Goal: Task Accomplishment & Management: Use online tool/utility

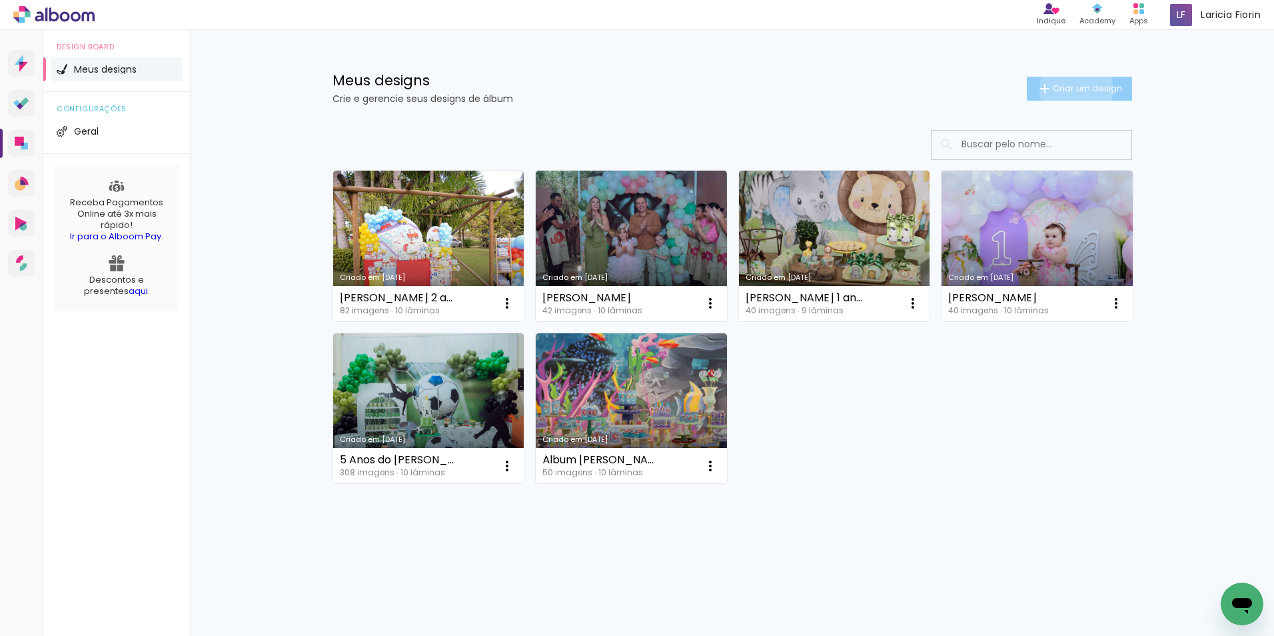
click at [1074, 89] on span "Criar um design" at bounding box center [1087, 88] width 69 height 9
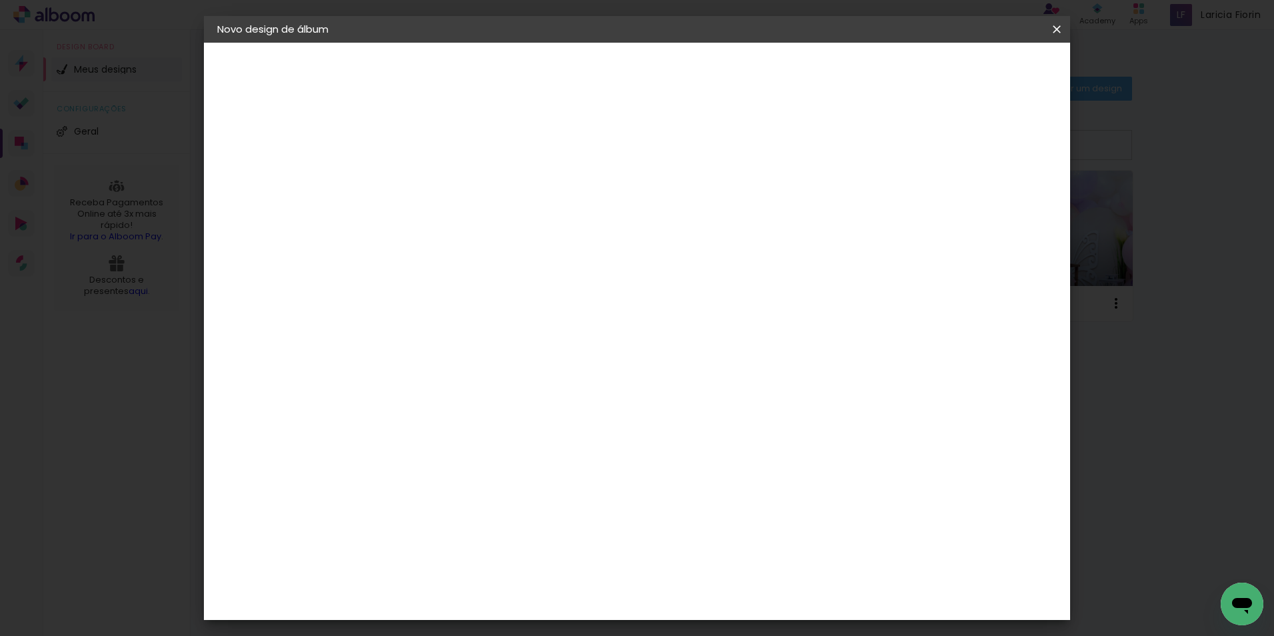
click at [435, 170] on input at bounding box center [435, 179] width 0 height 21
type input "H"
type input "[PERSON_NAME]"
type paper-input "[PERSON_NAME]"
click at [0, 0] on slot "Avançar" at bounding box center [0, 0] width 0 height 0
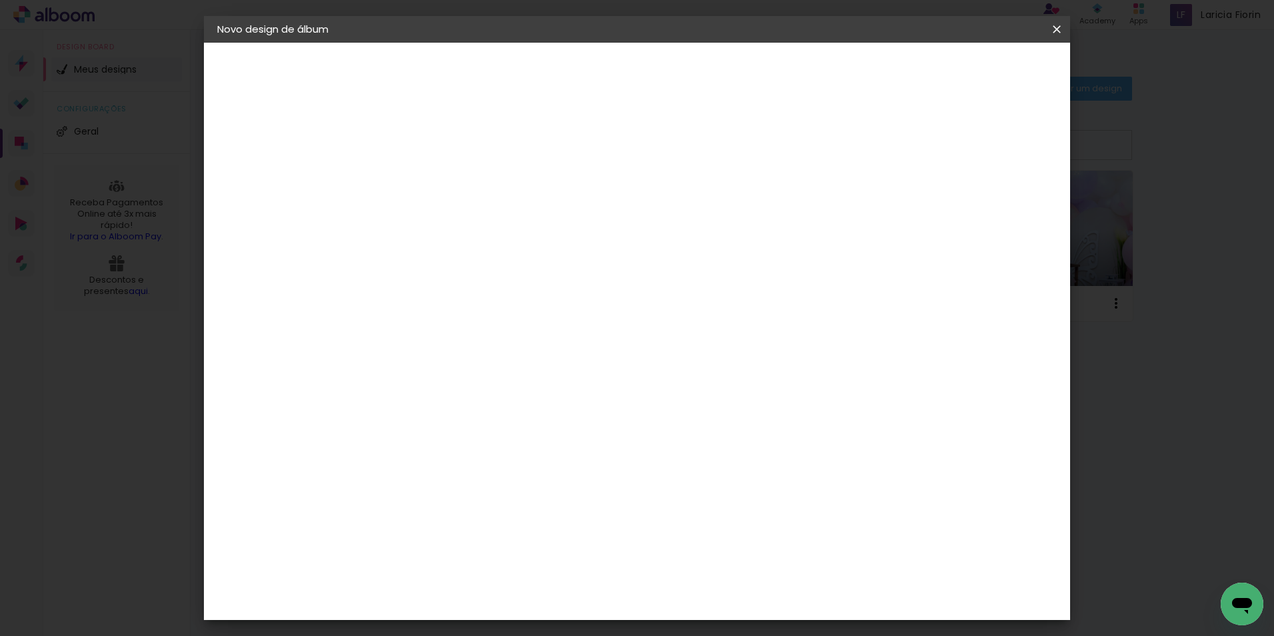
click at [503, 253] on input at bounding box center [469, 253] width 135 height 17
type input "matia"
type paper-input "matia"
click at [479, 291] on paper-item "Matias Encadernações" at bounding box center [456, 304] width 118 height 35
click at [0, 0] on slot "Avançar" at bounding box center [0, 0] width 0 height 0
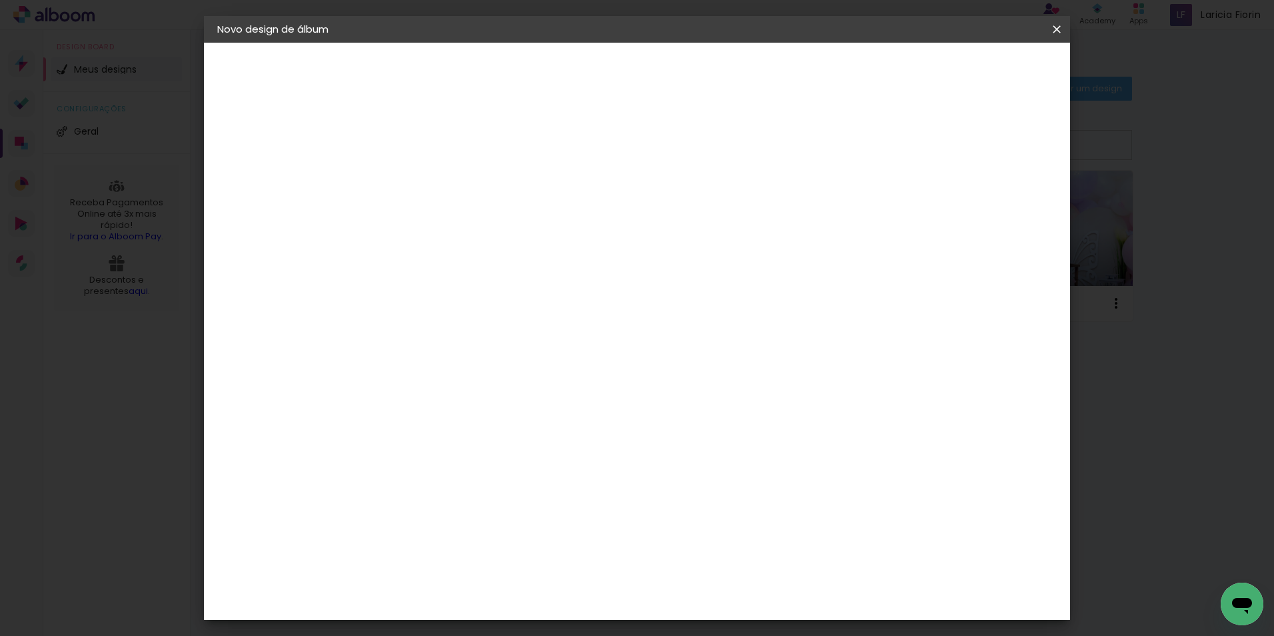
click at [487, 222] on input "text" at bounding box center [461, 232] width 52 height 21
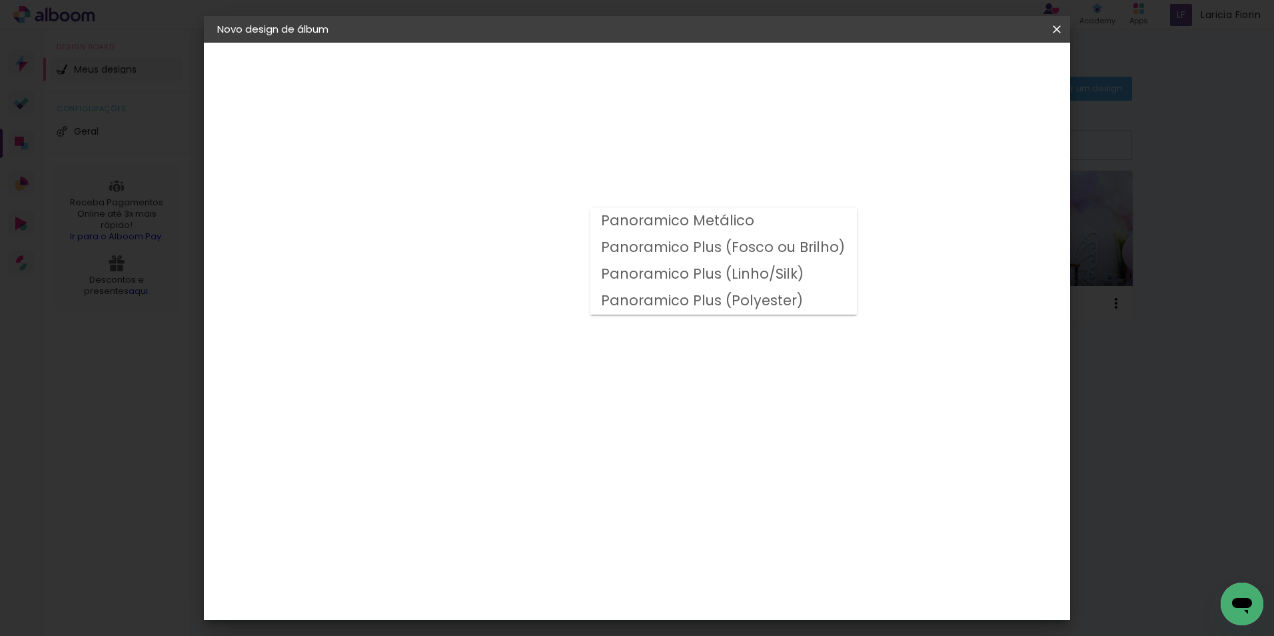
click at [0, 0] on slot "Panoramico Plus (Fosco ou Brilho)" at bounding box center [0, 0] width 0 height 0
type input "Panoramico Plus (Fosco ou Brilho)"
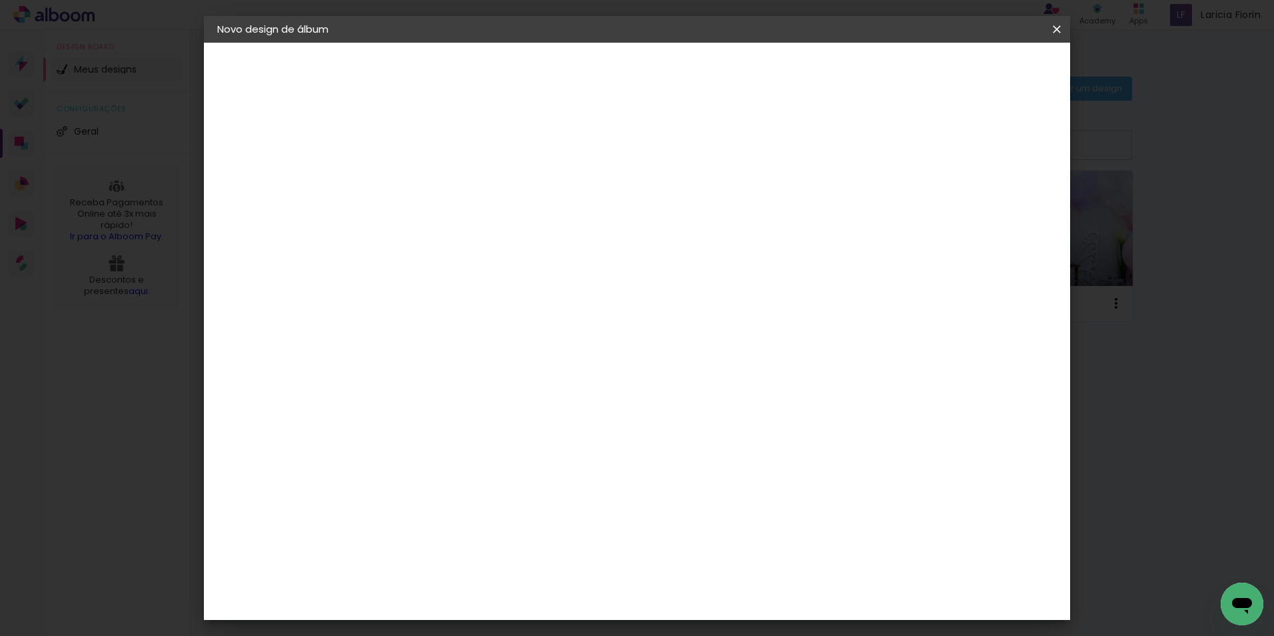
scroll to position [333, 0]
click at [525, 609] on span "20 × 20" at bounding box center [494, 626] width 62 height 35
click at [653, 65] on paper-button "Avançar" at bounding box center [619, 70] width 65 height 23
click at [974, 75] on span "Iniciar design" at bounding box center [943, 70] width 61 height 9
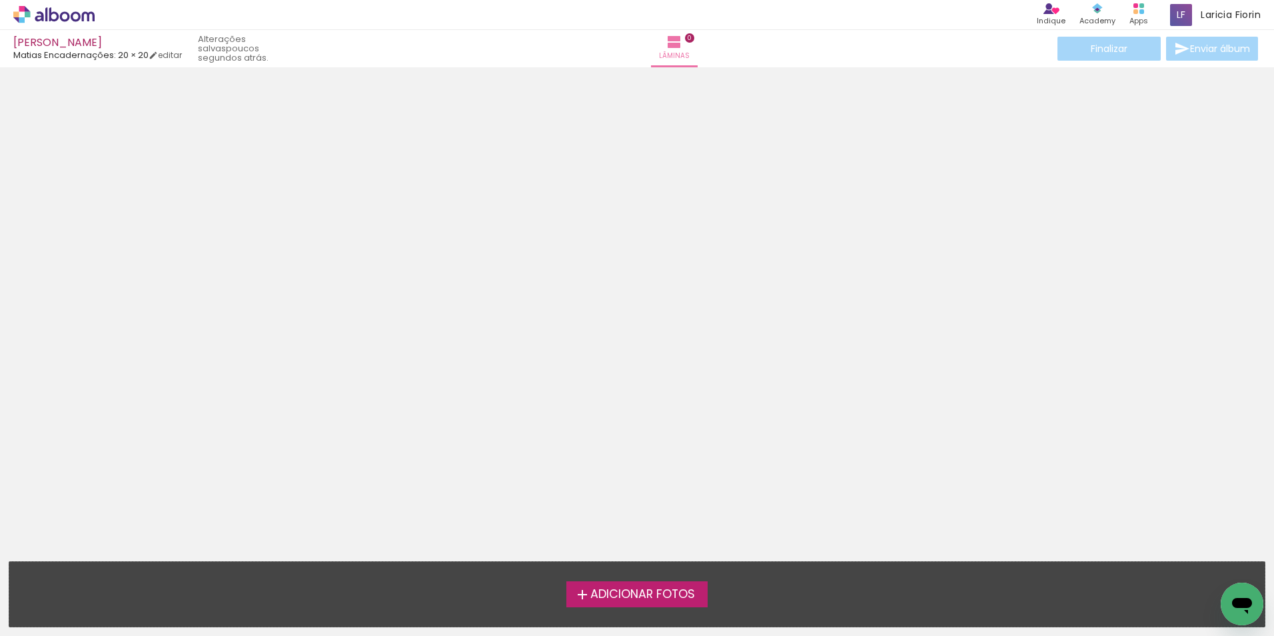
click at [641, 592] on span "Adicionar Fotos" at bounding box center [643, 595] width 105 height 12
click at [0, 0] on input "file" at bounding box center [0, 0] width 0 height 0
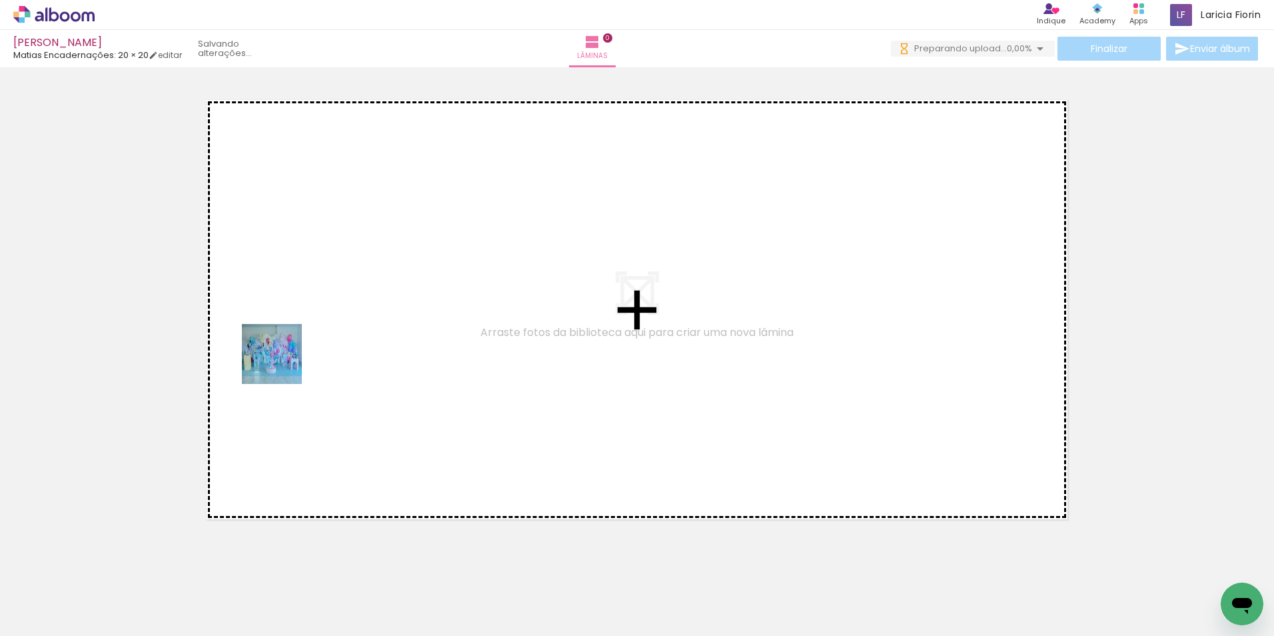
drag, startPoint x: 144, startPoint y: 589, endPoint x: 299, endPoint y: 355, distance: 280.4
click at [299, 329] on quentale-workspace at bounding box center [637, 318] width 1274 height 636
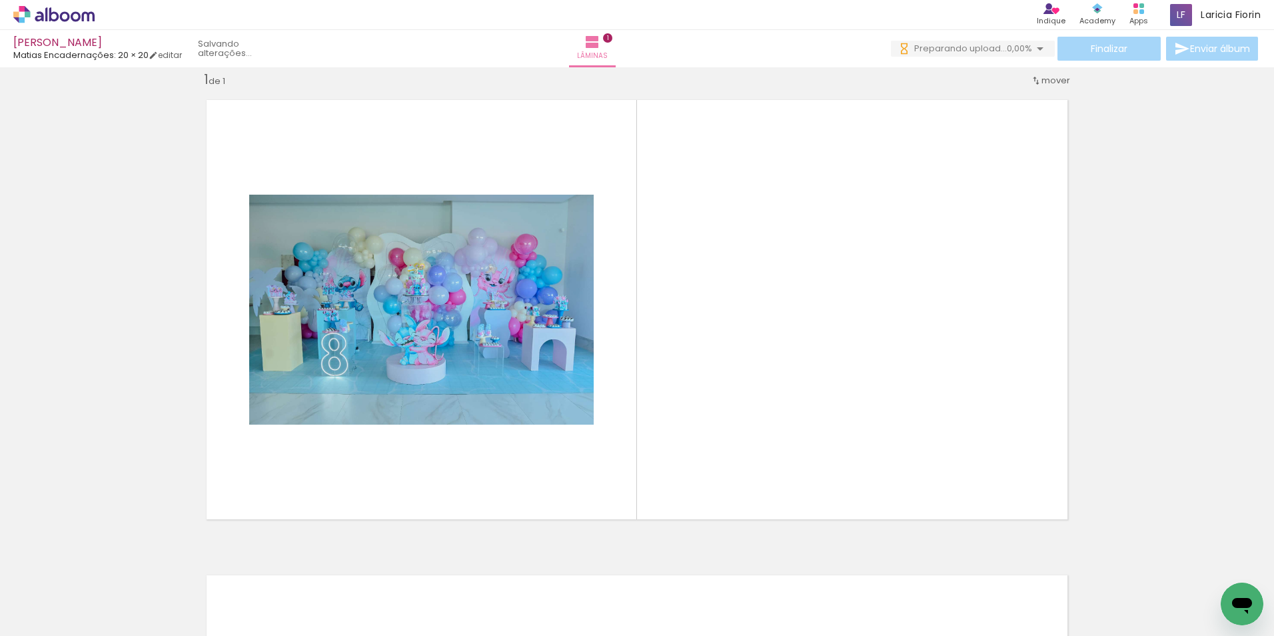
scroll to position [17, 0]
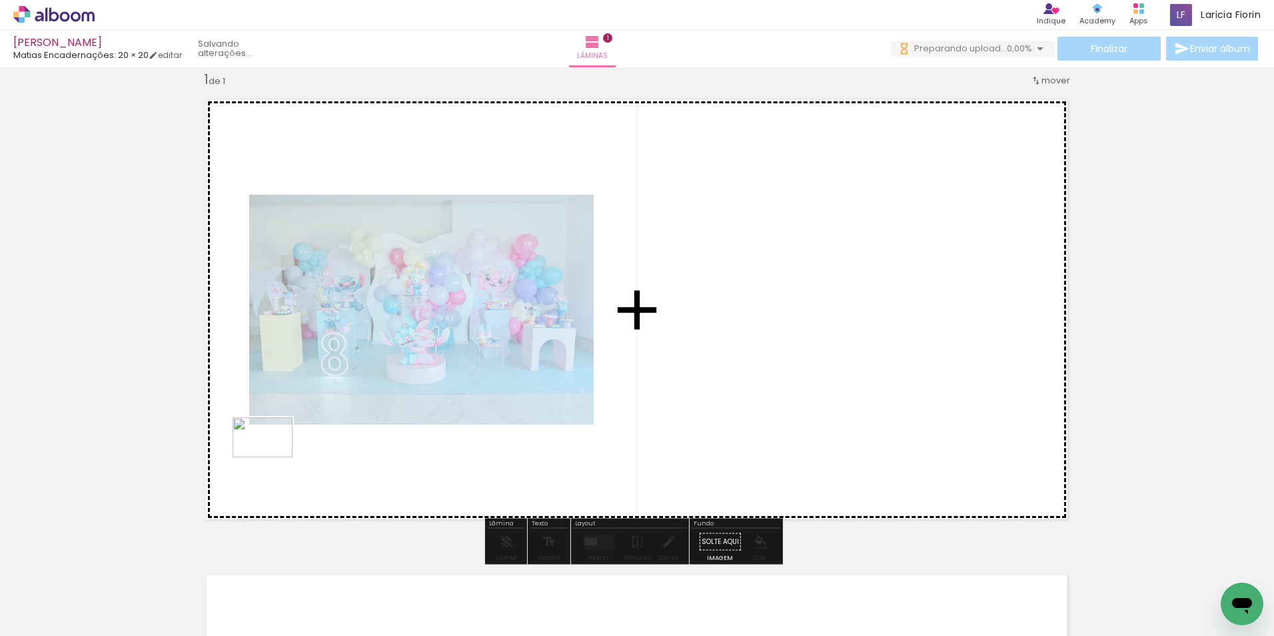
drag, startPoint x: 218, startPoint y: 593, endPoint x: 273, endPoint y: 457, distance: 145.9
click at [273, 457] on quentale-workspace at bounding box center [637, 318] width 1274 height 636
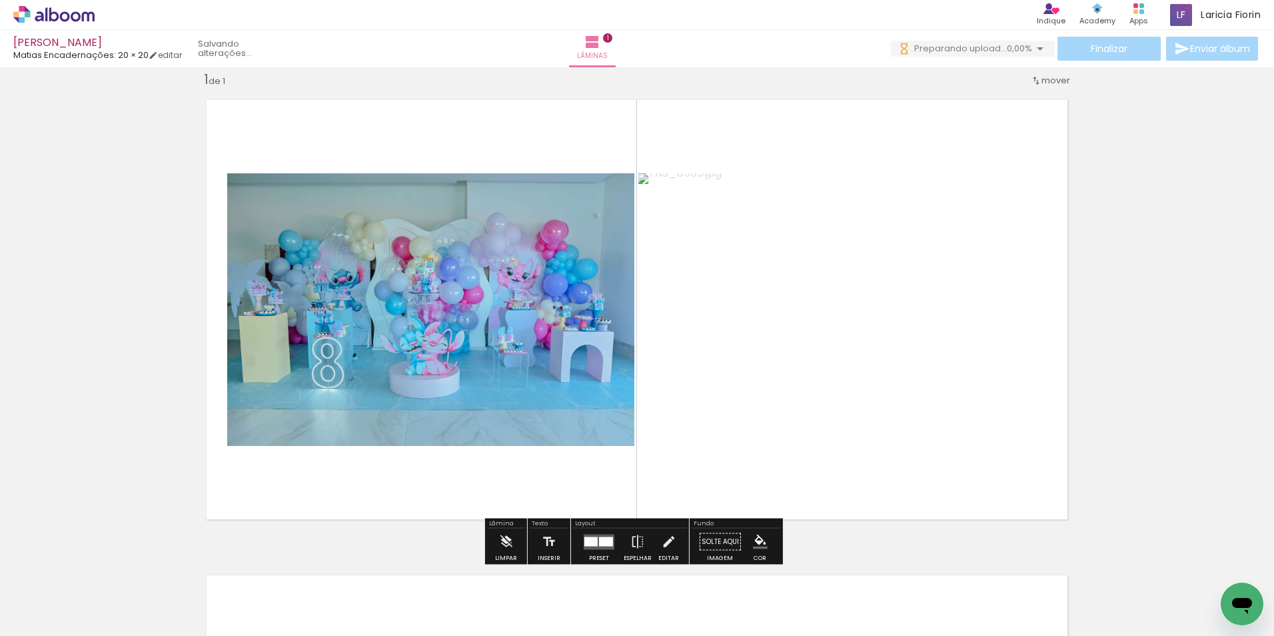
scroll to position [0, 0]
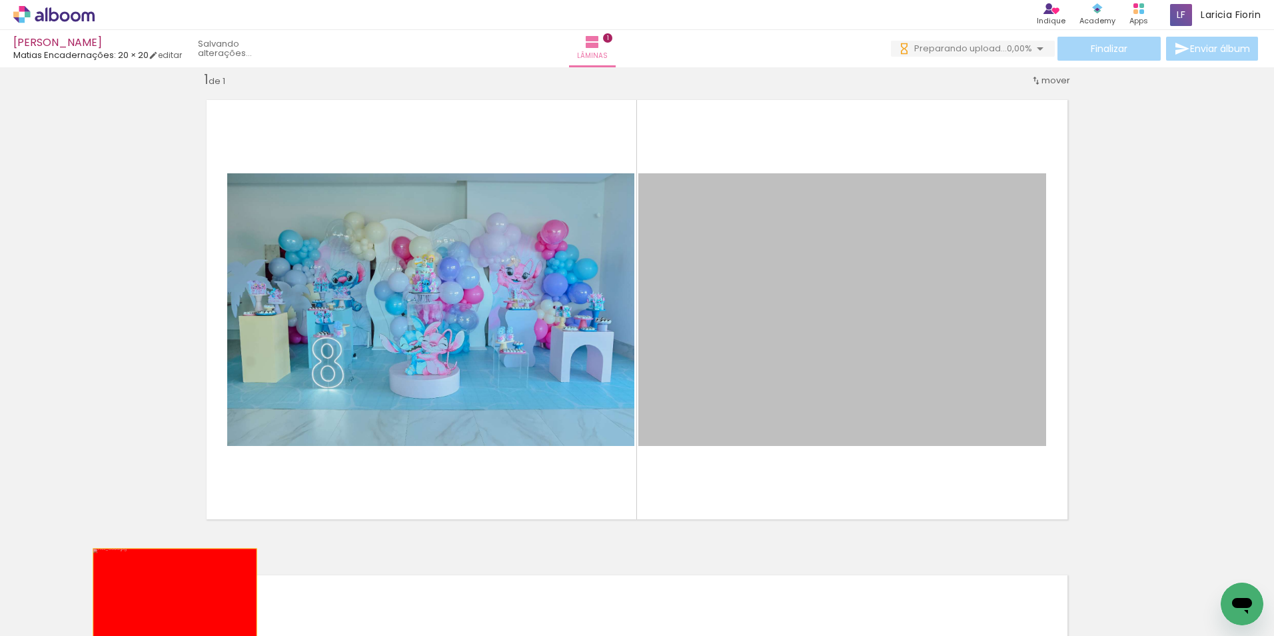
drag, startPoint x: 711, startPoint y: 351, endPoint x: 170, endPoint y: 603, distance: 597.0
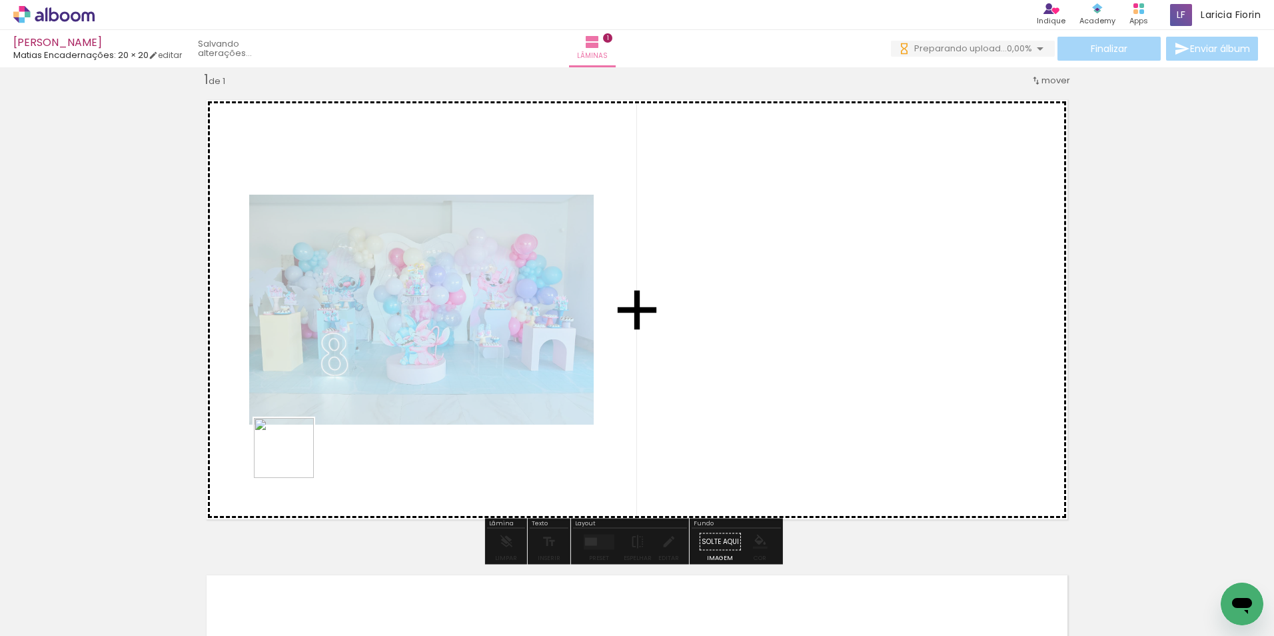
drag, startPoint x: 301, startPoint y: 603, endPoint x: 294, endPoint y: 458, distance: 145.5
click at [294, 458] on quentale-workspace at bounding box center [637, 318] width 1274 height 636
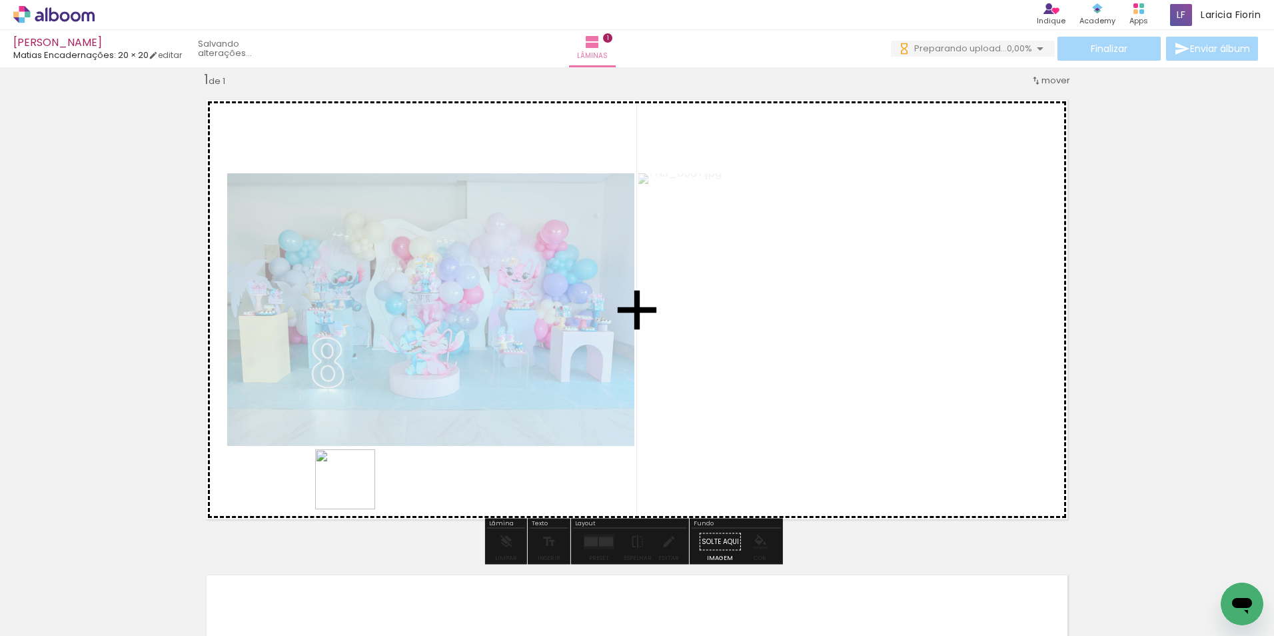
drag, startPoint x: 358, startPoint y: 597, endPoint x: 356, endPoint y: 478, distance: 118.7
click at [356, 478] on quentale-workspace at bounding box center [637, 318] width 1274 height 636
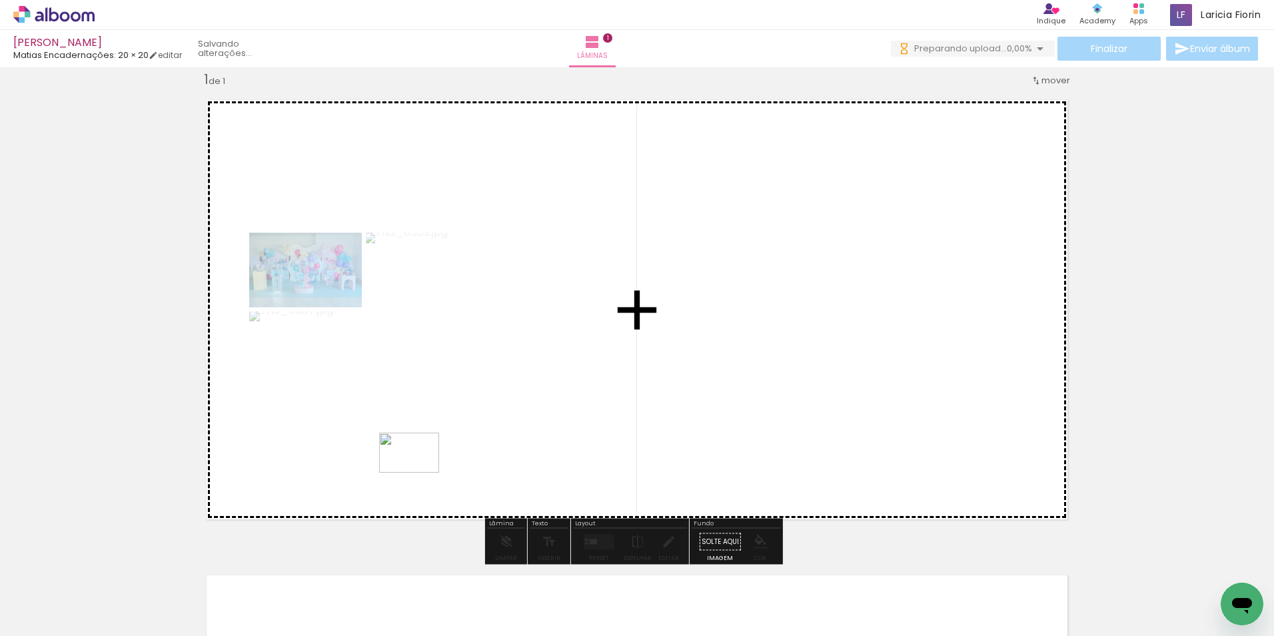
drag, startPoint x: 437, startPoint y: 600, endPoint x: 418, endPoint y: 473, distance: 128.8
click at [418, 473] on quentale-workspace at bounding box center [637, 318] width 1274 height 636
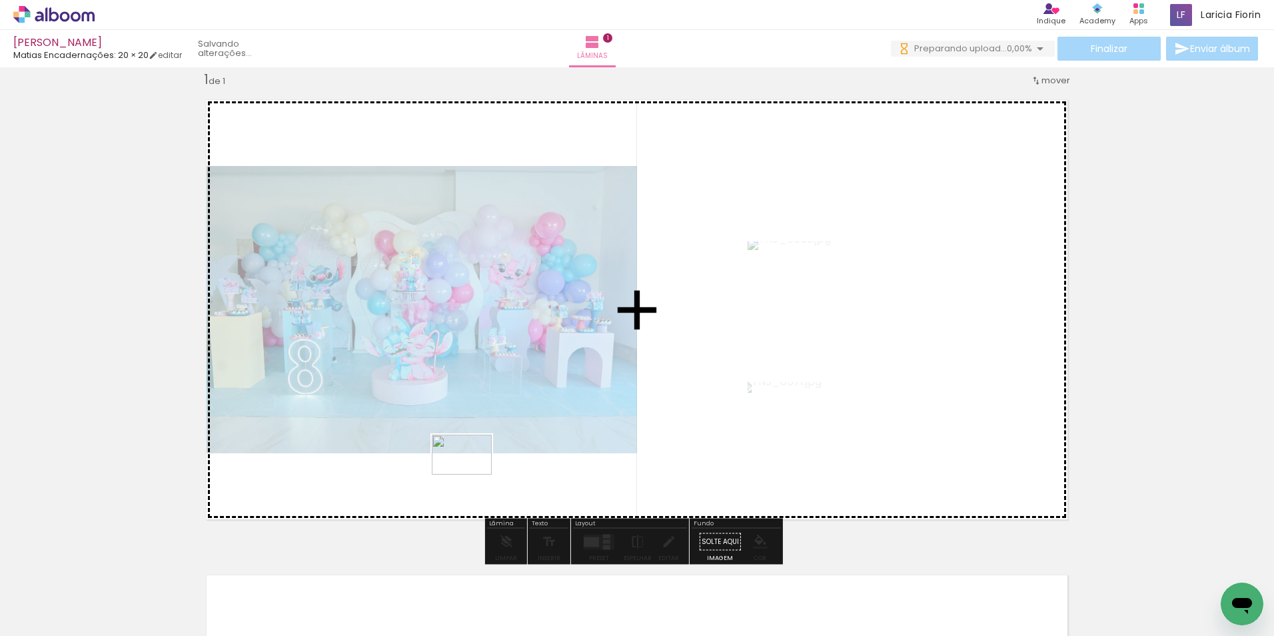
drag, startPoint x: 526, startPoint y: 588, endPoint x: 472, endPoint y: 475, distance: 125.5
click at [472, 475] on quentale-workspace at bounding box center [637, 318] width 1274 height 636
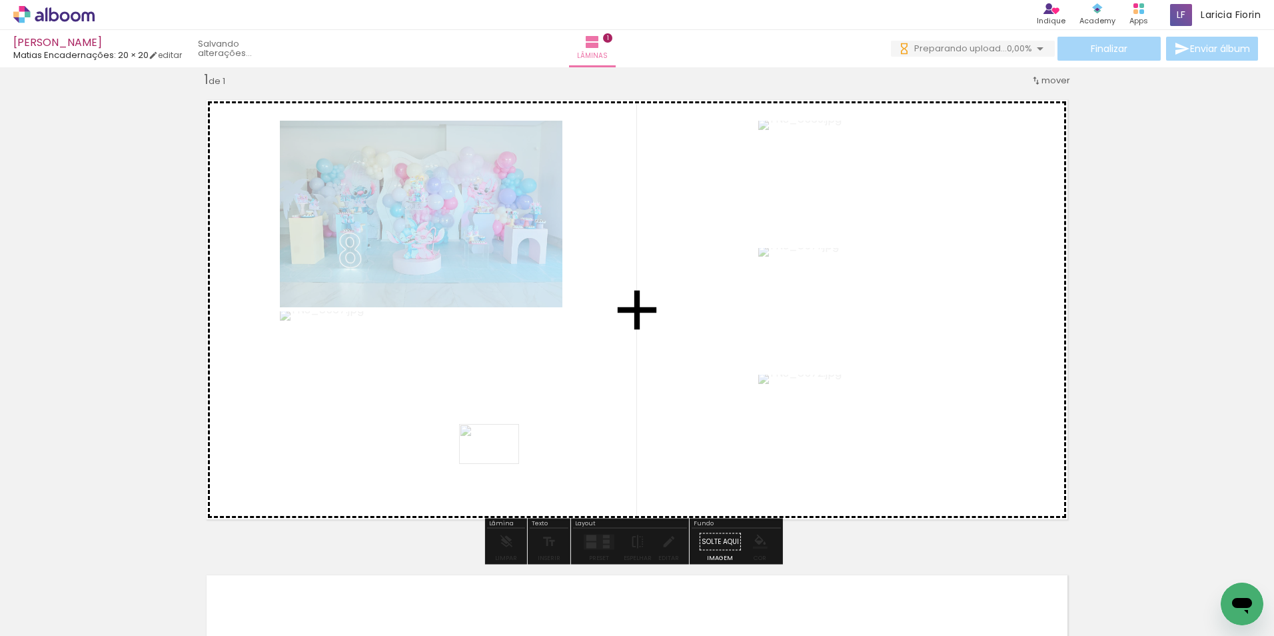
drag, startPoint x: 516, startPoint y: 601, endPoint x: 499, endPoint y: 464, distance: 137.6
click at [499, 464] on quentale-workspace at bounding box center [637, 318] width 1274 height 636
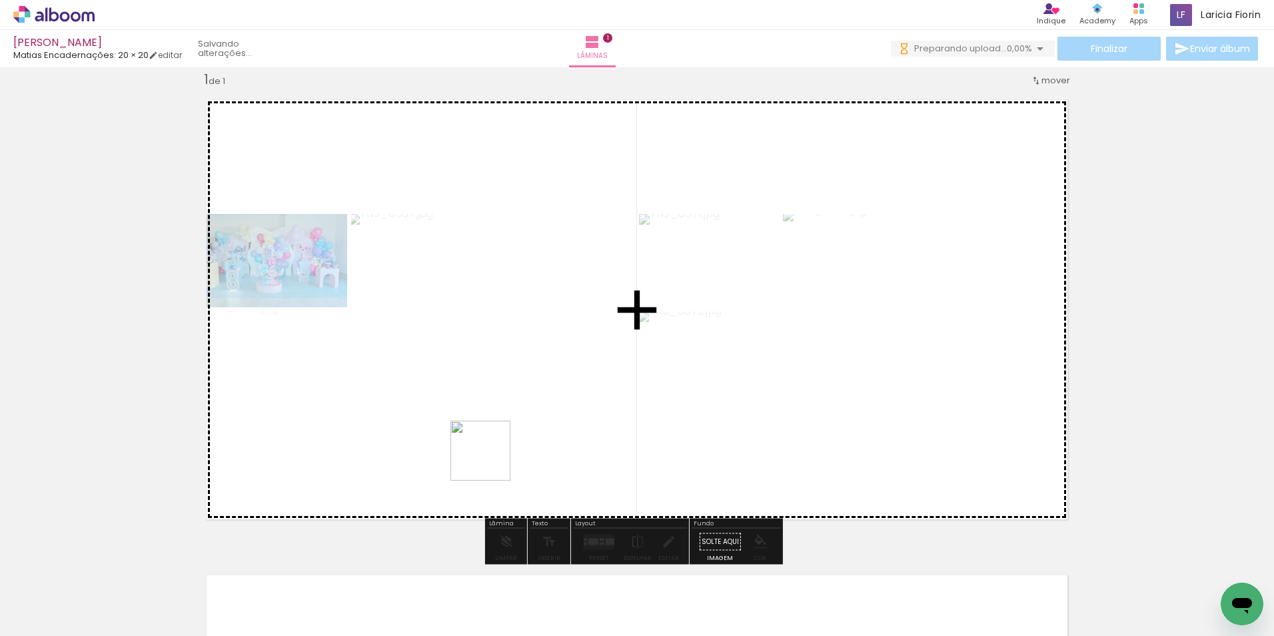
drag, startPoint x: 590, startPoint y: 598, endPoint x: 491, endPoint y: 461, distance: 169.5
click at [491, 461] on quentale-workspace at bounding box center [637, 318] width 1274 height 636
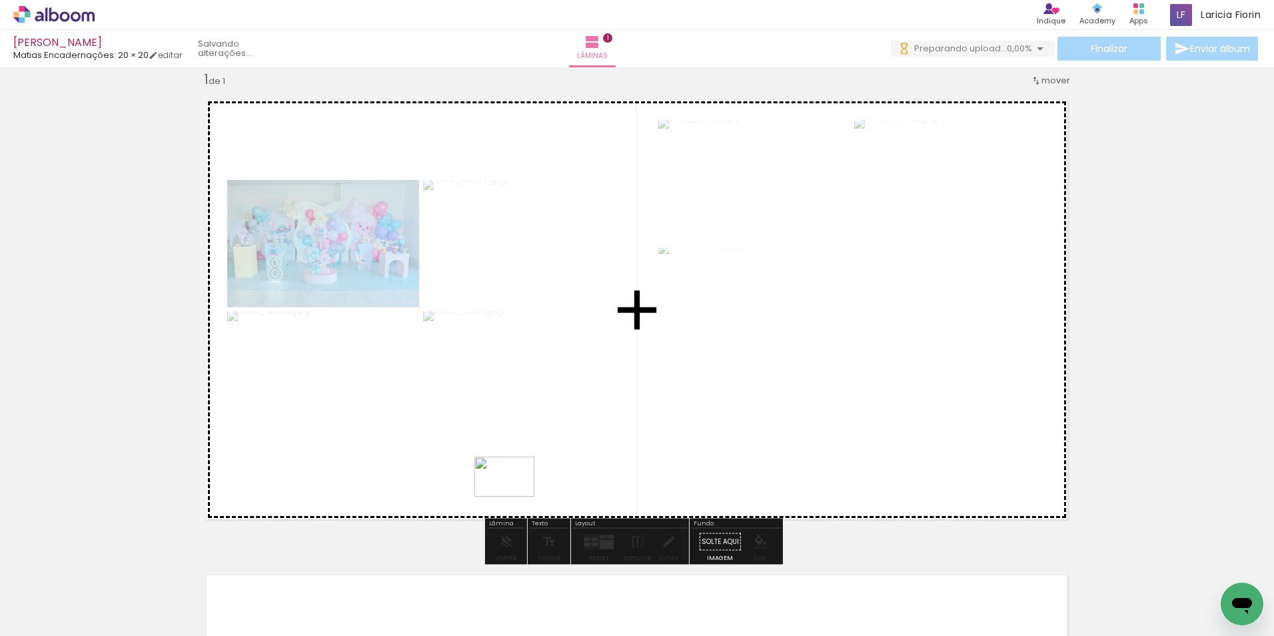
drag, startPoint x: 667, startPoint y: 605, endPoint x: 515, endPoint y: 496, distance: 187.4
click at [515, 496] on quentale-workspace at bounding box center [637, 318] width 1274 height 636
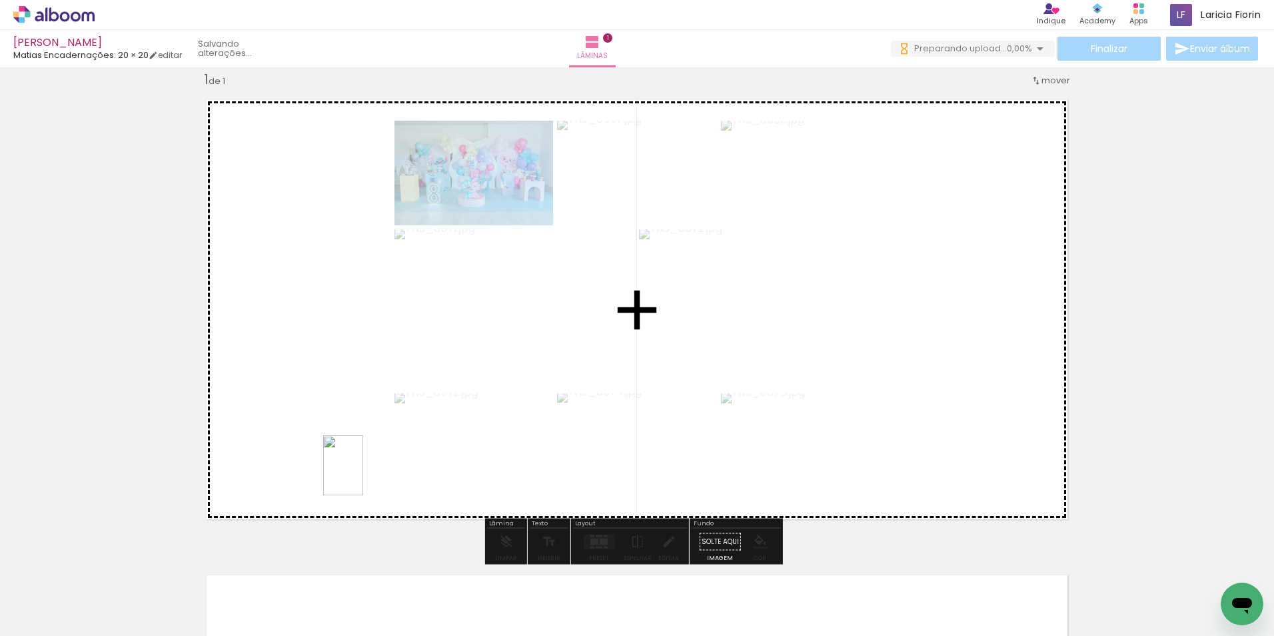
drag, startPoint x: 731, startPoint y: 608, endPoint x: 363, endPoint y: 475, distance: 390.5
click at [363, 475] on quentale-workspace at bounding box center [637, 318] width 1274 height 636
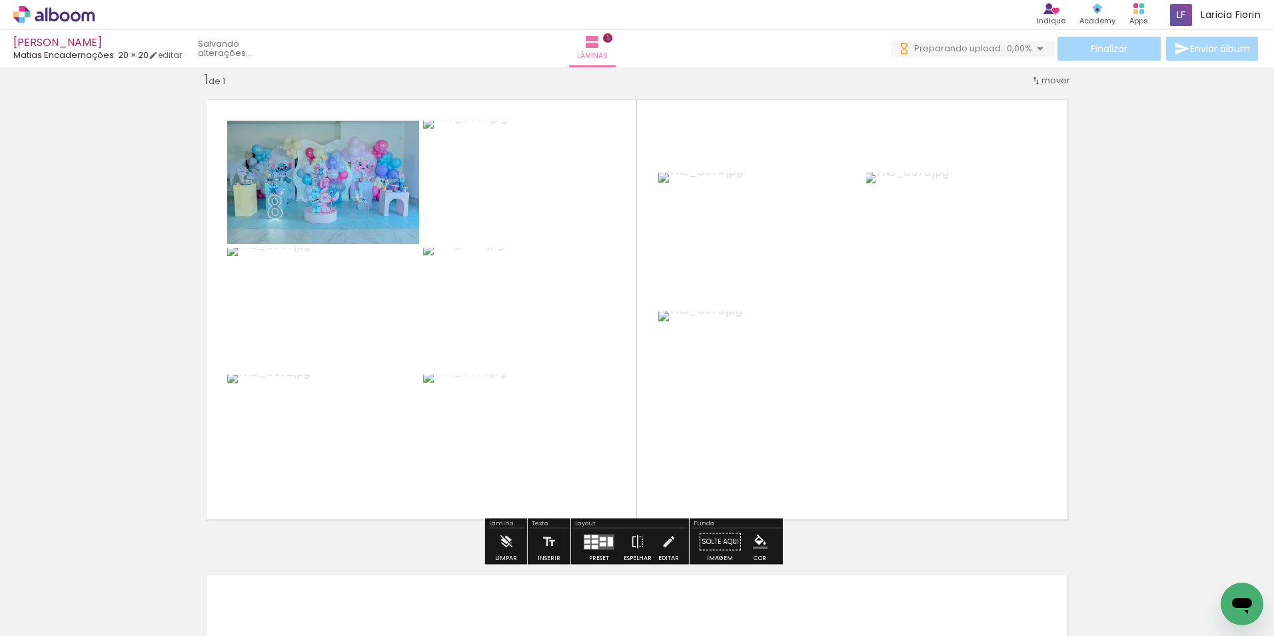
click at [818, 601] on div at bounding box center [805, 591] width 66 height 44
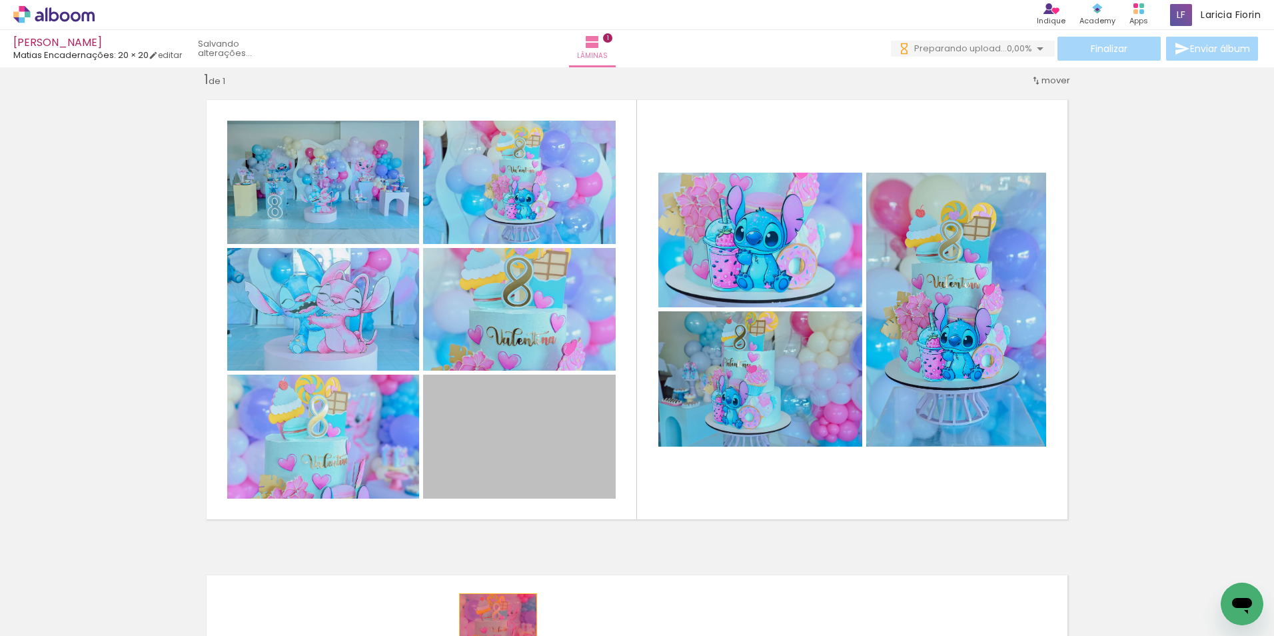
drag, startPoint x: 523, startPoint y: 450, endPoint x: 492, endPoint y: 623, distance: 175.4
click at [492, 623] on quentale-workspace at bounding box center [637, 318] width 1274 height 636
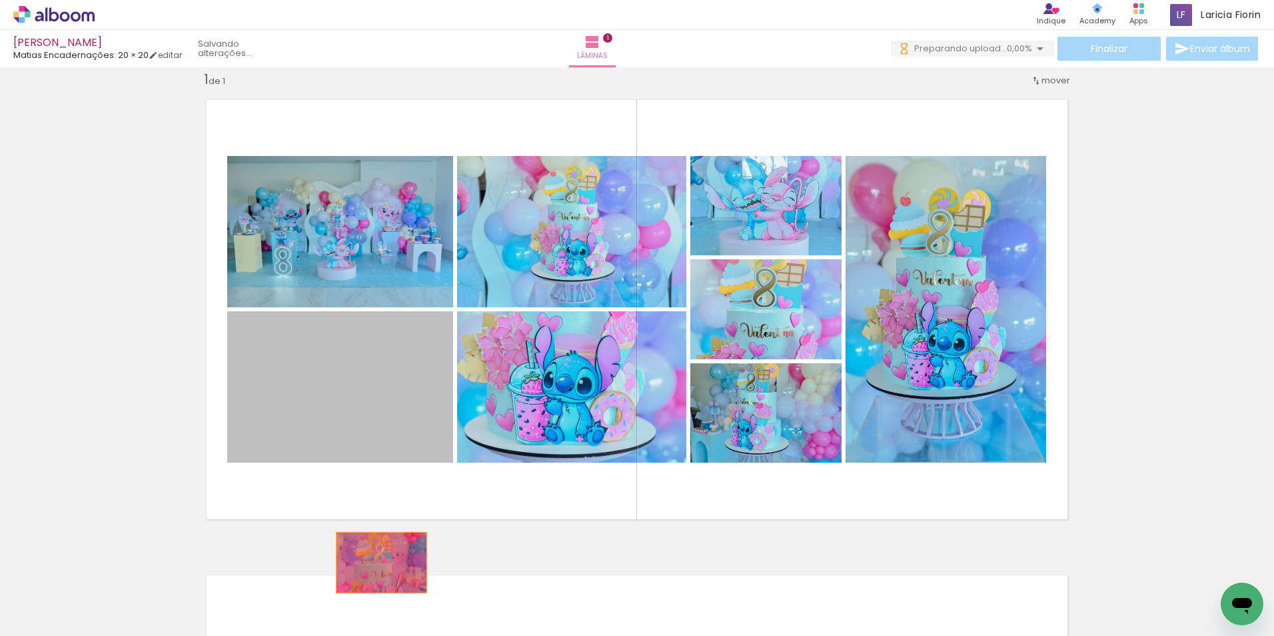
drag, startPoint x: 357, startPoint y: 455, endPoint x: 389, endPoint y: 635, distance: 182.9
click at [389, 635] on quentale-workspace at bounding box center [637, 318] width 1274 height 636
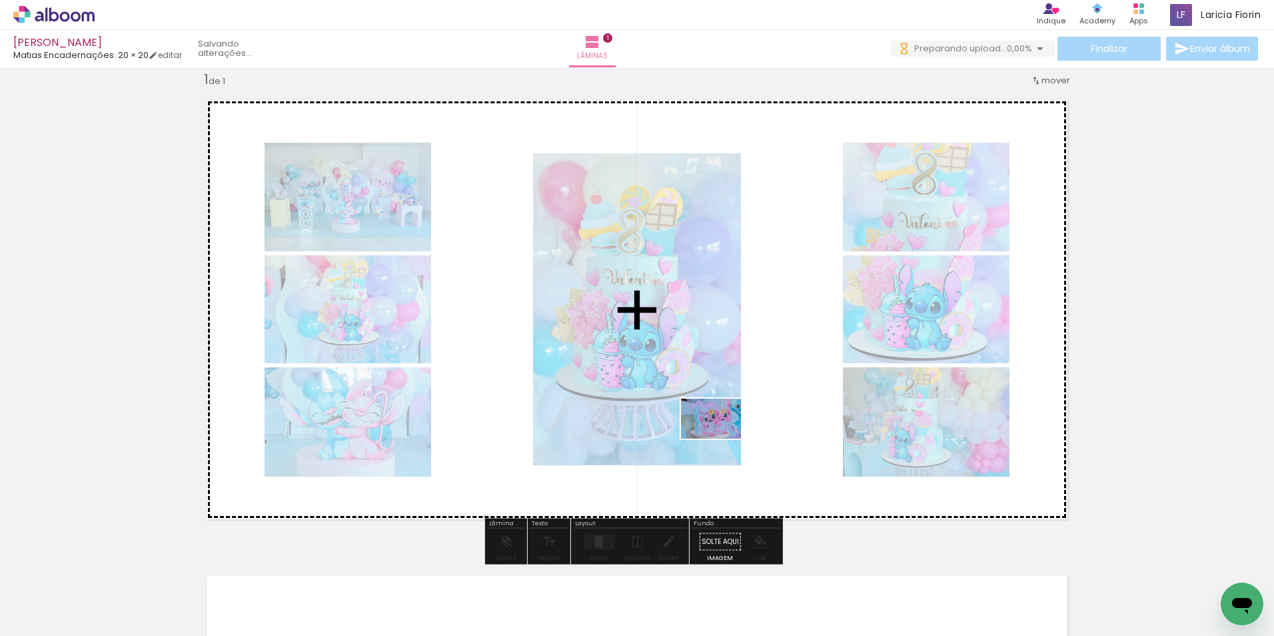
drag, startPoint x: 729, startPoint y: 537, endPoint x: 721, endPoint y: 439, distance: 98.3
click at [721, 439] on quentale-workspace at bounding box center [637, 318] width 1274 height 636
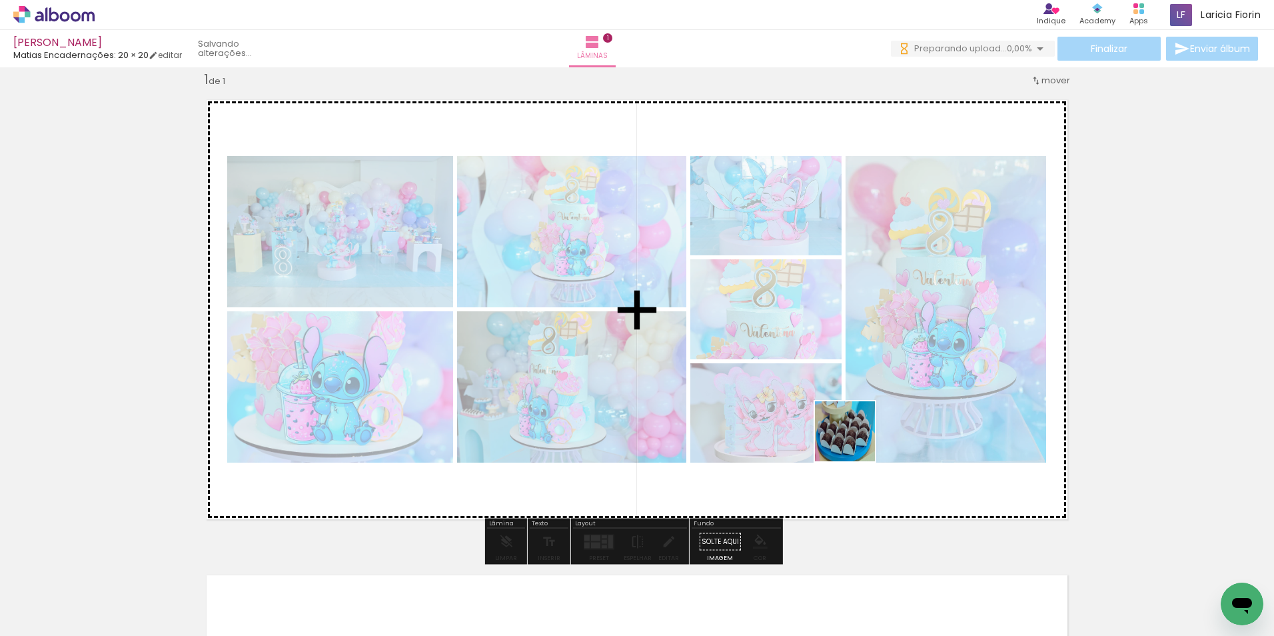
drag, startPoint x: 883, startPoint y: 593, endPoint x: 851, endPoint y: 423, distance: 172.3
click at [851, 423] on quentale-workspace at bounding box center [637, 318] width 1274 height 636
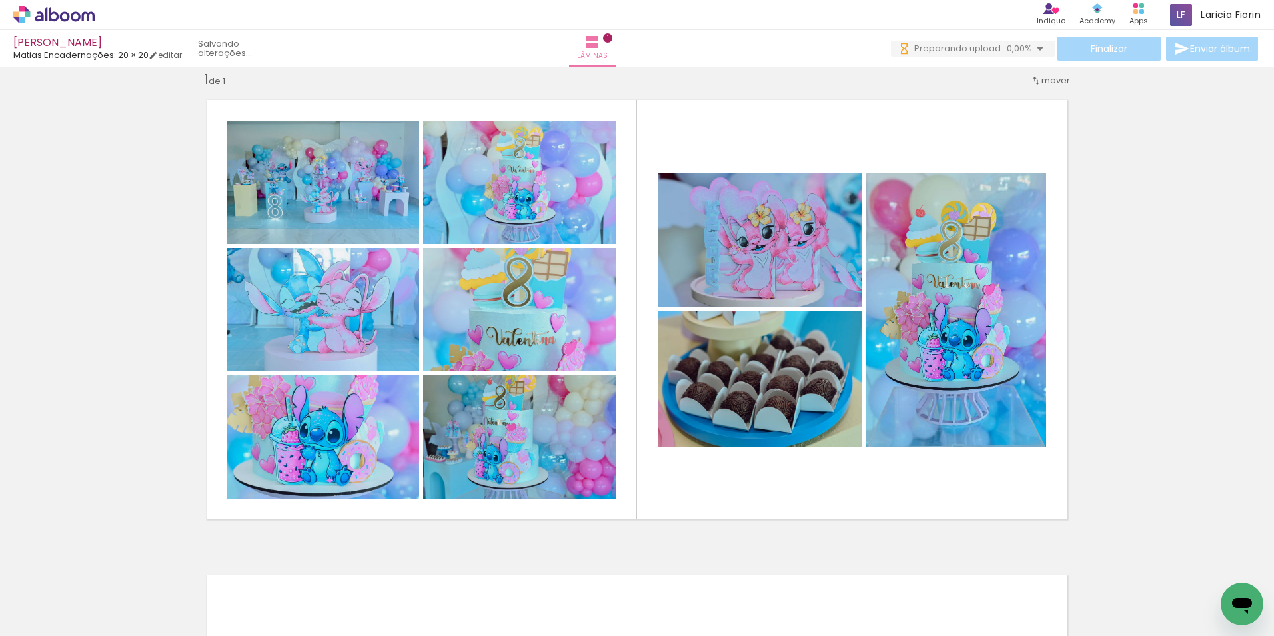
scroll to position [0, 2648]
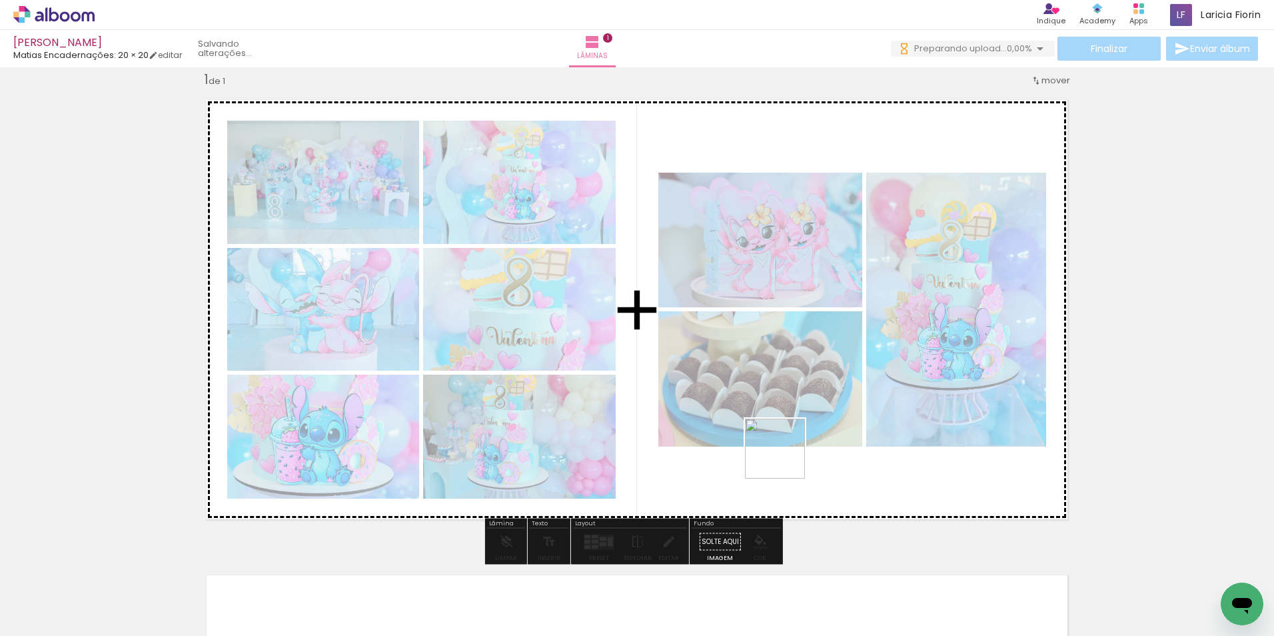
drag, startPoint x: 790, startPoint y: 604, endPoint x: 784, endPoint y: 455, distance: 149.4
click at [784, 455] on quentale-workspace at bounding box center [637, 318] width 1274 height 636
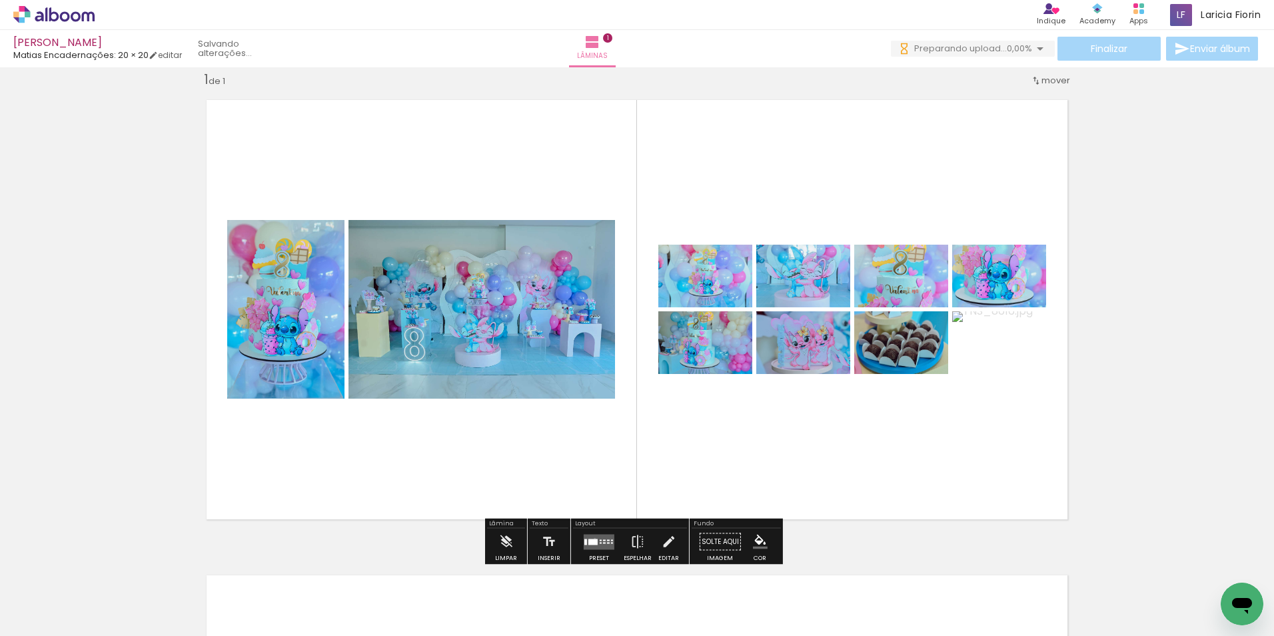
click at [592, 539] on div at bounding box center [593, 542] width 9 height 6
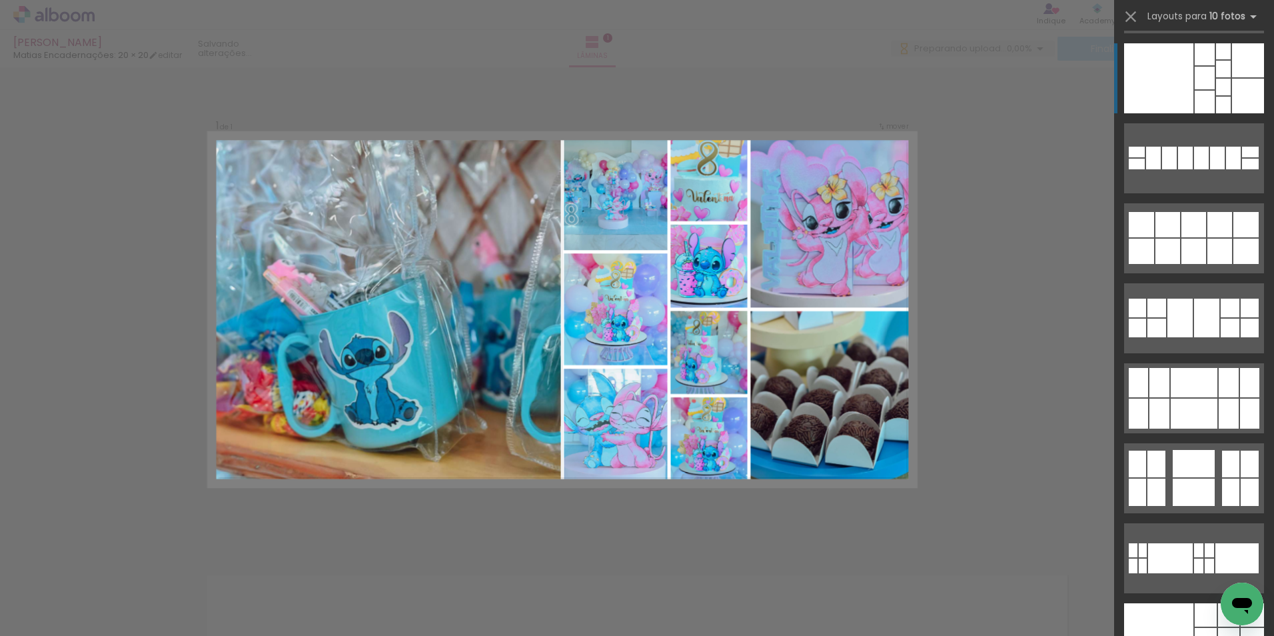
scroll to position [0, 0]
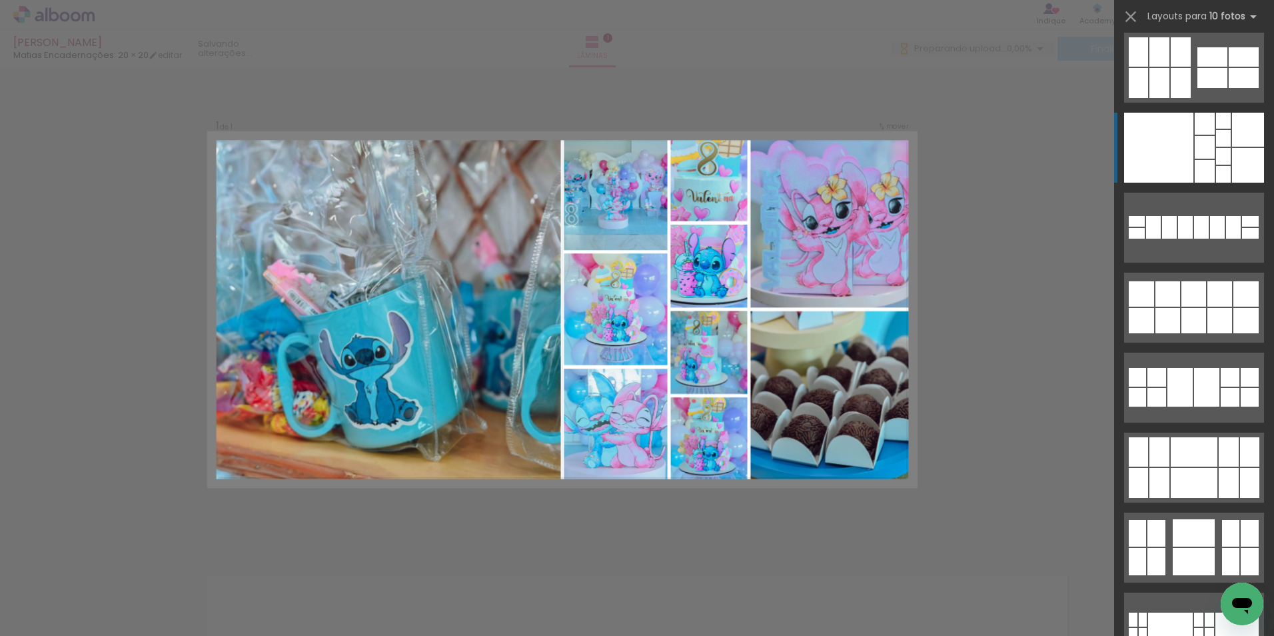
click at [1167, 143] on div at bounding box center [1158, 148] width 69 height 70
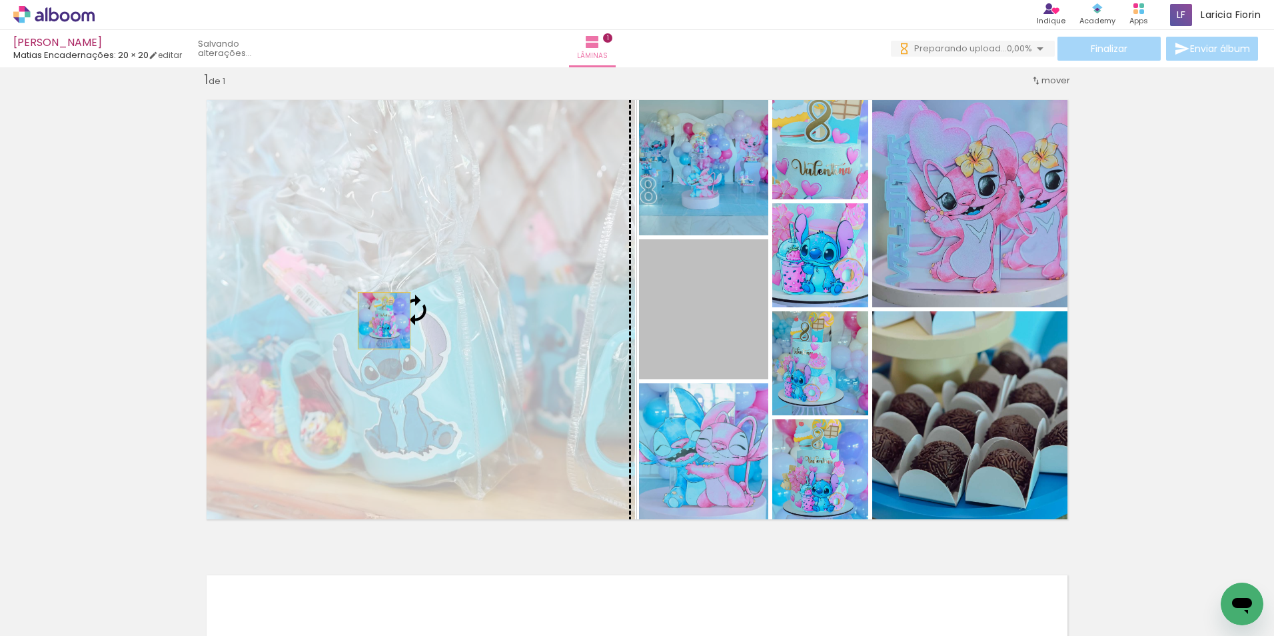
drag, startPoint x: 713, startPoint y: 329, endPoint x: 379, endPoint y: 321, distance: 333.4
click at [0, 0] on slot at bounding box center [0, 0] width 0 height 0
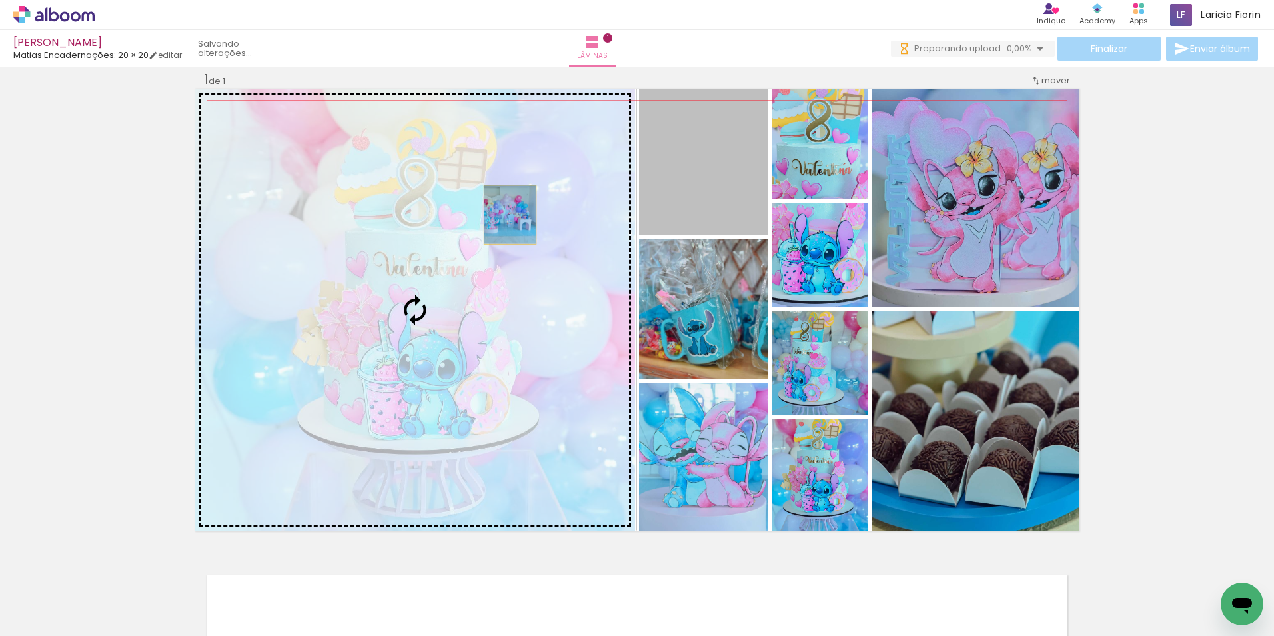
drag, startPoint x: 697, startPoint y: 177, endPoint x: 390, endPoint y: 243, distance: 314.3
click at [0, 0] on slot at bounding box center [0, 0] width 0 height 0
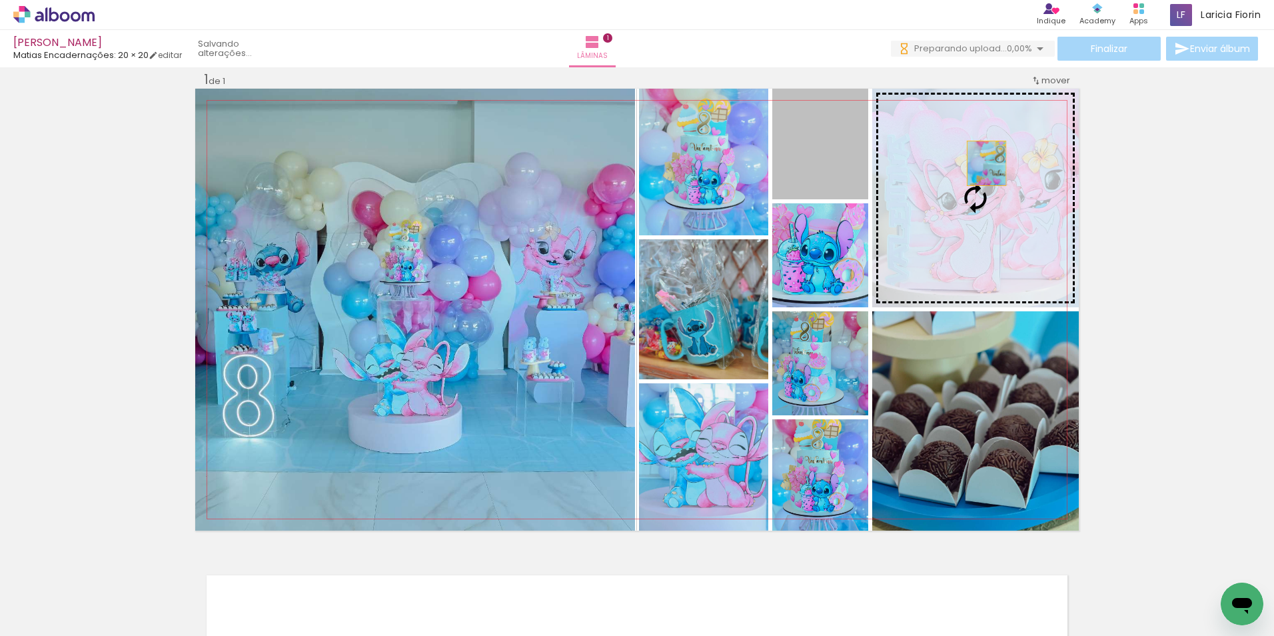
drag, startPoint x: 826, startPoint y: 175, endPoint x: 988, endPoint y: 164, distance: 162.3
click at [0, 0] on slot at bounding box center [0, 0] width 0 height 0
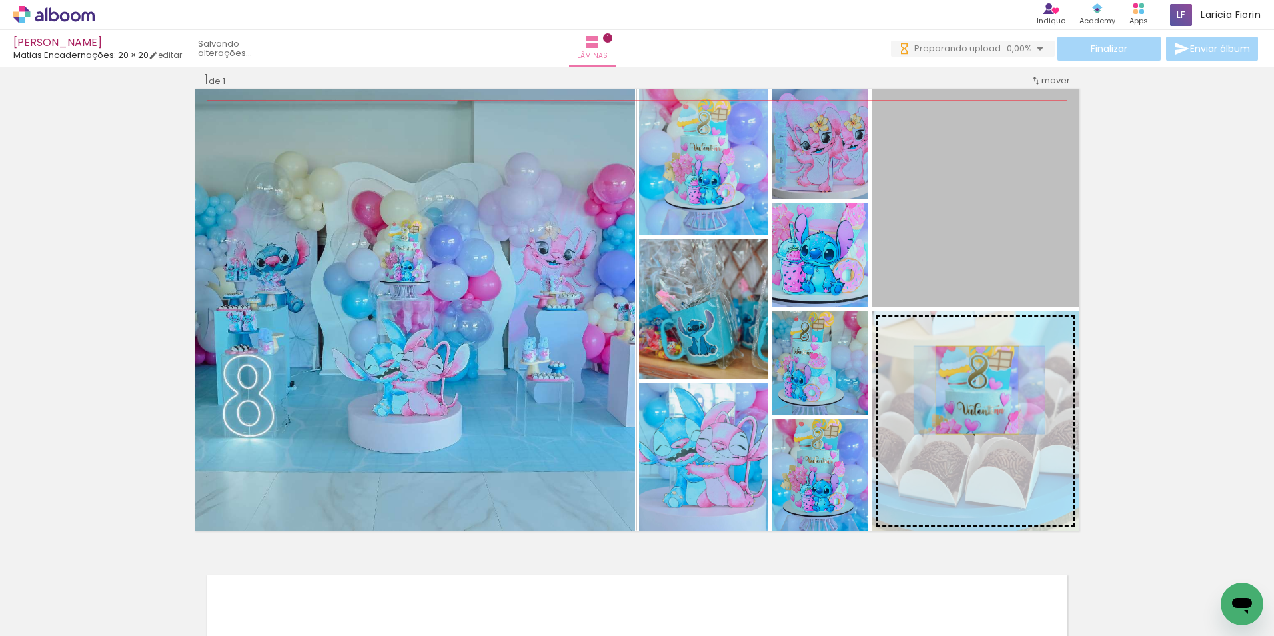
drag, startPoint x: 962, startPoint y: 235, endPoint x: 966, endPoint y: 403, distance: 168.7
click at [0, 0] on slot at bounding box center [0, 0] width 0 height 0
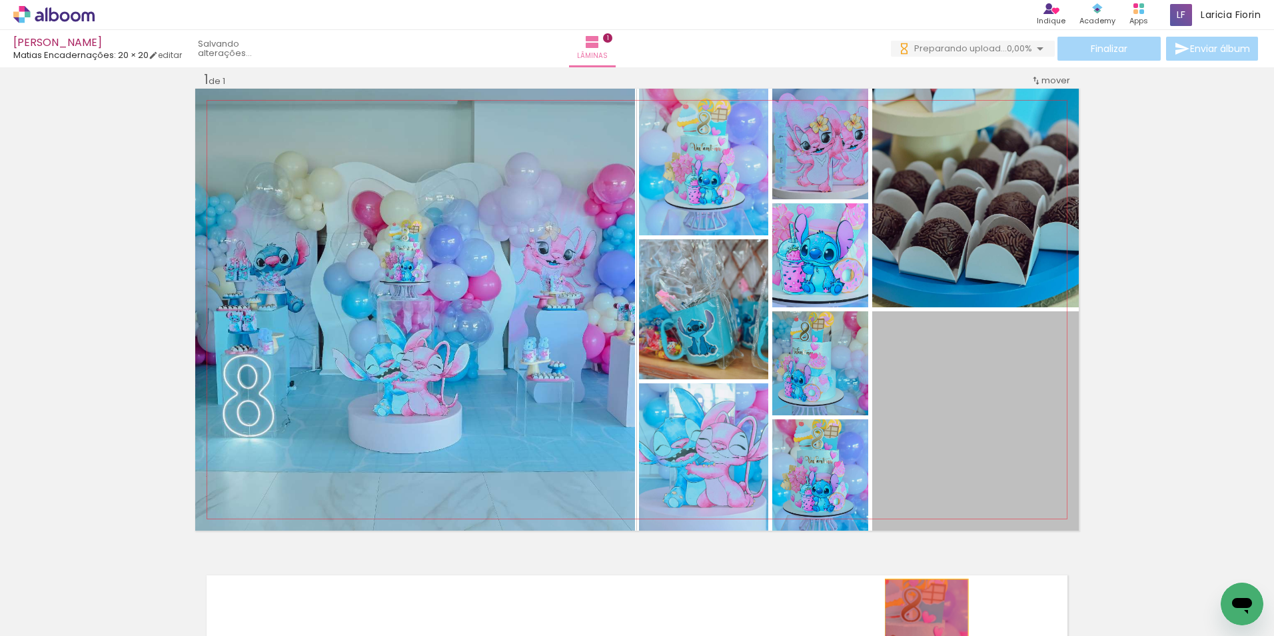
drag, startPoint x: 970, startPoint y: 420, endPoint x: 922, endPoint y: 623, distance: 208.9
click at [922, 623] on quentale-workspace at bounding box center [637, 318] width 1274 height 636
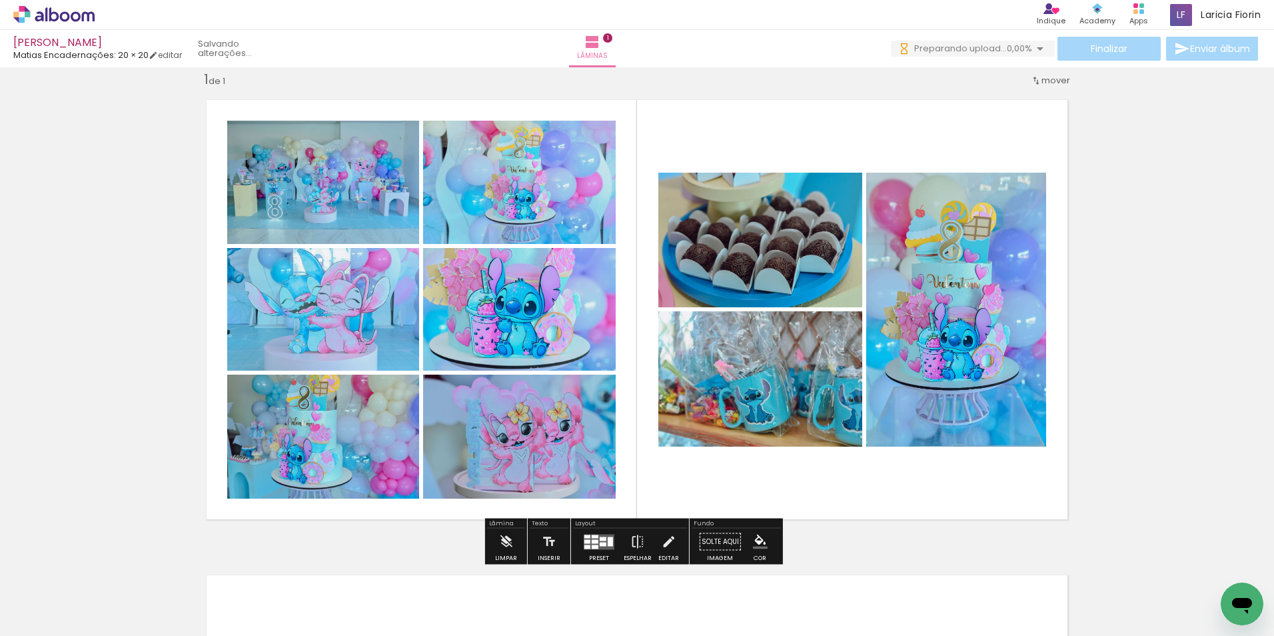
click at [603, 541] on quentale-layouter at bounding box center [599, 541] width 31 height 15
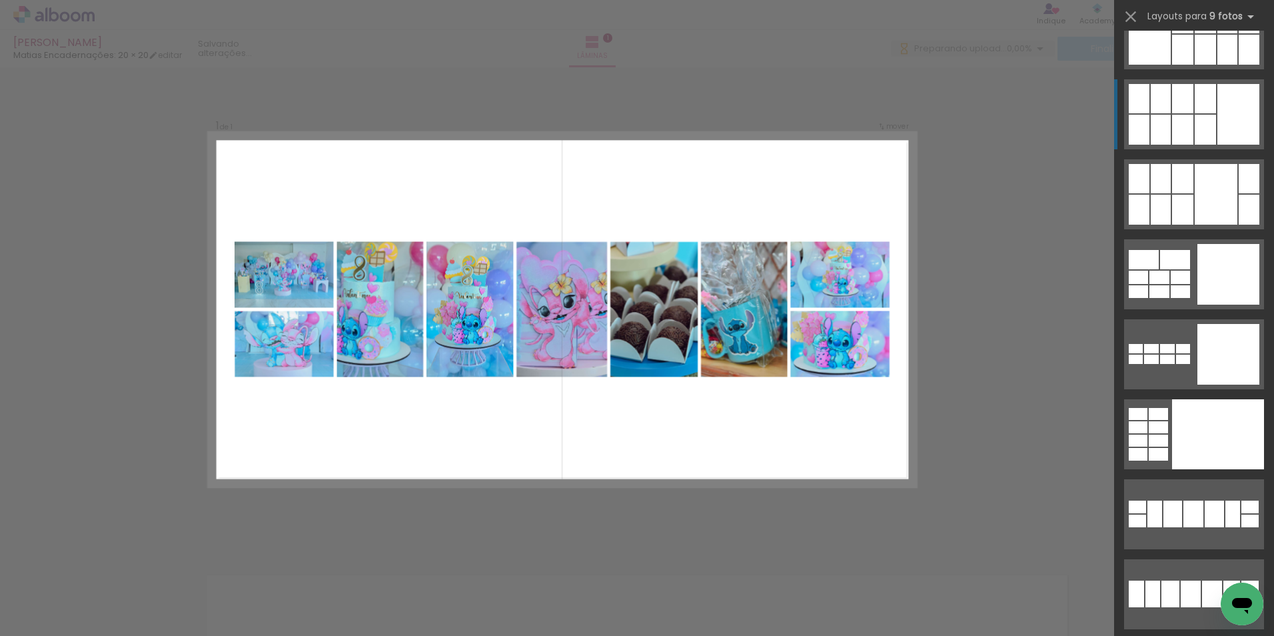
scroll to position [1666, 0]
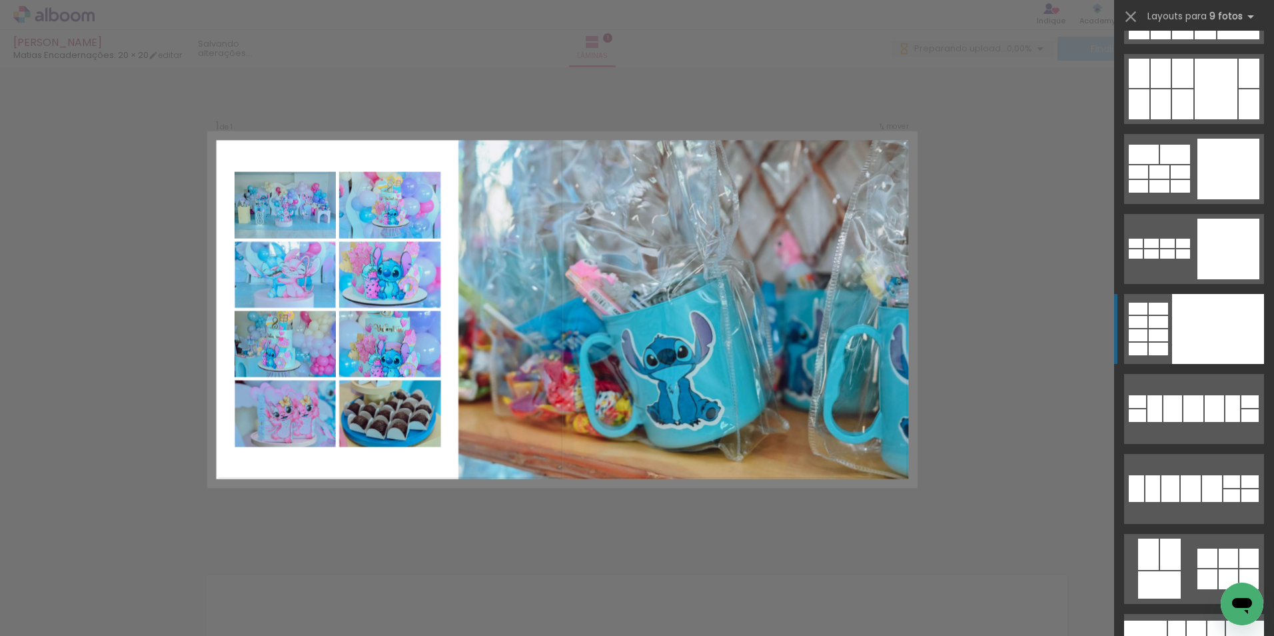
click at [1178, 349] on div at bounding box center [1218, 329] width 92 height 70
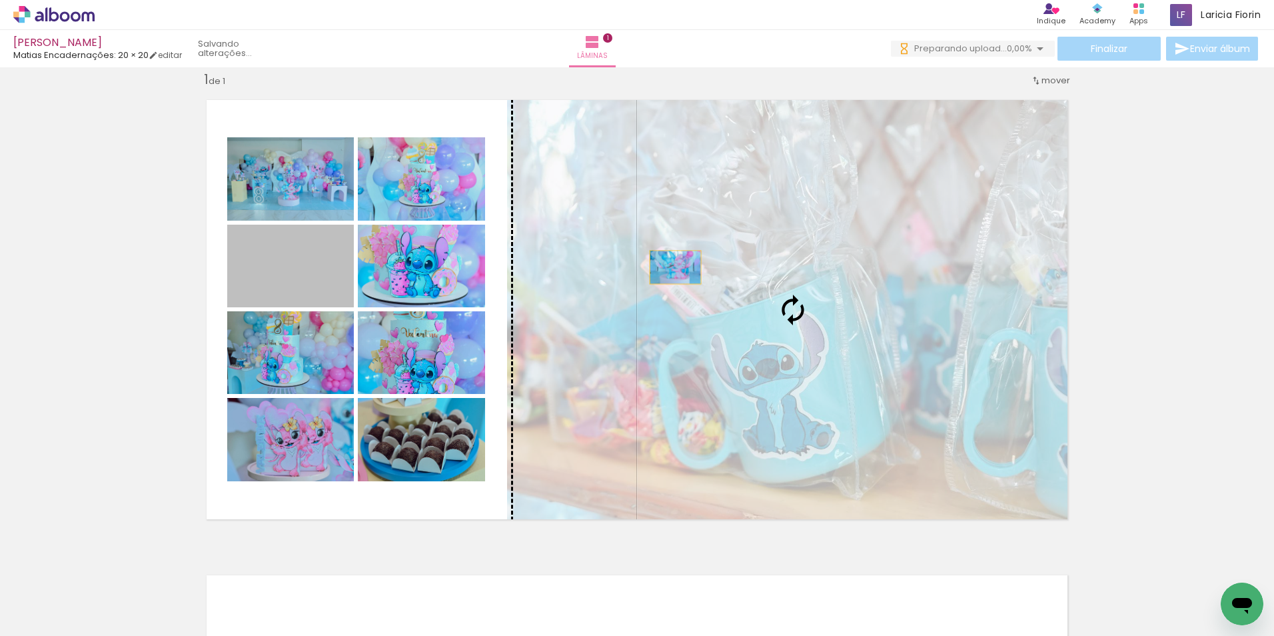
drag, startPoint x: 330, startPoint y: 268, endPoint x: 671, endPoint y: 267, distance: 340.6
click at [0, 0] on slot at bounding box center [0, 0] width 0 height 0
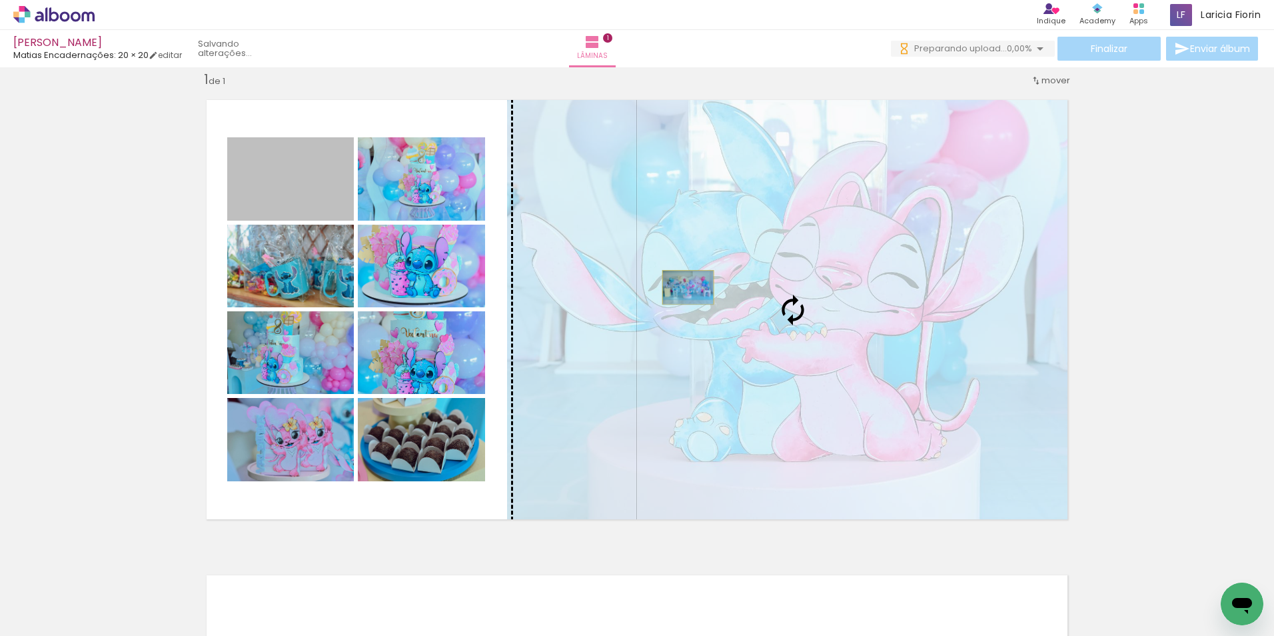
drag, startPoint x: 286, startPoint y: 196, endPoint x: 683, endPoint y: 287, distance: 407.6
click at [0, 0] on slot at bounding box center [0, 0] width 0 height 0
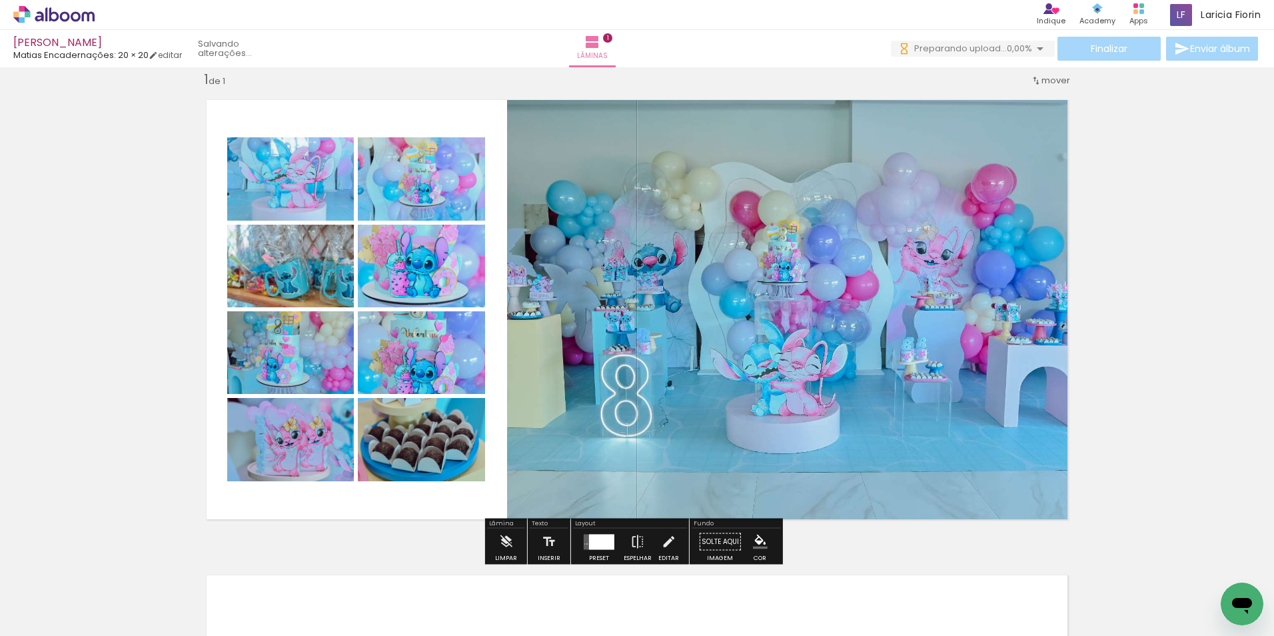
click at [1146, 268] on div "Inserir lâmina 1 de 1" at bounding box center [637, 530] width 1274 height 951
click at [589, 541] on div at bounding box center [601, 541] width 25 height 15
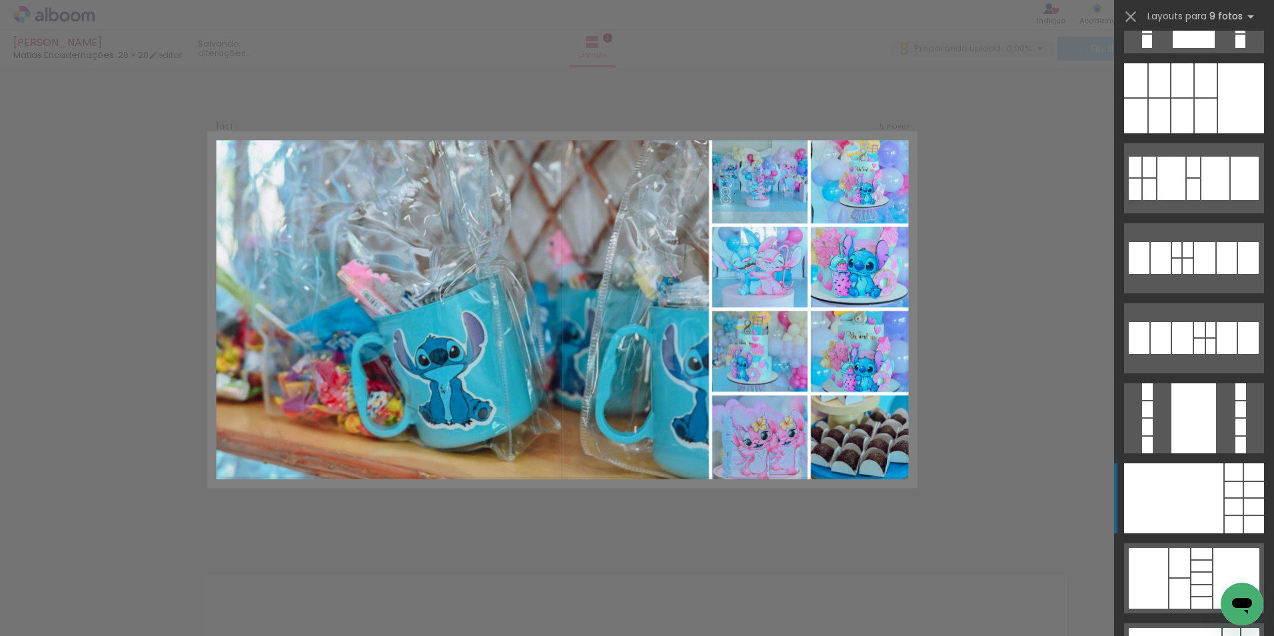
scroll to position [2786, 0]
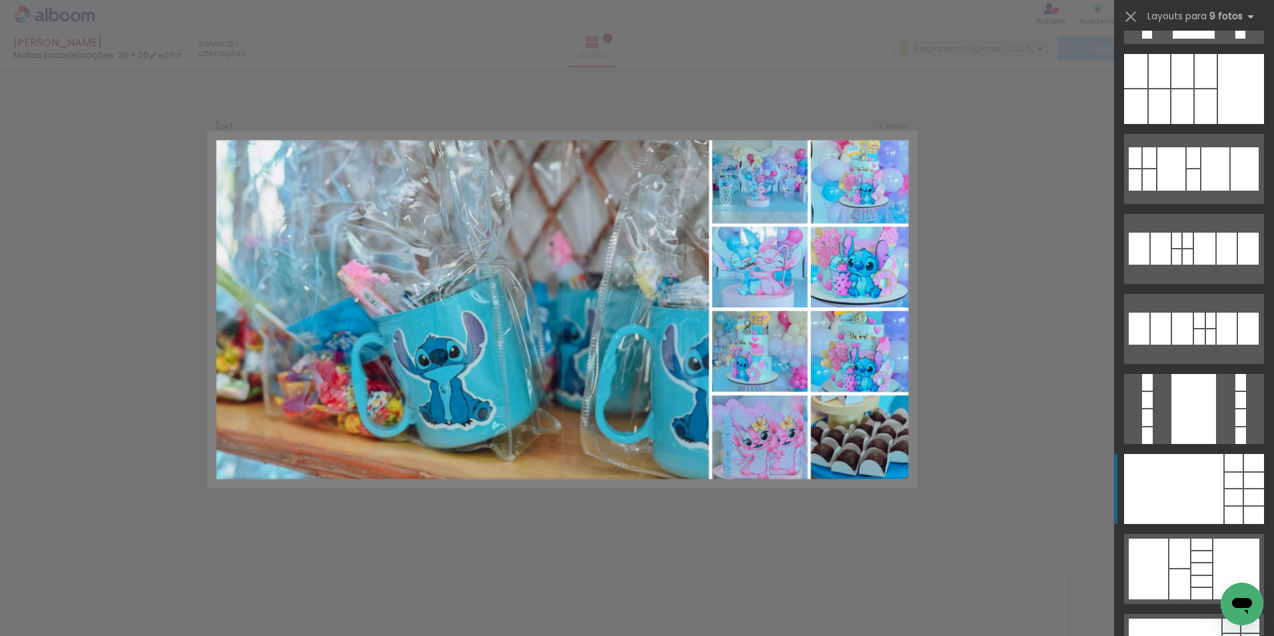
click at [1182, 477] on div at bounding box center [1173, 489] width 99 height 70
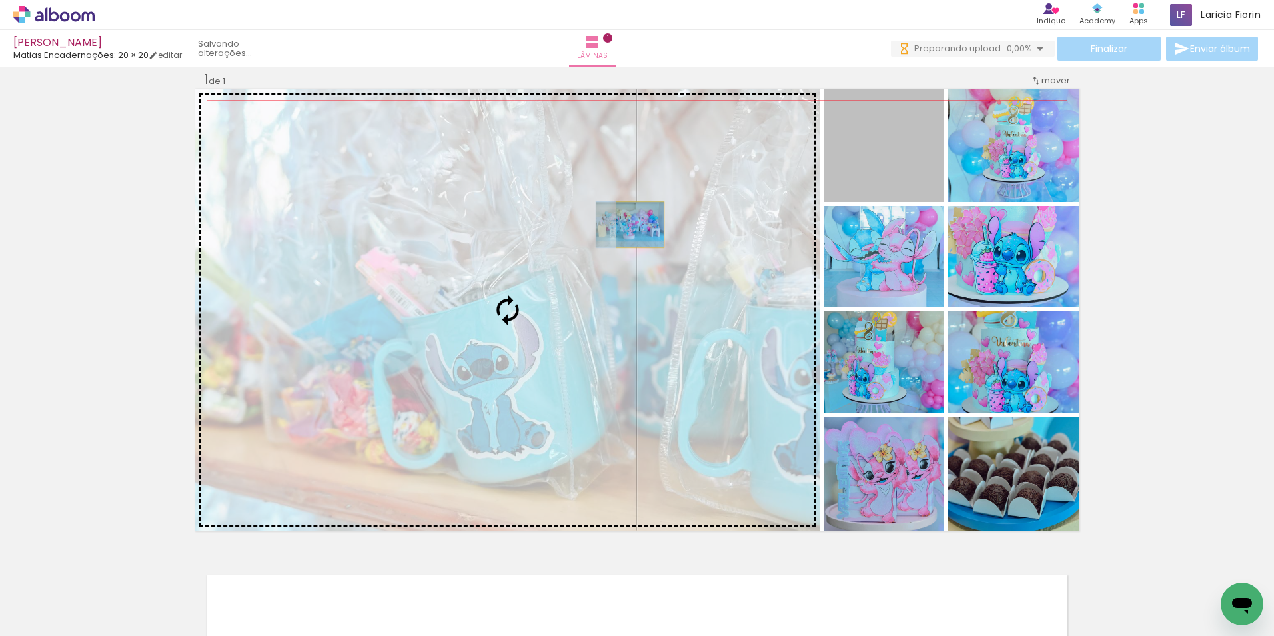
drag, startPoint x: 902, startPoint y: 173, endPoint x: 635, endPoint y: 225, distance: 271.6
click at [0, 0] on slot at bounding box center [0, 0] width 0 height 0
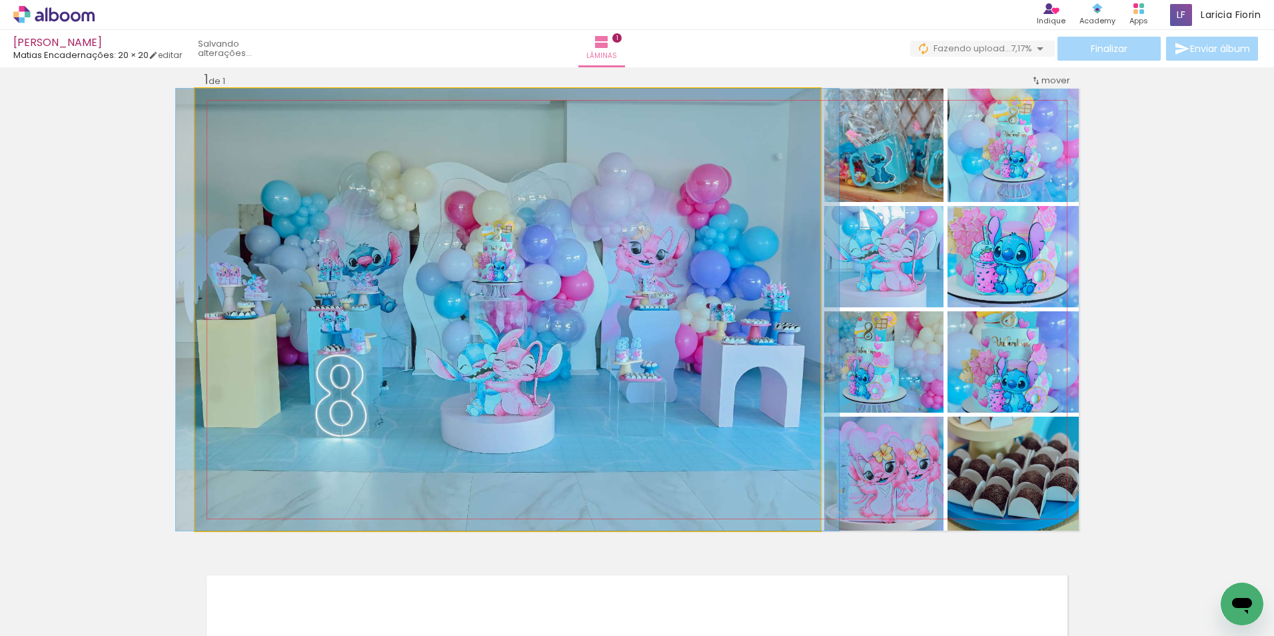
click at [697, 294] on quentale-photo at bounding box center [507, 310] width 625 height 442
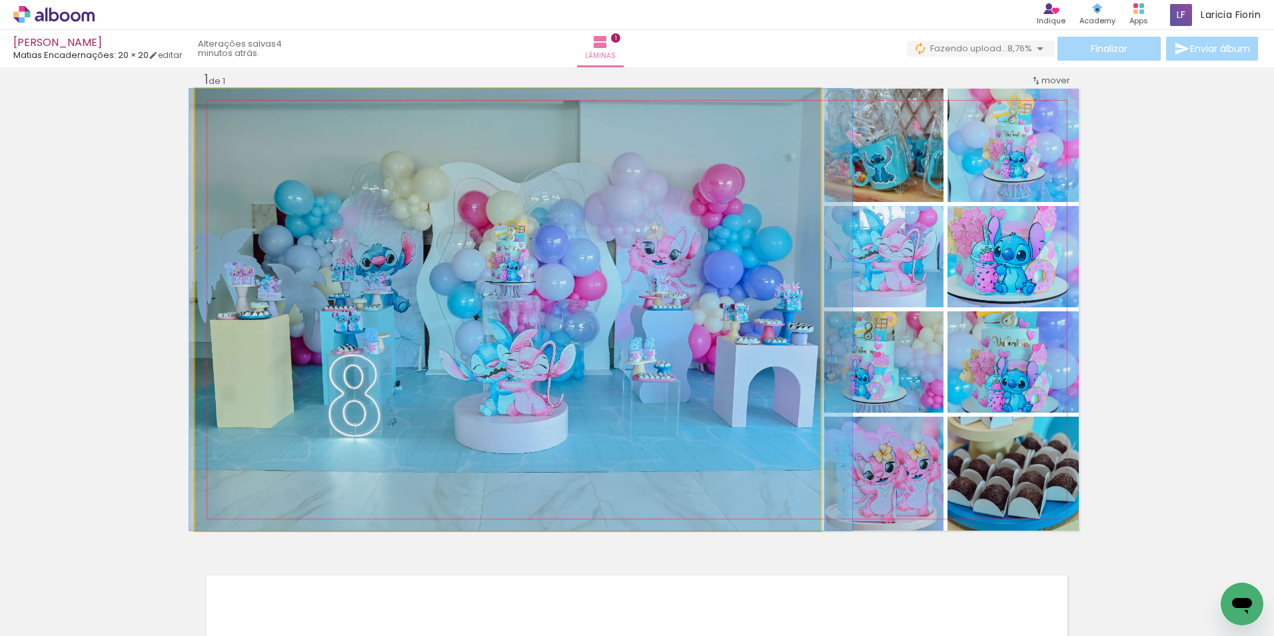
drag, startPoint x: 697, startPoint y: 294, endPoint x: 710, endPoint y: 299, distance: 14.1
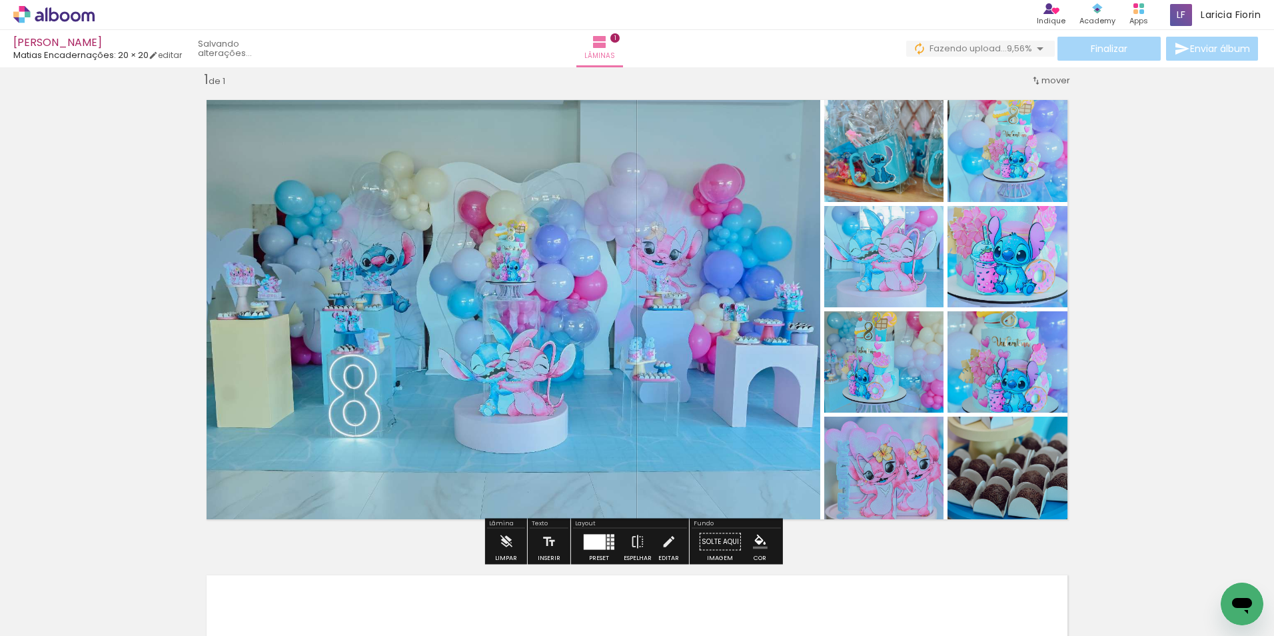
click at [1116, 317] on div "Inserir lâmina 1 de 1" at bounding box center [637, 530] width 1274 height 951
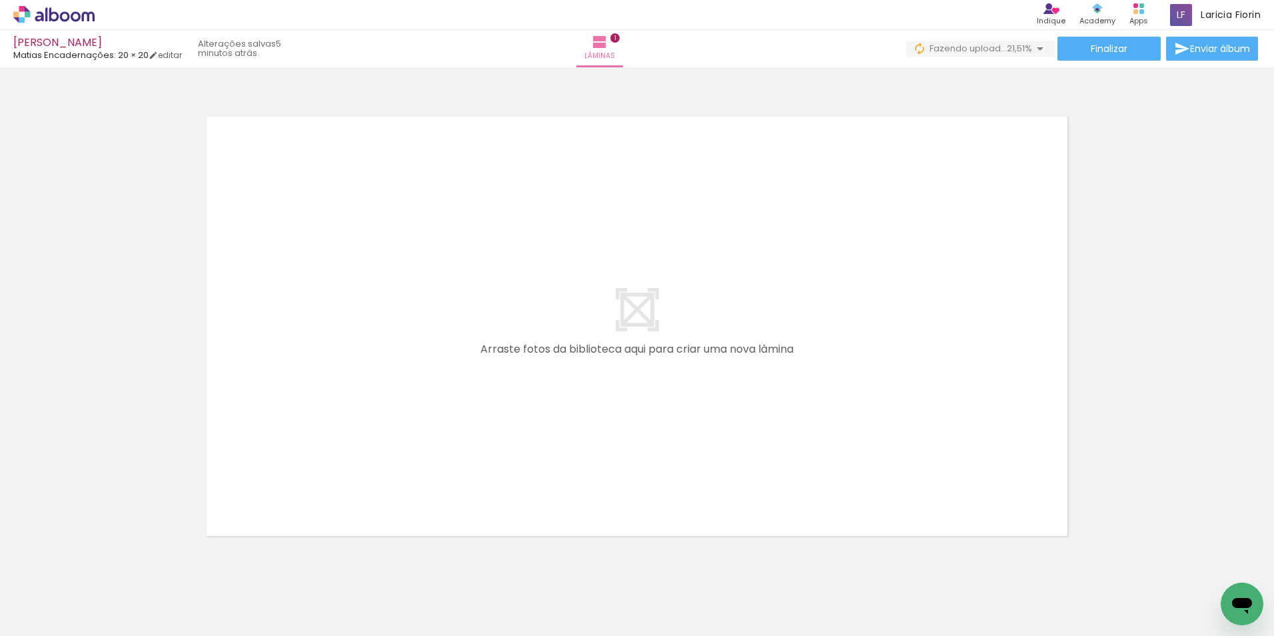
scroll to position [484, 0]
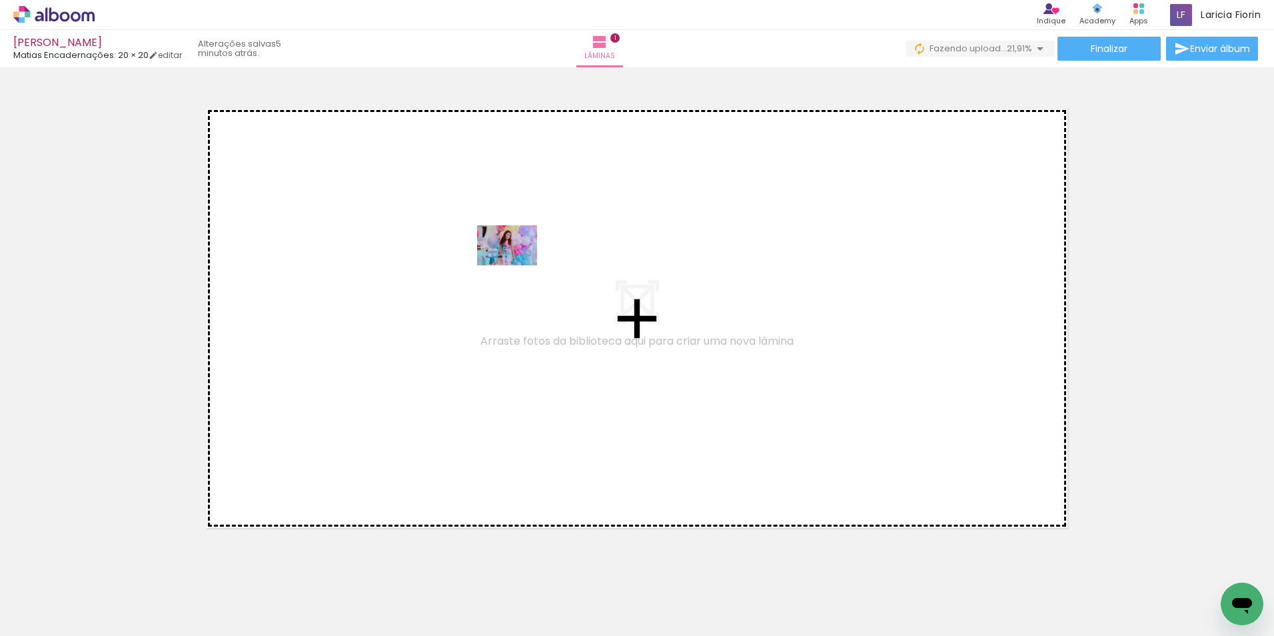
drag, startPoint x: 866, startPoint y: 591, endPoint x: 517, endPoint y: 265, distance: 476.8
click at [517, 265] on quentale-workspace at bounding box center [637, 318] width 1274 height 636
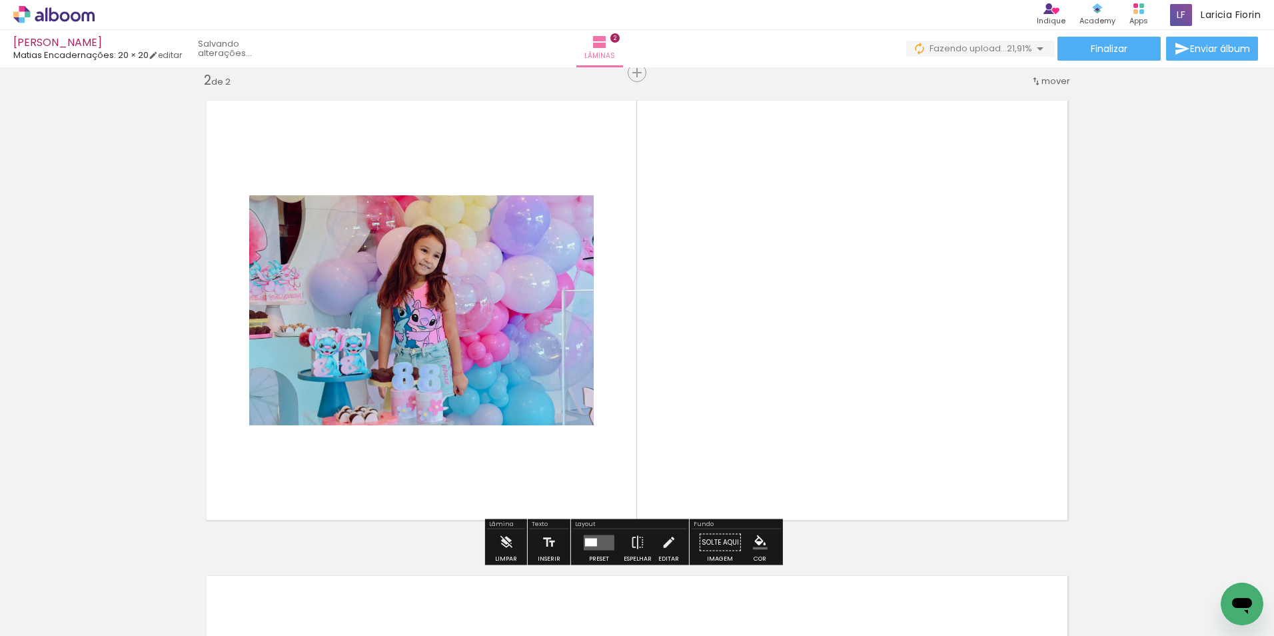
scroll to position [493, 0]
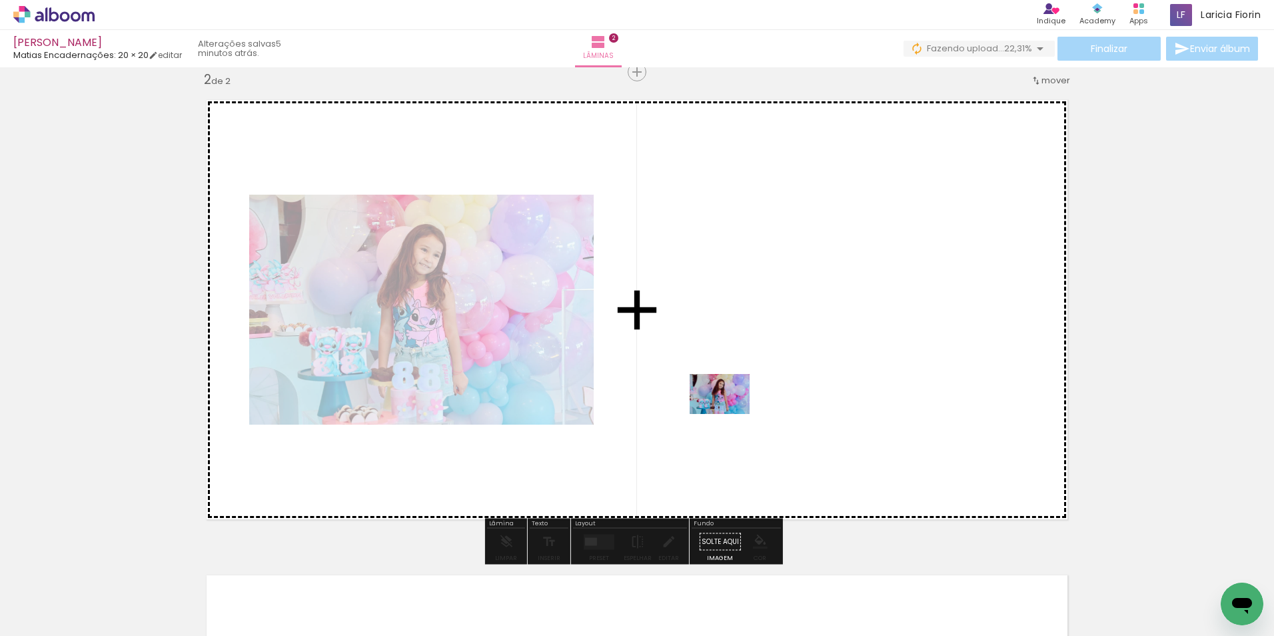
drag, startPoint x: 952, startPoint y: 595, endPoint x: 730, endPoint y: 414, distance: 286.2
click at [730, 414] on quentale-workspace at bounding box center [637, 318] width 1274 height 636
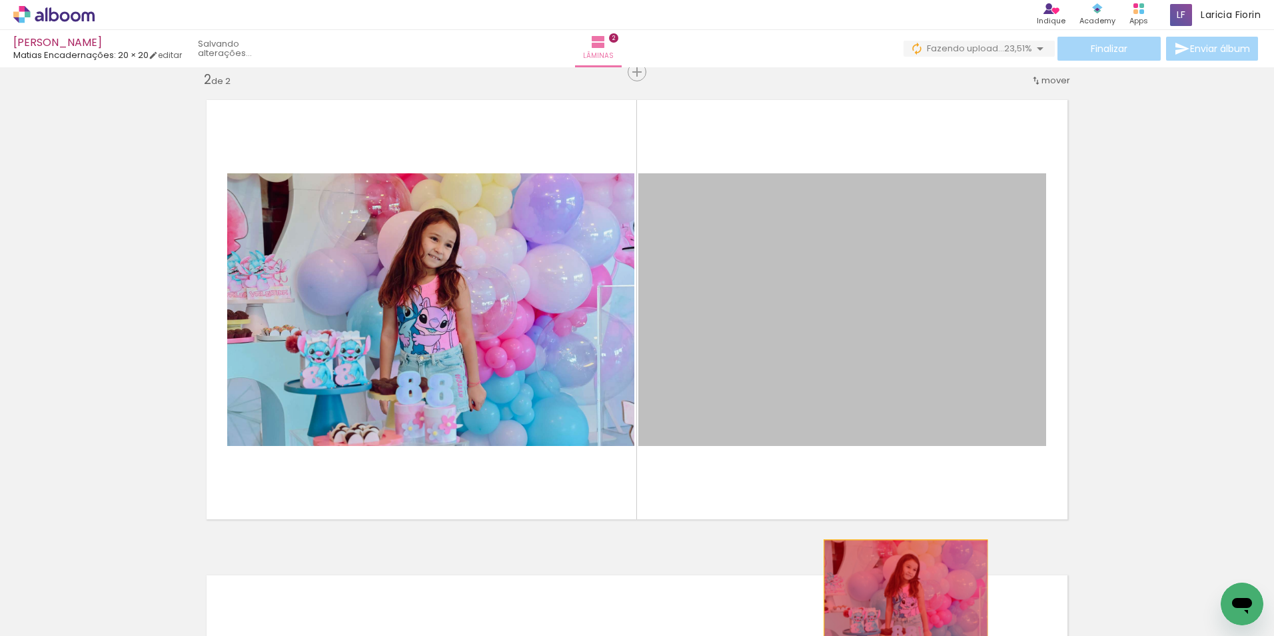
drag, startPoint x: 902, startPoint y: 415, endPoint x: 901, endPoint y: 595, distance: 180.0
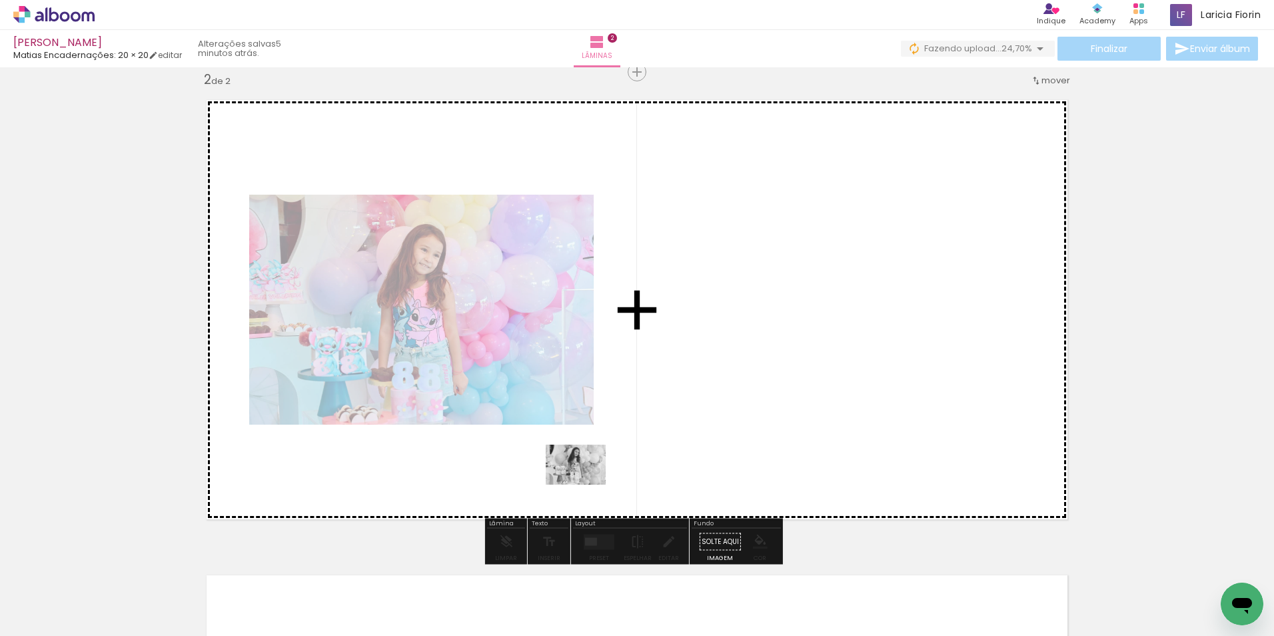
drag, startPoint x: 1011, startPoint y: 596, endPoint x: 586, endPoint y: 485, distance: 439.6
click at [586, 485] on quentale-workspace at bounding box center [637, 318] width 1274 height 636
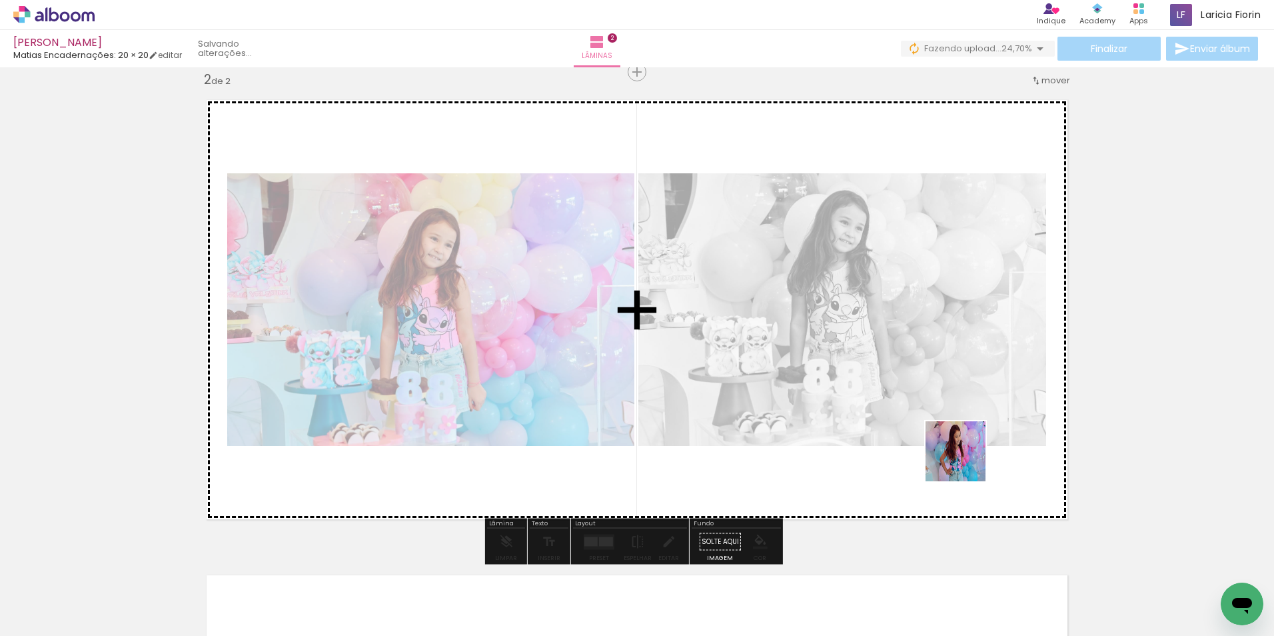
drag, startPoint x: 983, startPoint y: 473, endPoint x: 964, endPoint y: 459, distance: 23.5
click at [964, 459] on quentale-workspace at bounding box center [637, 318] width 1274 height 636
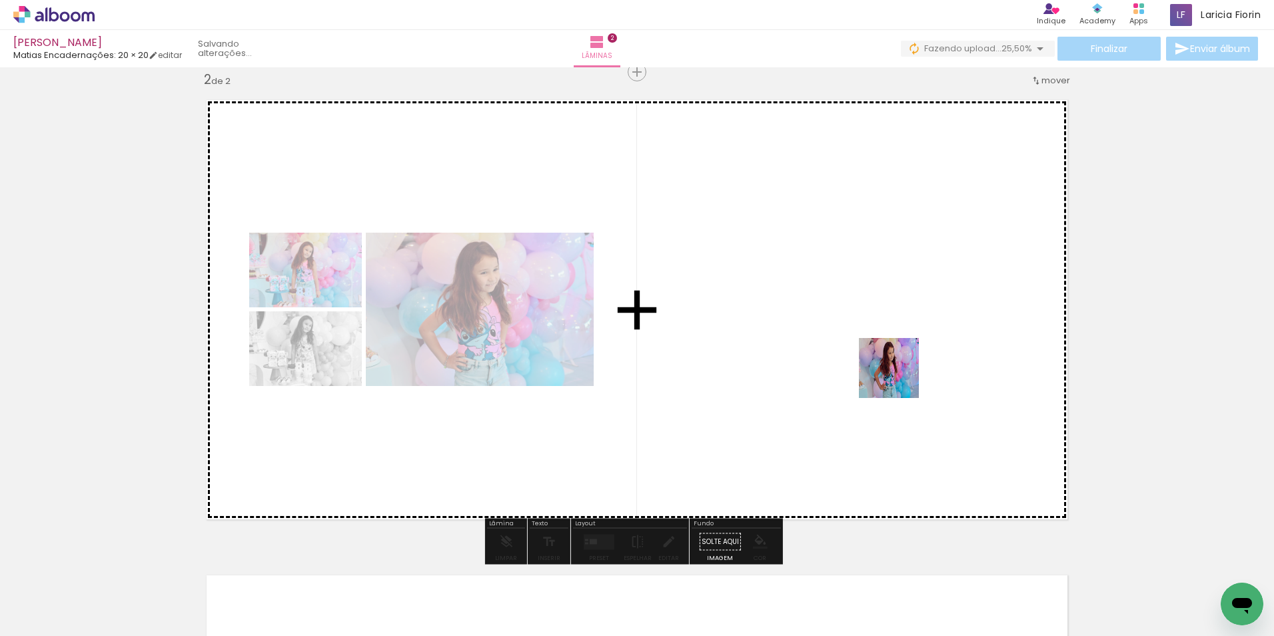
drag, startPoint x: 1176, startPoint y: 597, endPoint x: 887, endPoint y: 375, distance: 364.6
click at [889, 373] on quentale-workspace at bounding box center [637, 318] width 1274 height 636
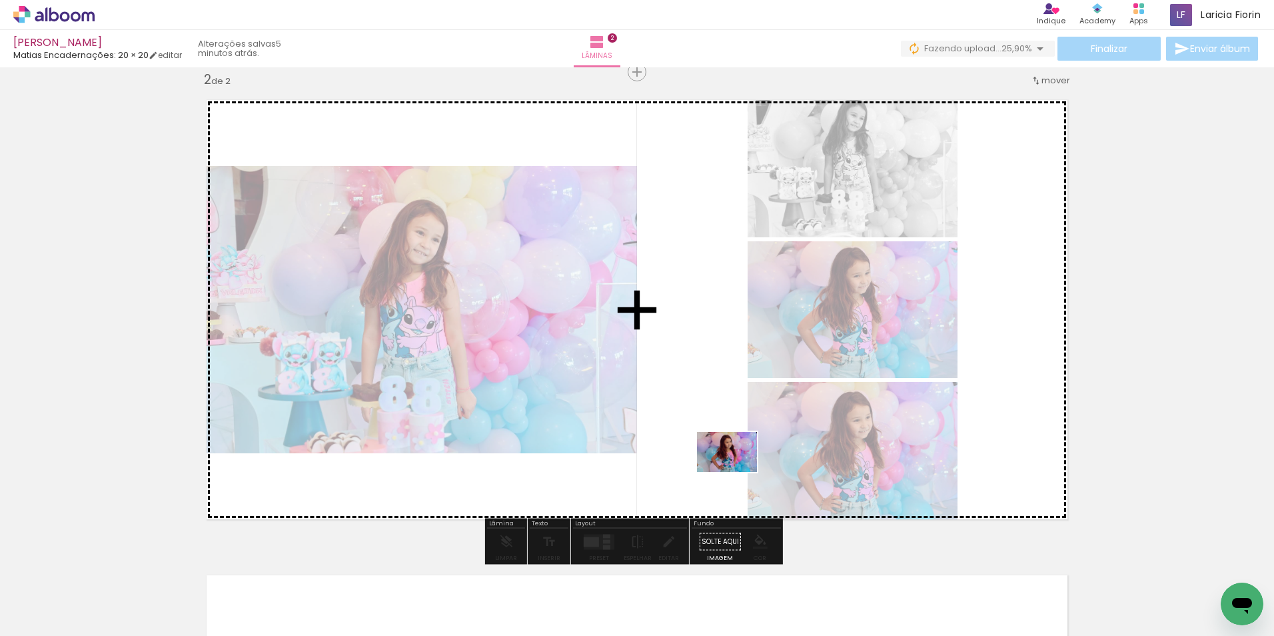
drag, startPoint x: 1257, startPoint y: 582, endPoint x: 737, endPoint y: 472, distance: 531.4
click at [737, 472] on quentale-workspace at bounding box center [637, 318] width 1274 height 636
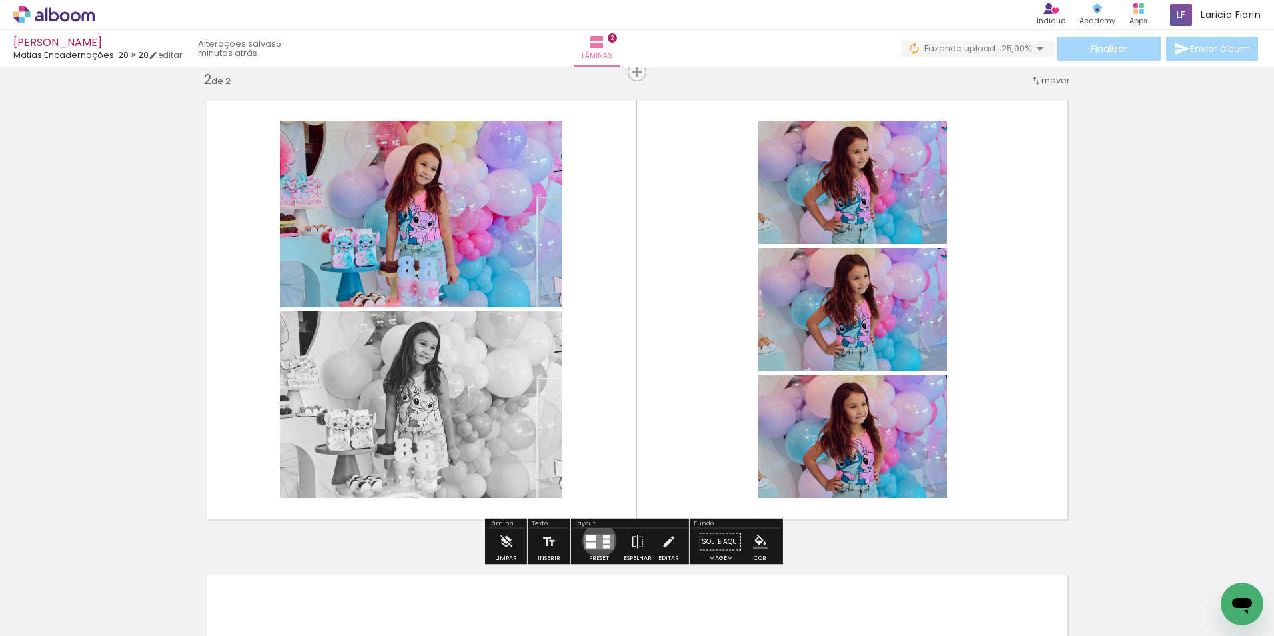
click at [597, 540] on quentale-layouter at bounding box center [599, 541] width 31 height 15
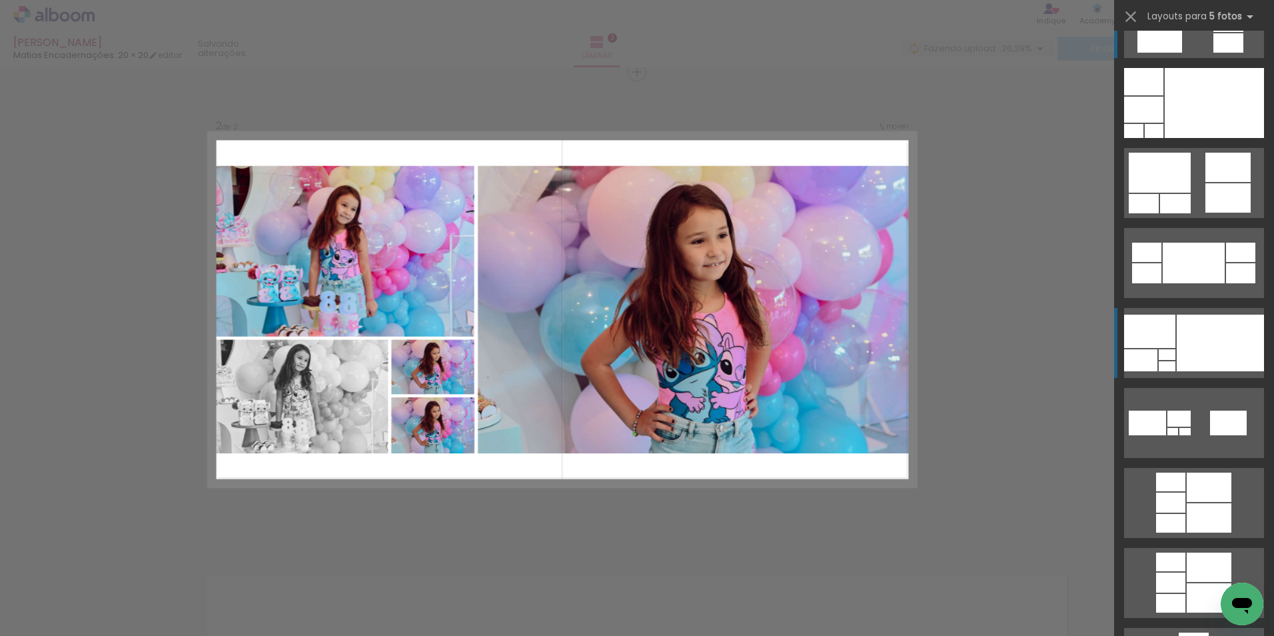
scroll to position [67, 0]
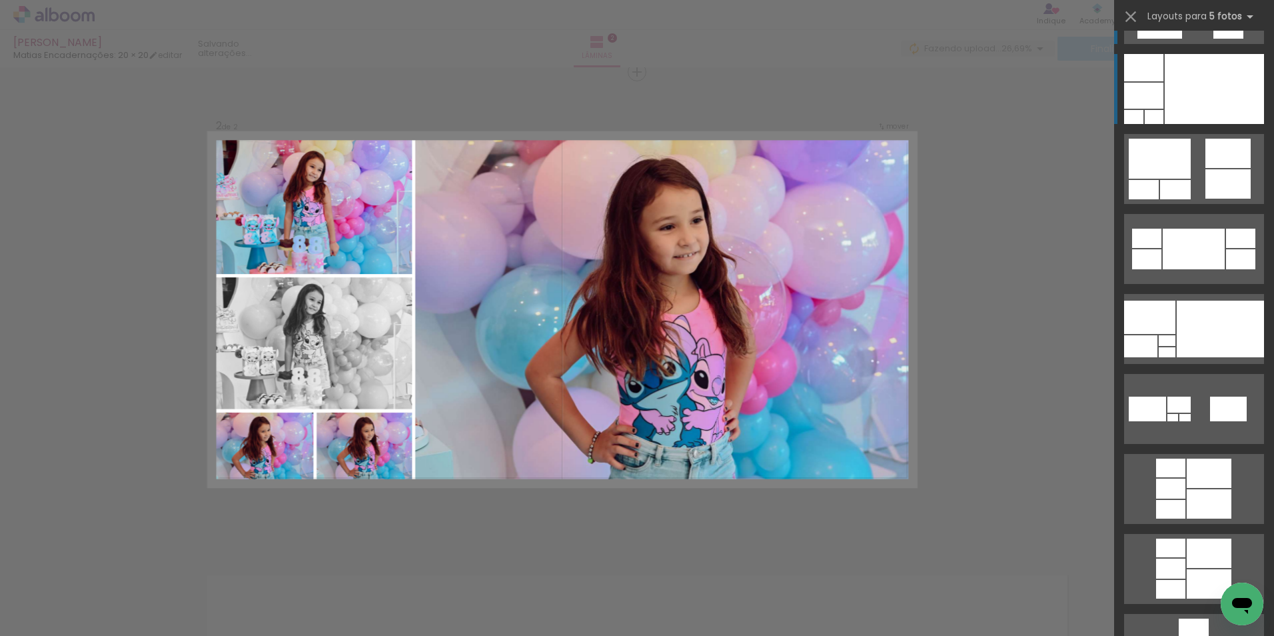
click at [1169, 94] on div at bounding box center [1214, 89] width 99 height 70
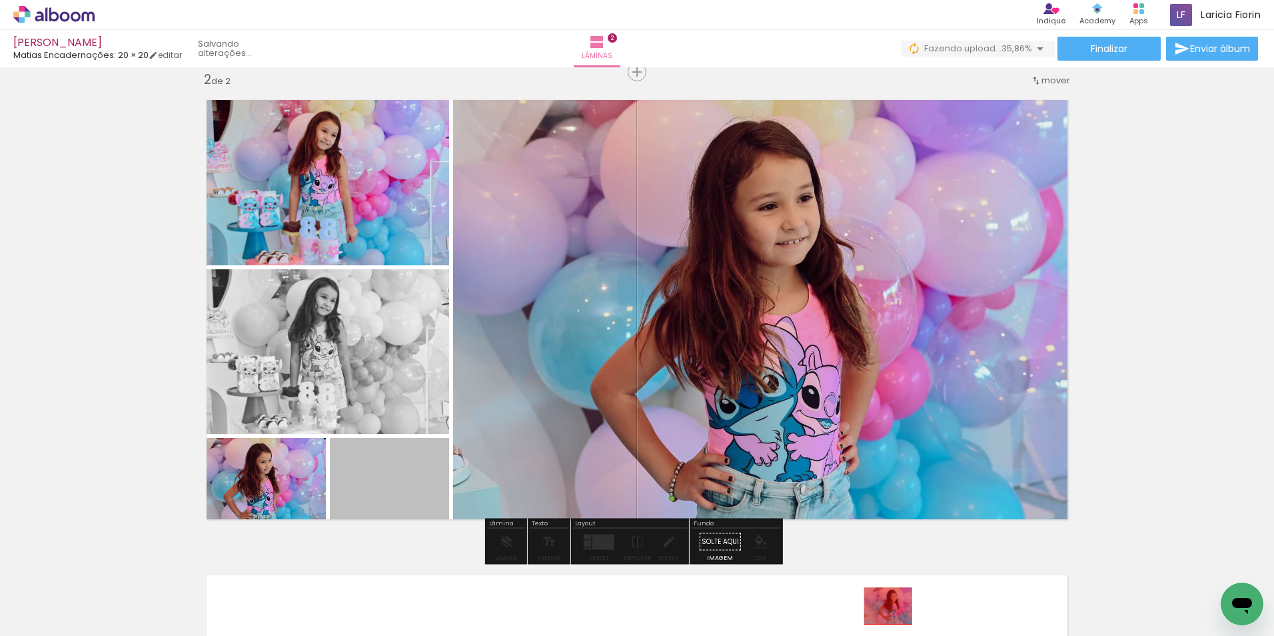
drag, startPoint x: 377, startPoint y: 476, endPoint x: 893, endPoint y: 606, distance: 532.7
click at [893, 606] on quentale-workspace at bounding box center [637, 318] width 1274 height 636
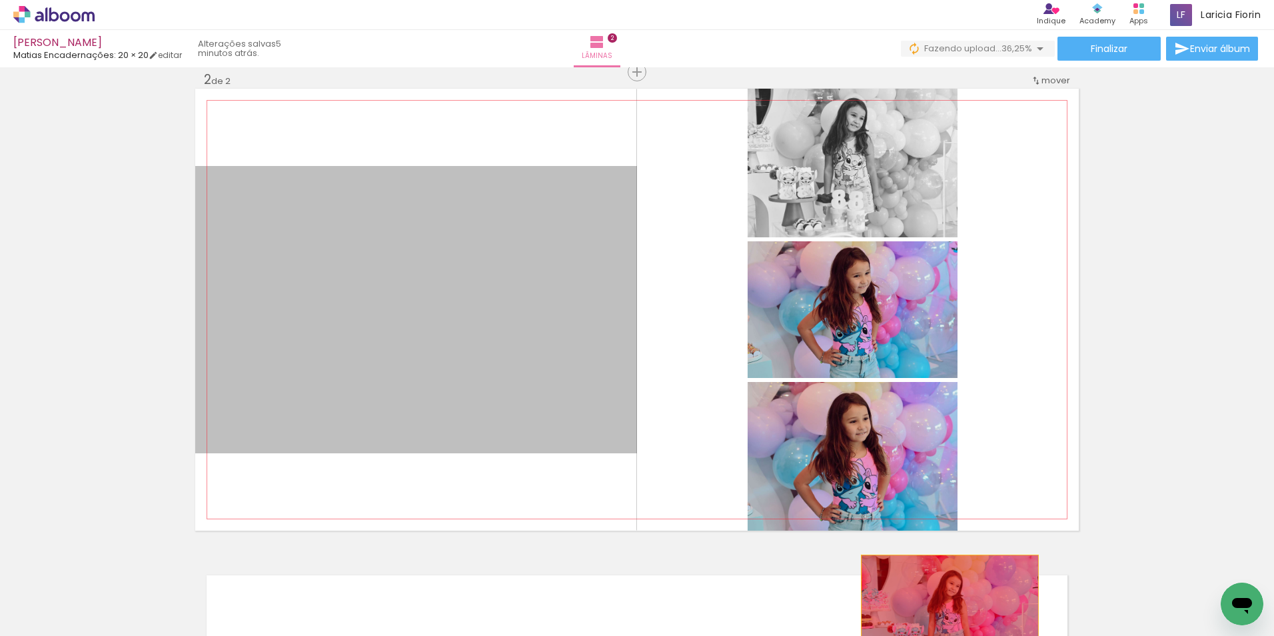
drag, startPoint x: 503, startPoint y: 430, endPoint x: 946, endPoint y: 616, distance: 481.3
click at [946, 616] on quentale-workspace at bounding box center [637, 318] width 1274 height 636
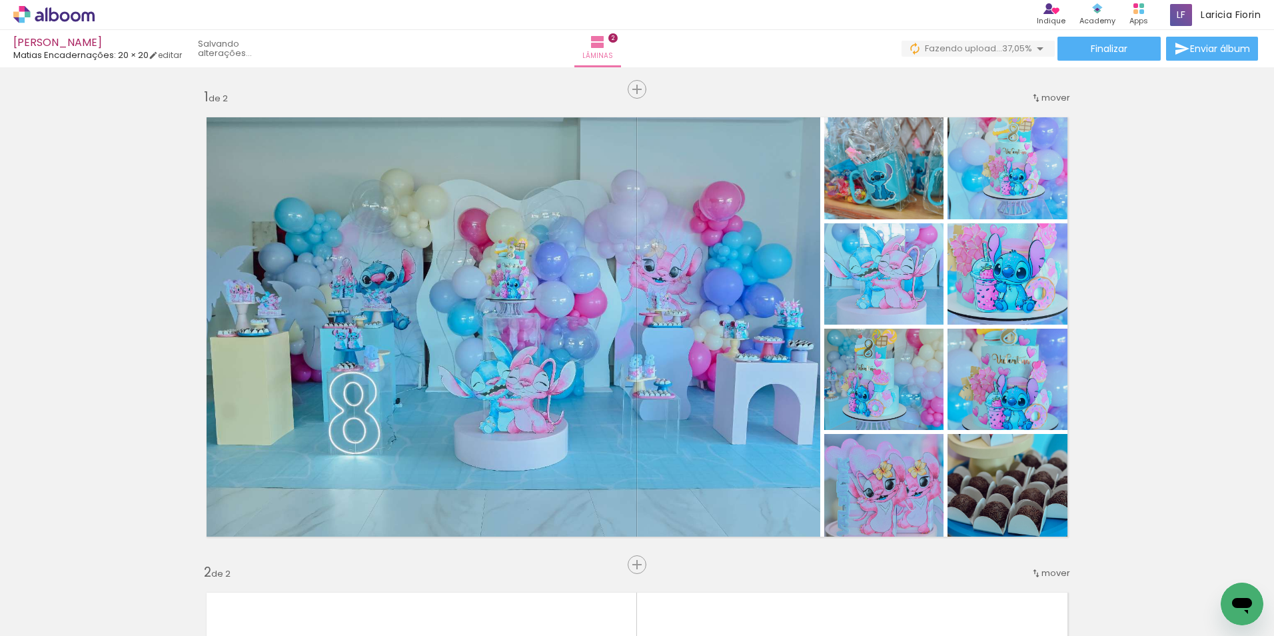
scroll to position [0, 3740]
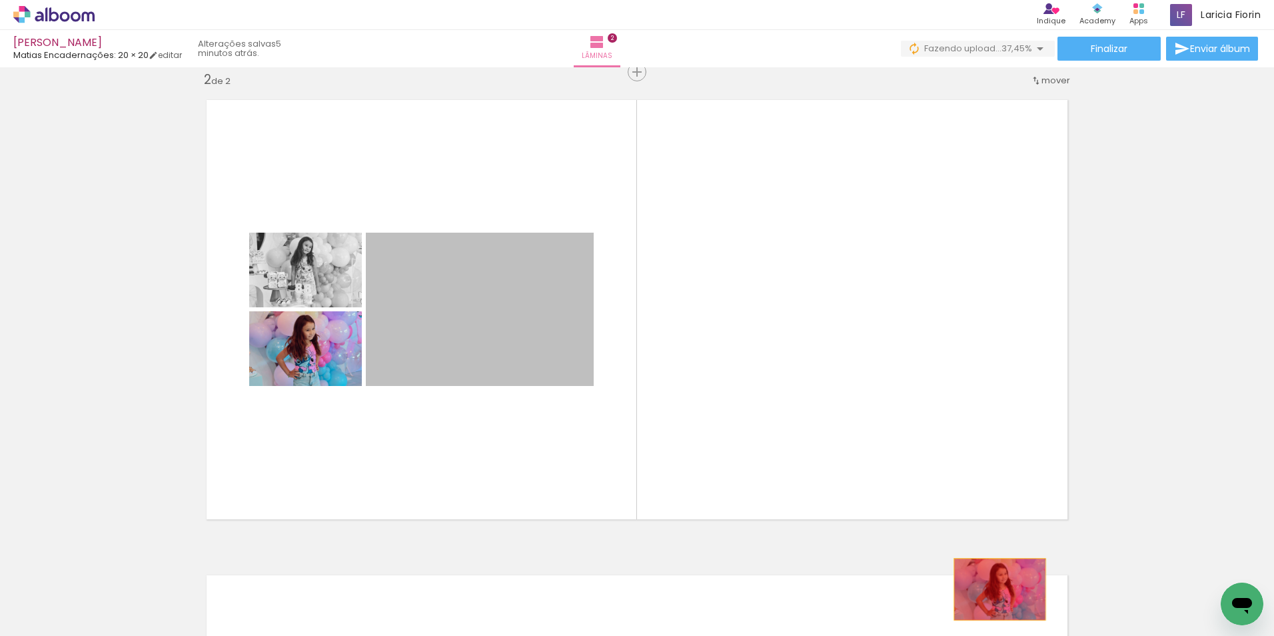
drag, startPoint x: 533, startPoint y: 326, endPoint x: 995, endPoint y: 589, distance: 531.7
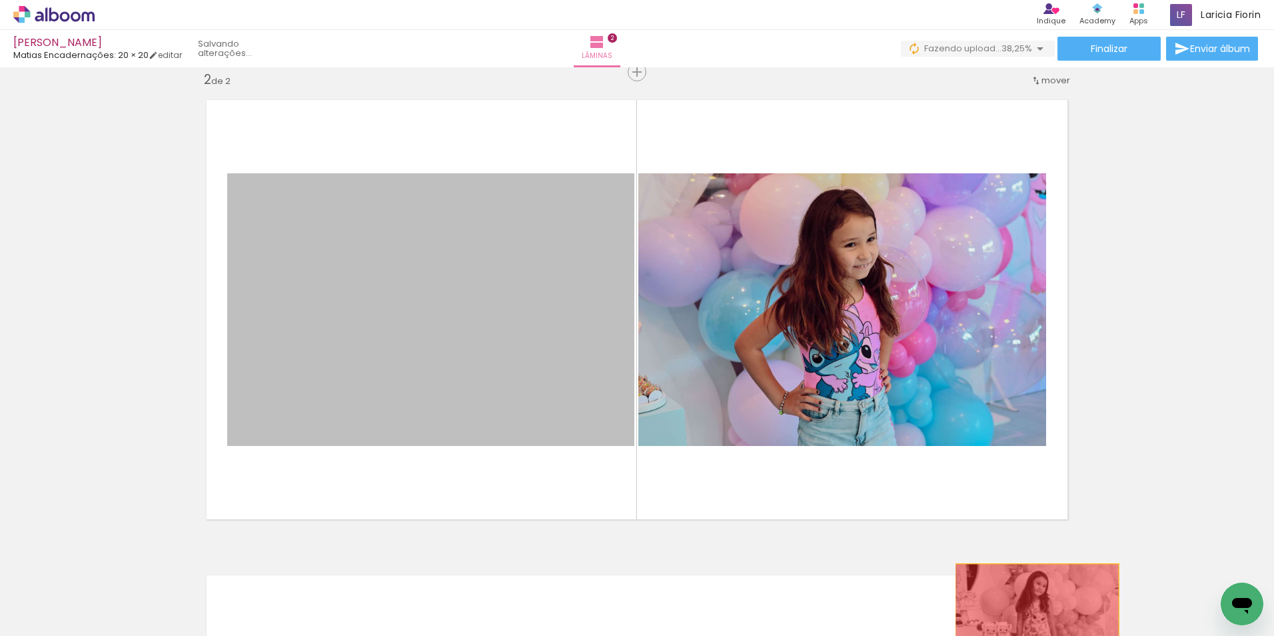
drag, startPoint x: 541, startPoint y: 367, endPoint x: 996, endPoint y: 577, distance: 501.3
click at [1020, 607] on quentale-workspace at bounding box center [637, 318] width 1274 height 636
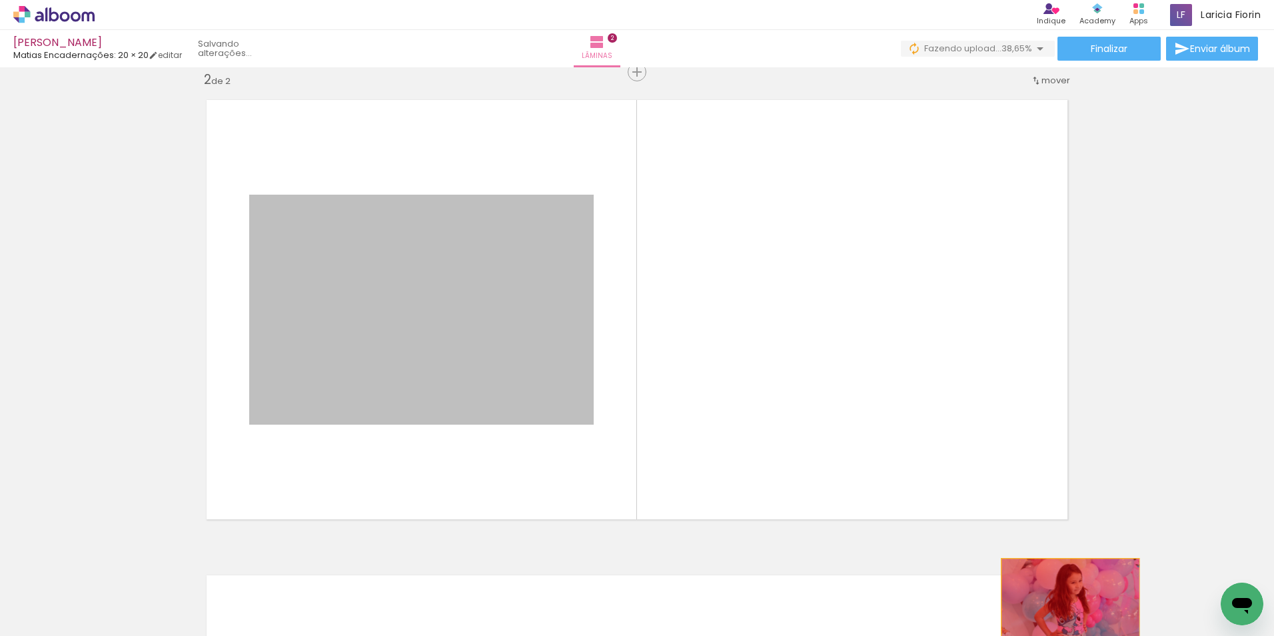
drag, startPoint x: 527, startPoint y: 339, endPoint x: 1066, endPoint y: 607, distance: 603.0
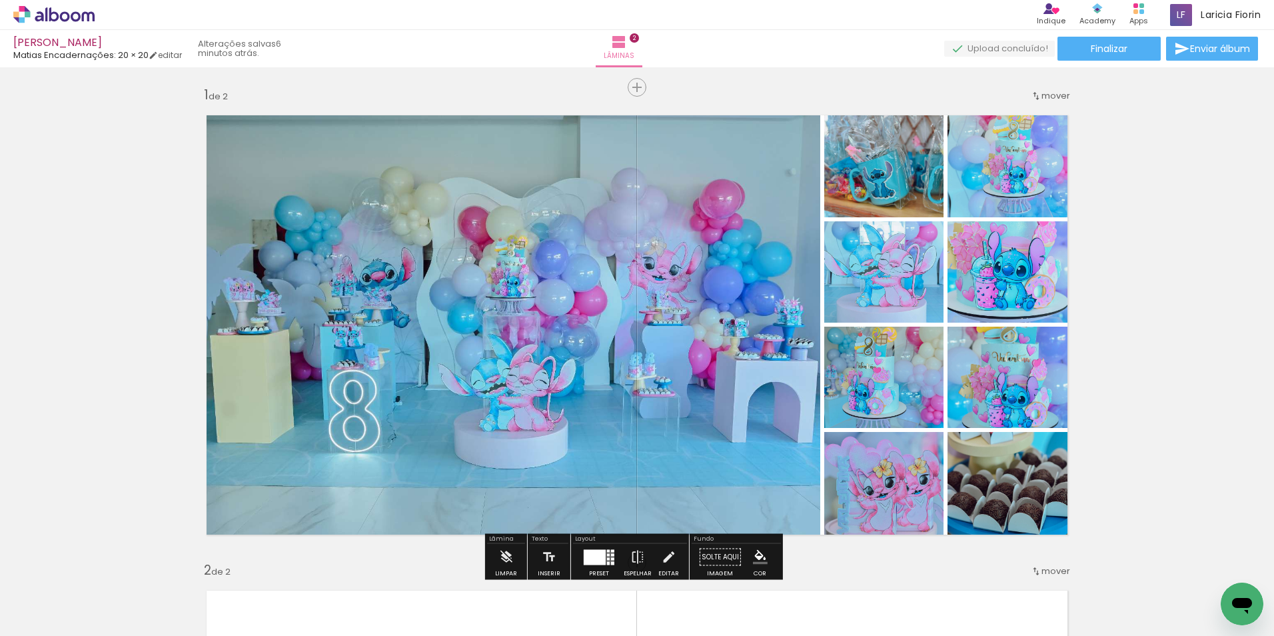
scroll to position [0, 0]
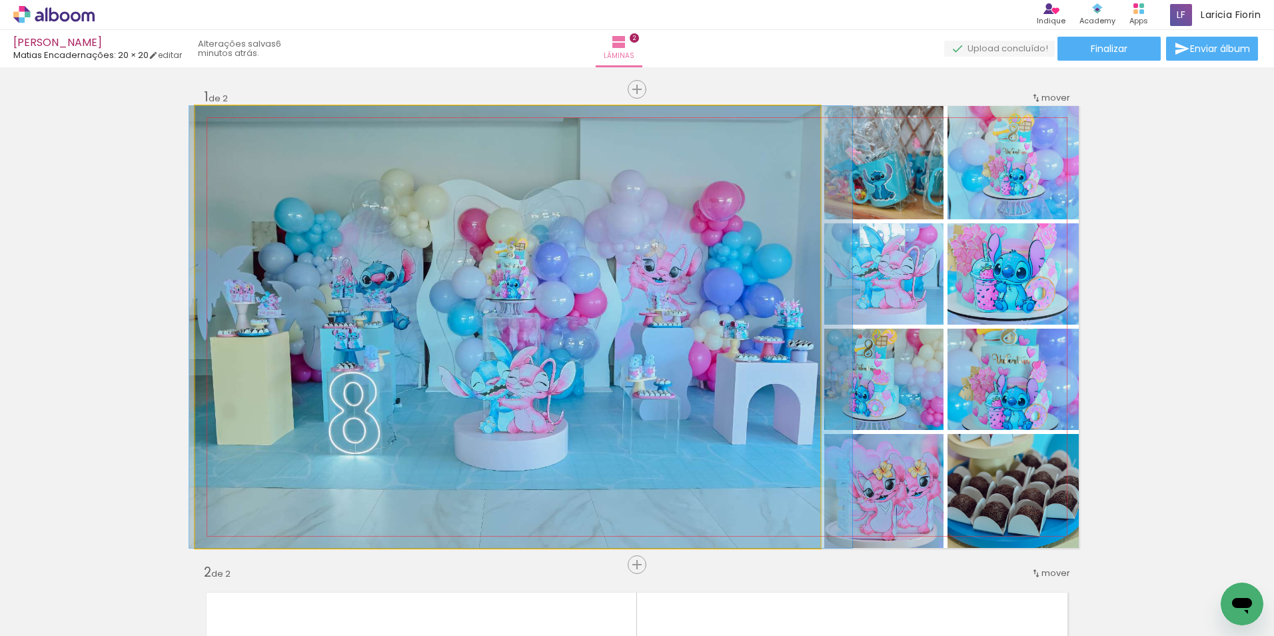
click at [776, 335] on quentale-photo at bounding box center [507, 327] width 625 height 442
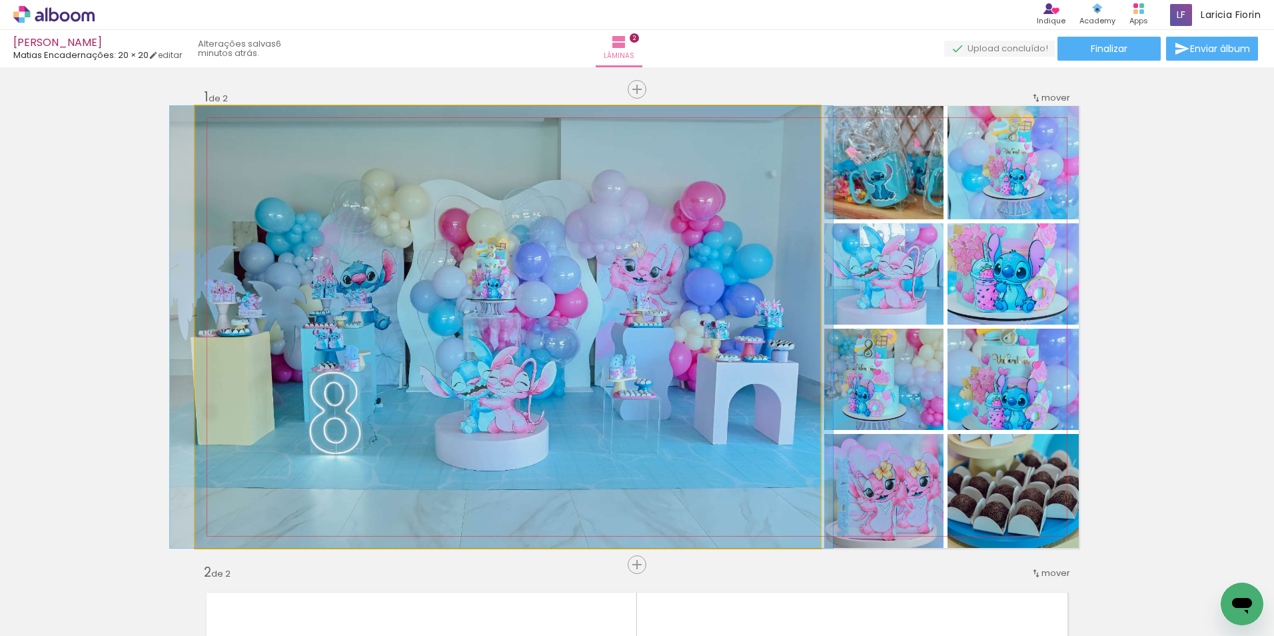
drag, startPoint x: 735, startPoint y: 365, endPoint x: 716, endPoint y: 408, distance: 46.8
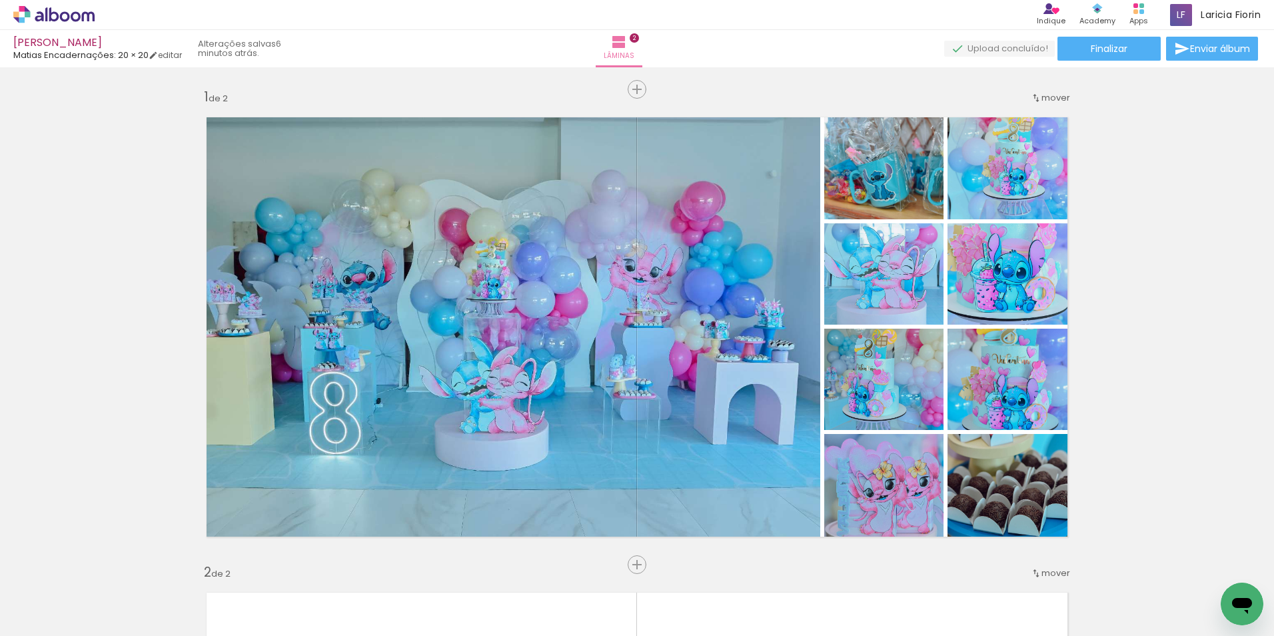
click at [71, 18] on icon at bounding box center [53, 14] width 81 height 17
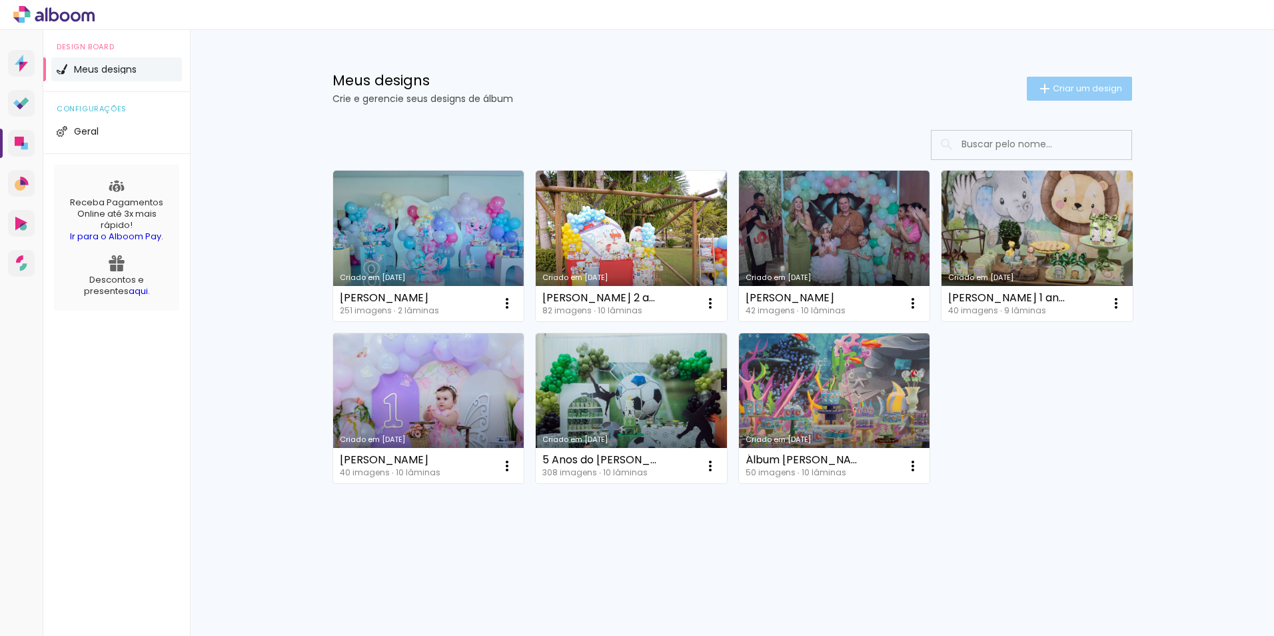
click at [1085, 85] on span "Criar um design" at bounding box center [1087, 88] width 69 height 9
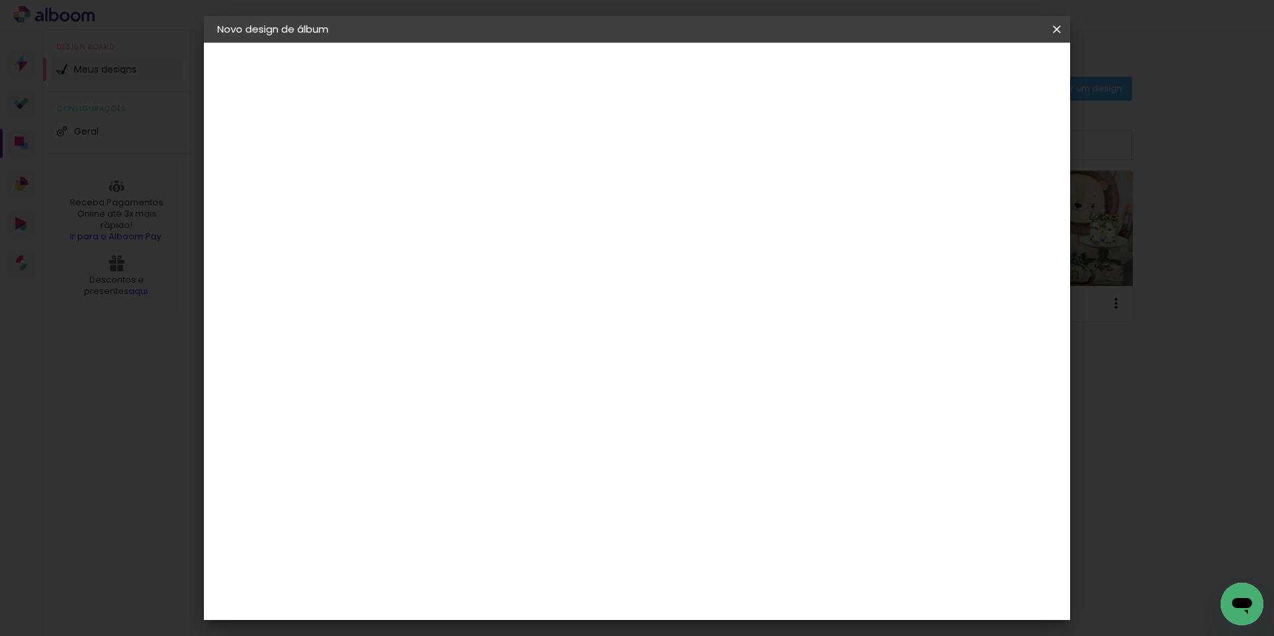
click at [435, 172] on input at bounding box center [435, 179] width 0 height 21
type input "[PERSON_NAME]"
type paper-input "[PERSON_NAME]"
click at [0, 0] on slot "Avançar" at bounding box center [0, 0] width 0 height 0
click at [469, 252] on input at bounding box center [469, 253] width 135 height 17
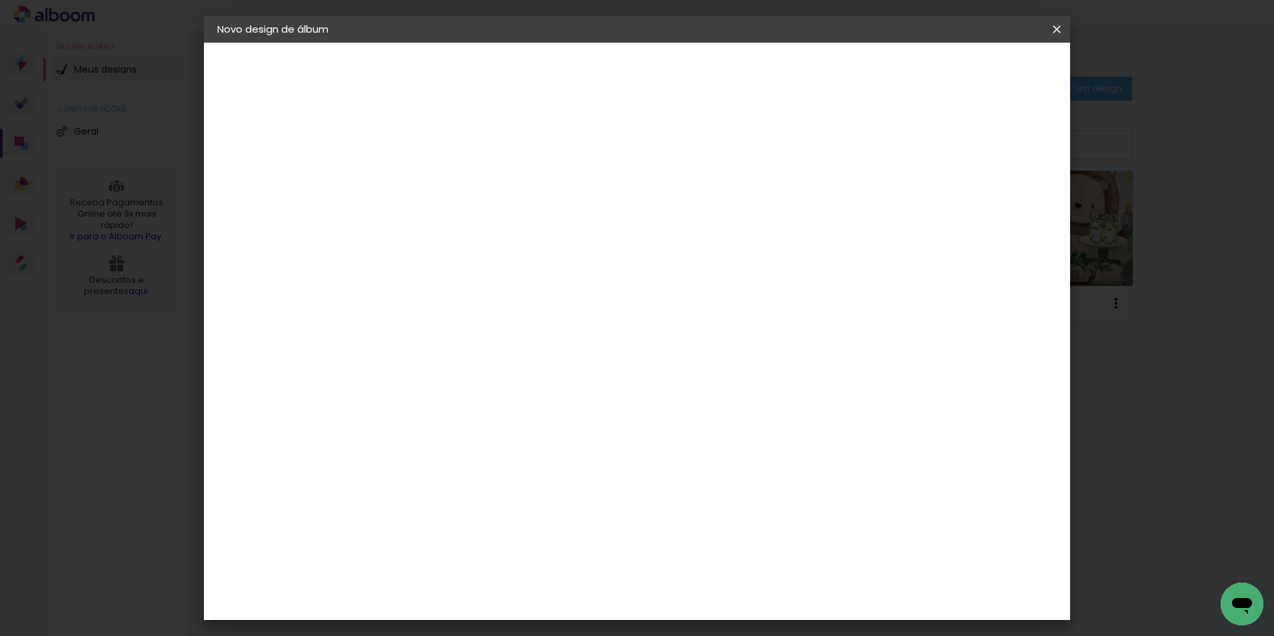
drag, startPoint x: 400, startPoint y: 247, endPoint x: 345, endPoint y: 246, distance: 55.3
click at [345, 43] on quentale-album-spec "Iniciar design Iniciar design" at bounding box center [637, 43] width 866 height 0
type input "matias"
type paper-input "matias"
click at [471, 296] on div "Matias Encadernações" at bounding box center [468, 303] width 82 height 21
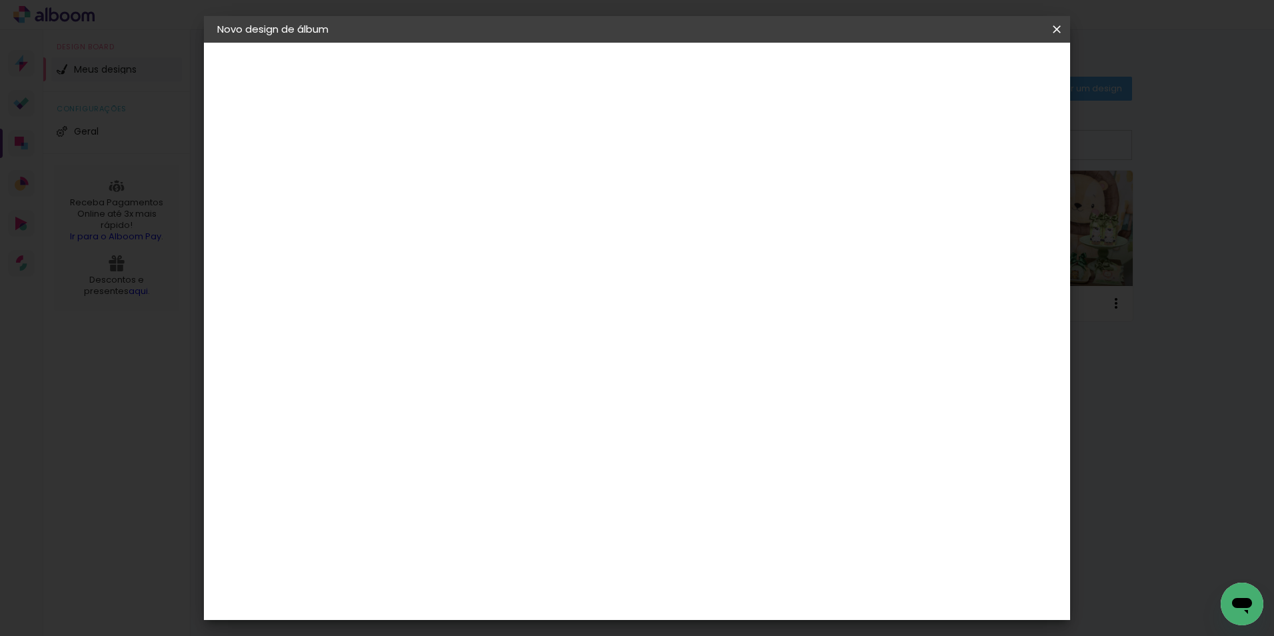
click at [0, 0] on slot "Avançar" at bounding box center [0, 0] width 0 height 0
click at [503, 224] on iron-icon at bounding box center [495, 232] width 16 height 16
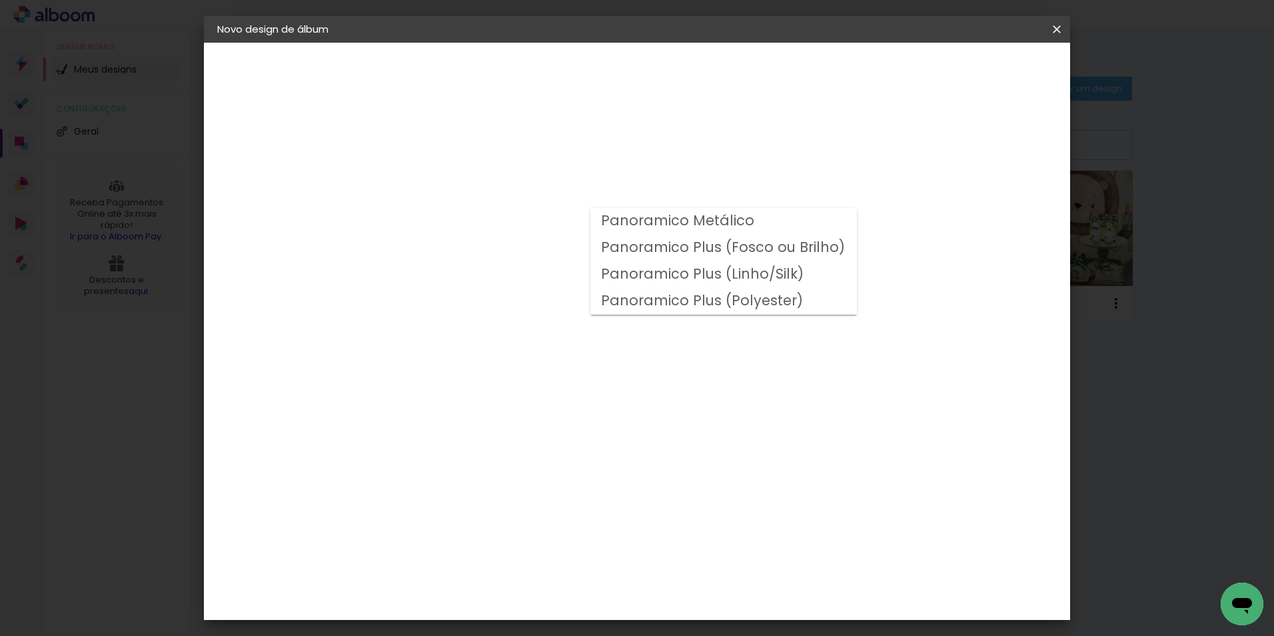
click at [0, 0] on slot "Panoramico Plus (Fosco ou Brilho)" at bounding box center [0, 0] width 0 height 0
type input "Panoramico Plus (Fosco ou Brilho)"
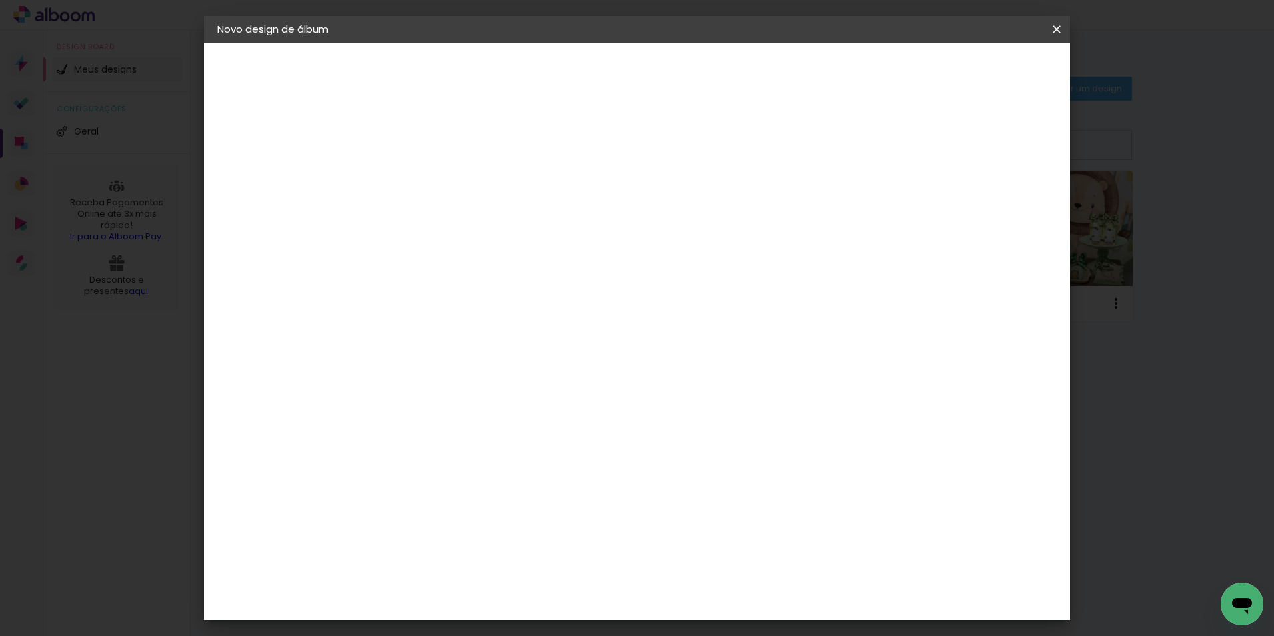
scroll to position [333, 0]
click at [525, 609] on span "20 × 20" at bounding box center [494, 626] width 62 height 35
click at [0, 0] on slot "Avançar" at bounding box center [0, 0] width 0 height 0
click at [974, 74] on span "Iniciar design" at bounding box center [943, 70] width 61 height 9
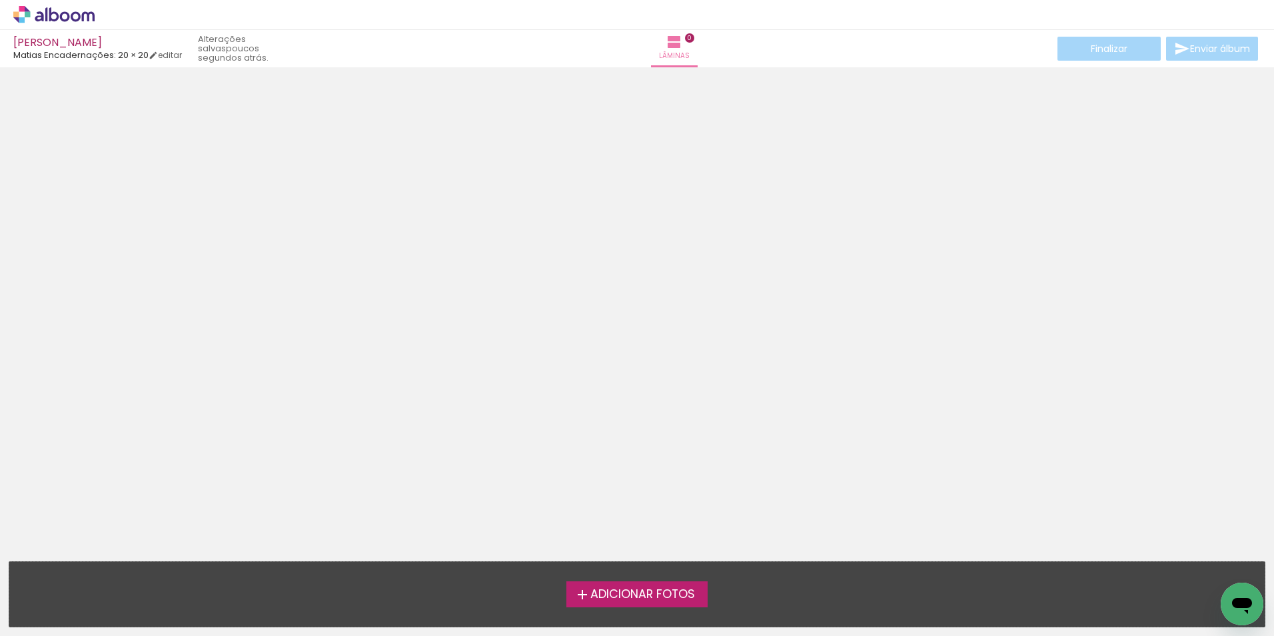
click at [608, 589] on span "Adicionar Fotos" at bounding box center [643, 595] width 105 height 12
click at [0, 0] on input "file" at bounding box center [0, 0] width 0 height 0
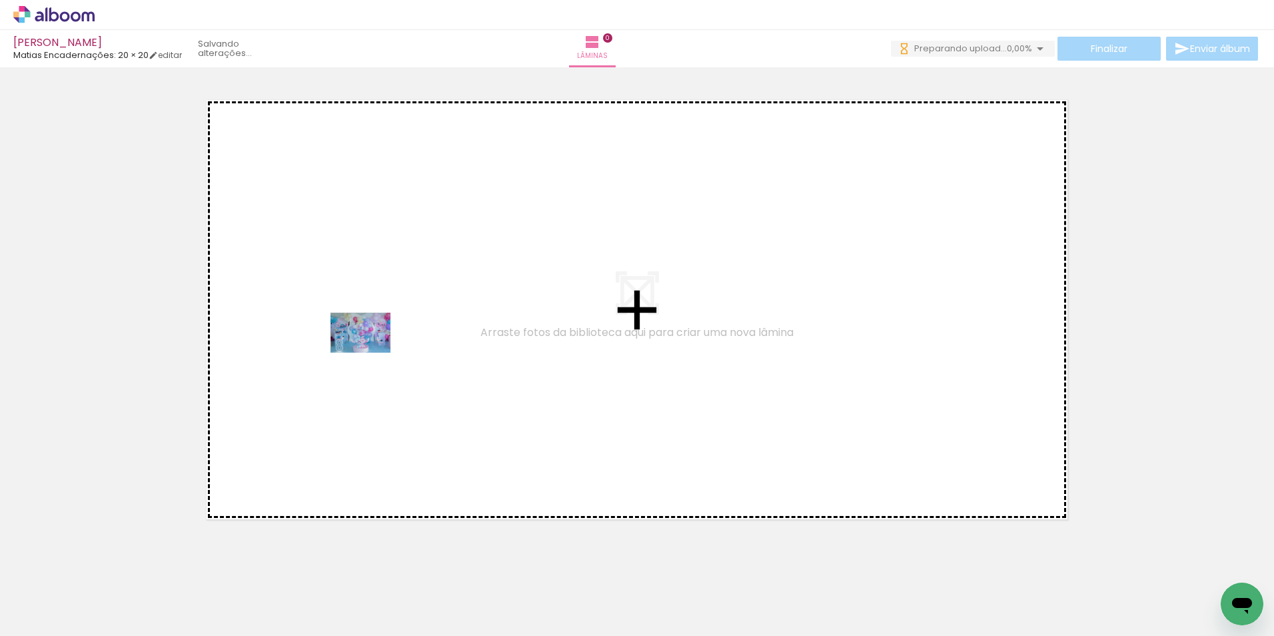
drag, startPoint x: 144, startPoint y: 600, endPoint x: 373, endPoint y: 354, distance: 336.2
click at [382, 332] on quentale-workspace at bounding box center [637, 318] width 1274 height 636
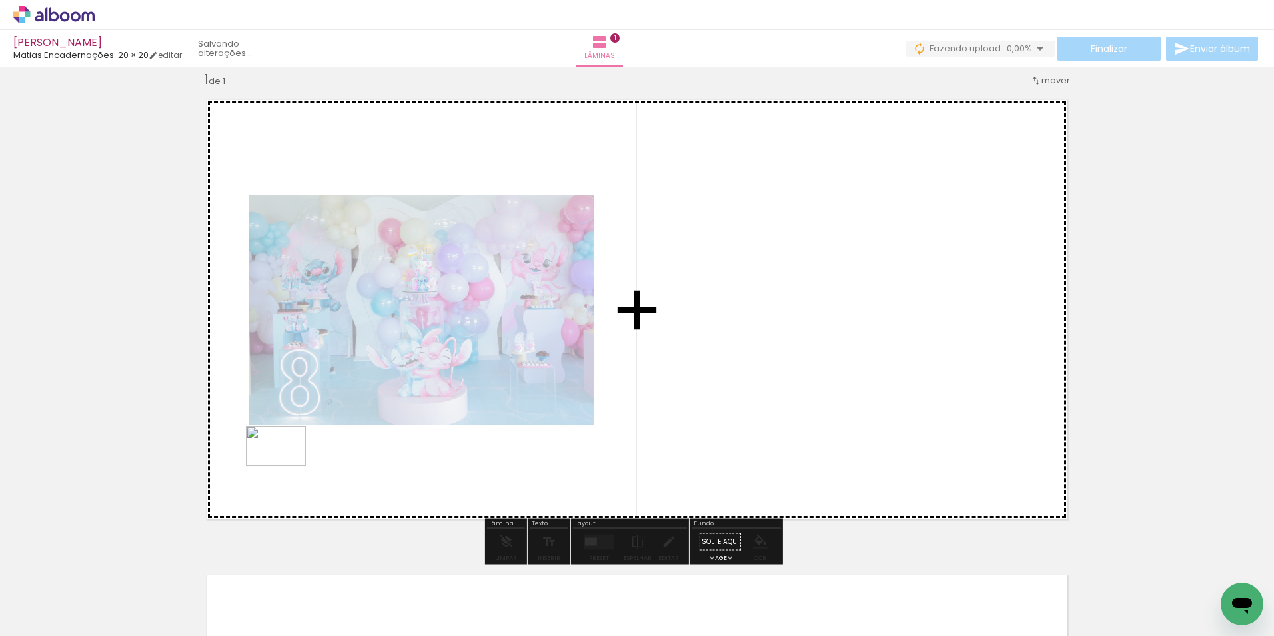
drag, startPoint x: 211, startPoint y: 590, endPoint x: 296, endPoint y: 452, distance: 162.2
click at [296, 452] on quentale-workspace at bounding box center [637, 318] width 1274 height 636
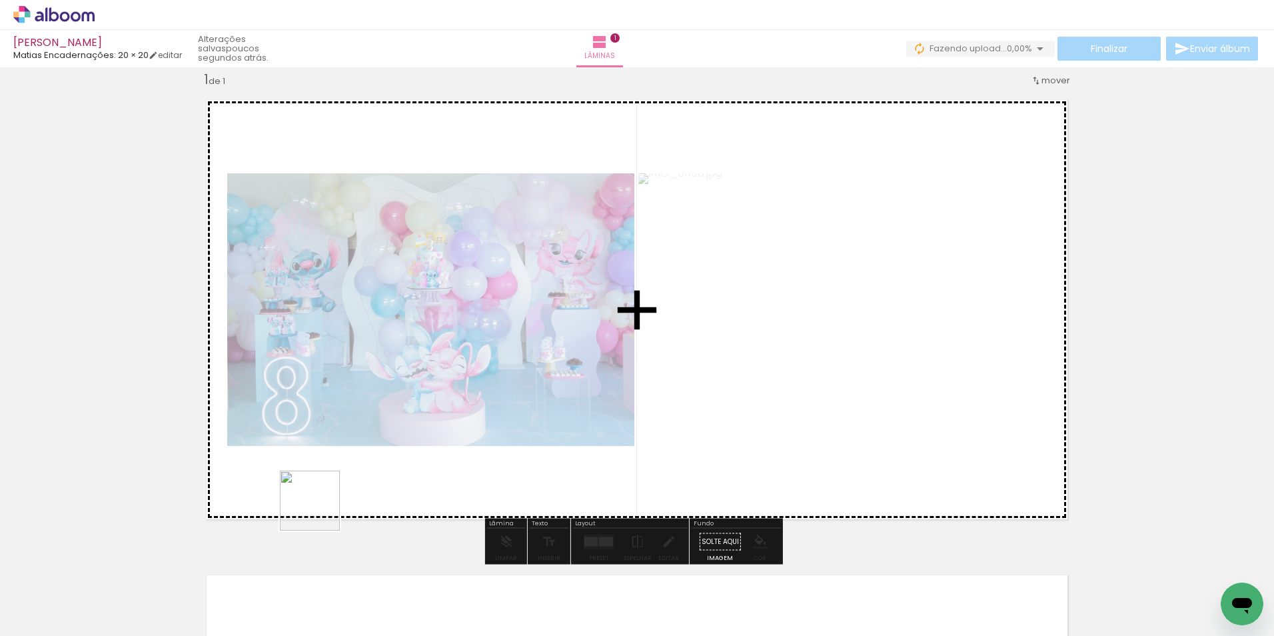
drag, startPoint x: 306, startPoint y: 595, endPoint x: 328, endPoint y: 465, distance: 132.5
click at [328, 465] on quentale-workspace at bounding box center [637, 318] width 1274 height 636
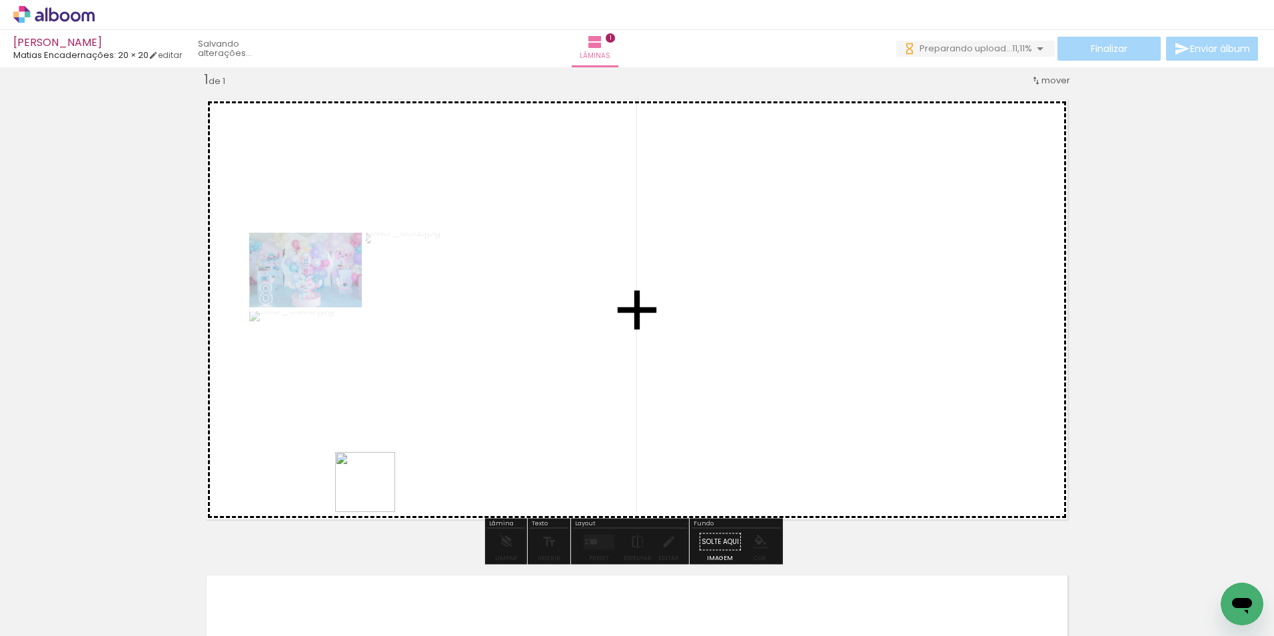
drag, startPoint x: 363, startPoint y: 600, endPoint x: 380, endPoint y: 469, distance: 132.4
click at [380, 469] on quentale-workspace at bounding box center [637, 318] width 1274 height 636
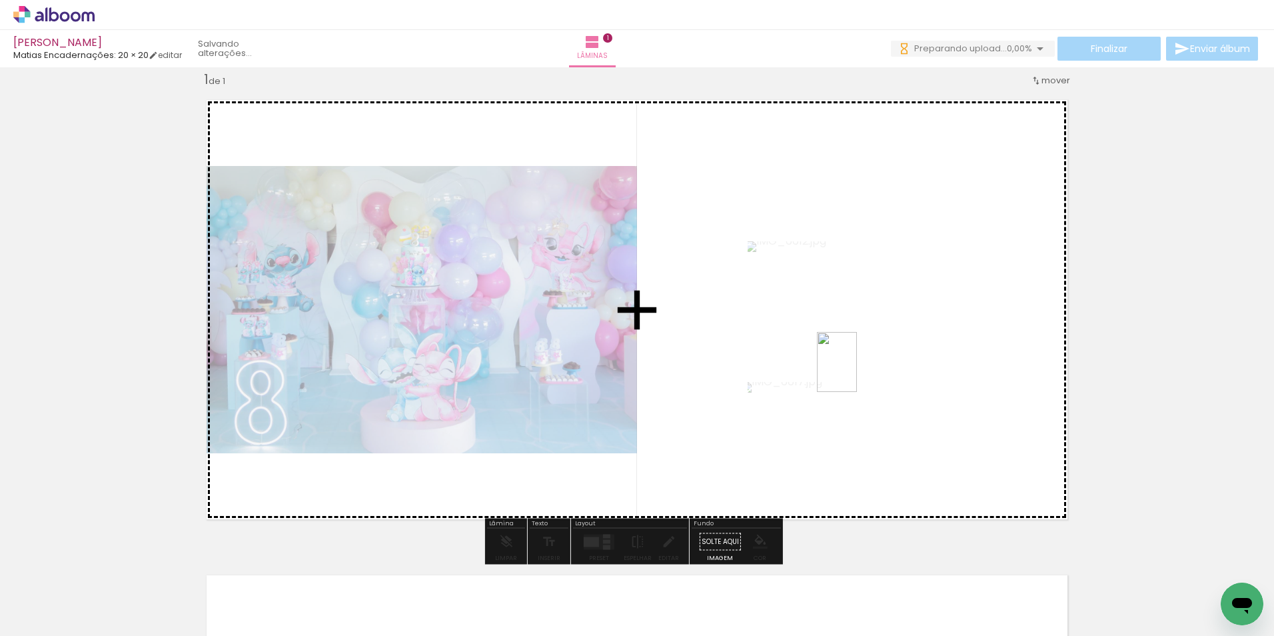
drag, startPoint x: 587, startPoint y: 596, endPoint x: 857, endPoint y: 372, distance: 350.7
click at [857, 372] on quentale-workspace at bounding box center [637, 318] width 1274 height 636
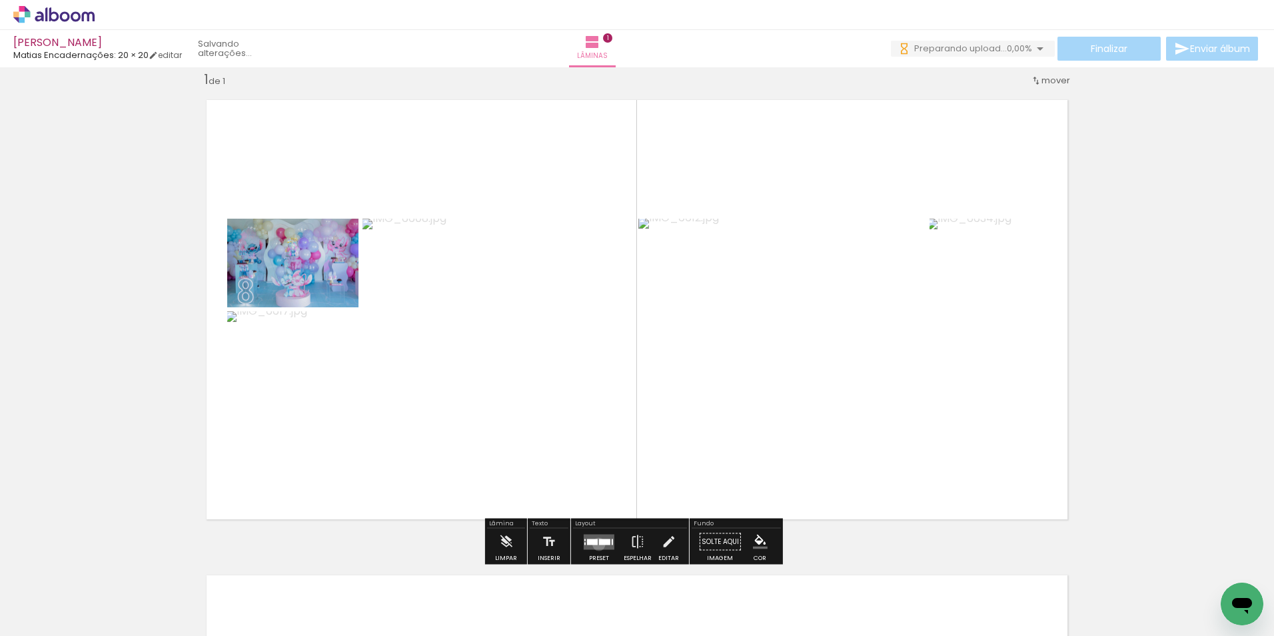
click at [599, 544] on div at bounding box center [604, 542] width 11 height 6
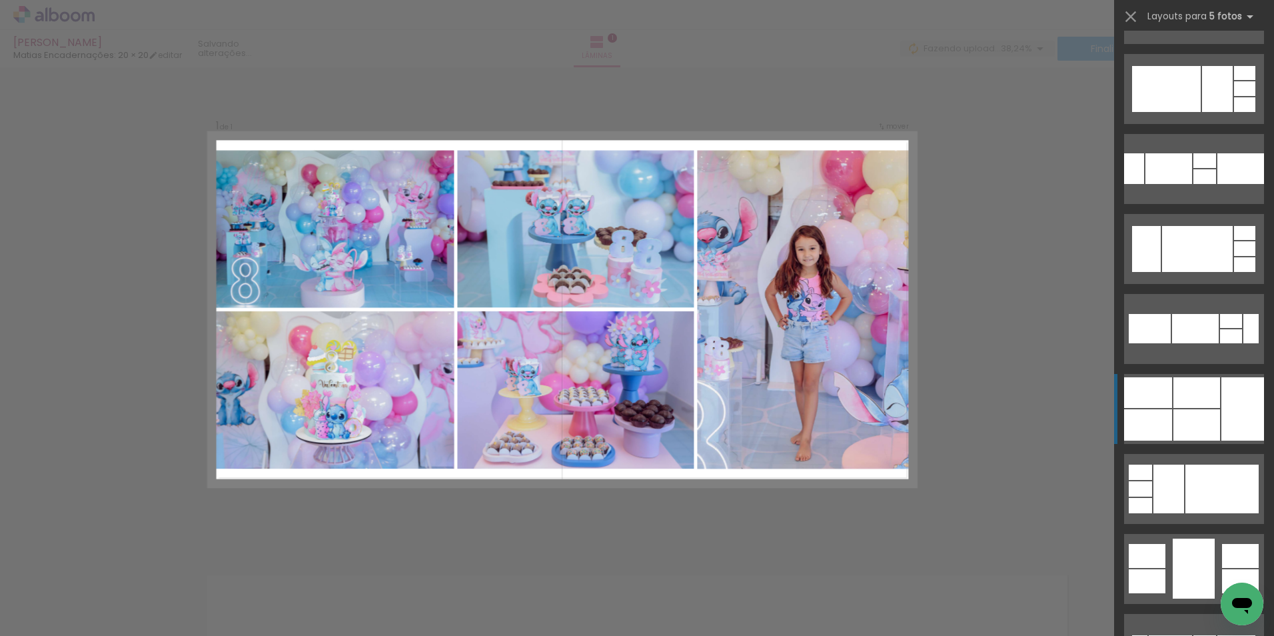
click at [1184, 403] on div at bounding box center [1197, 392] width 47 height 31
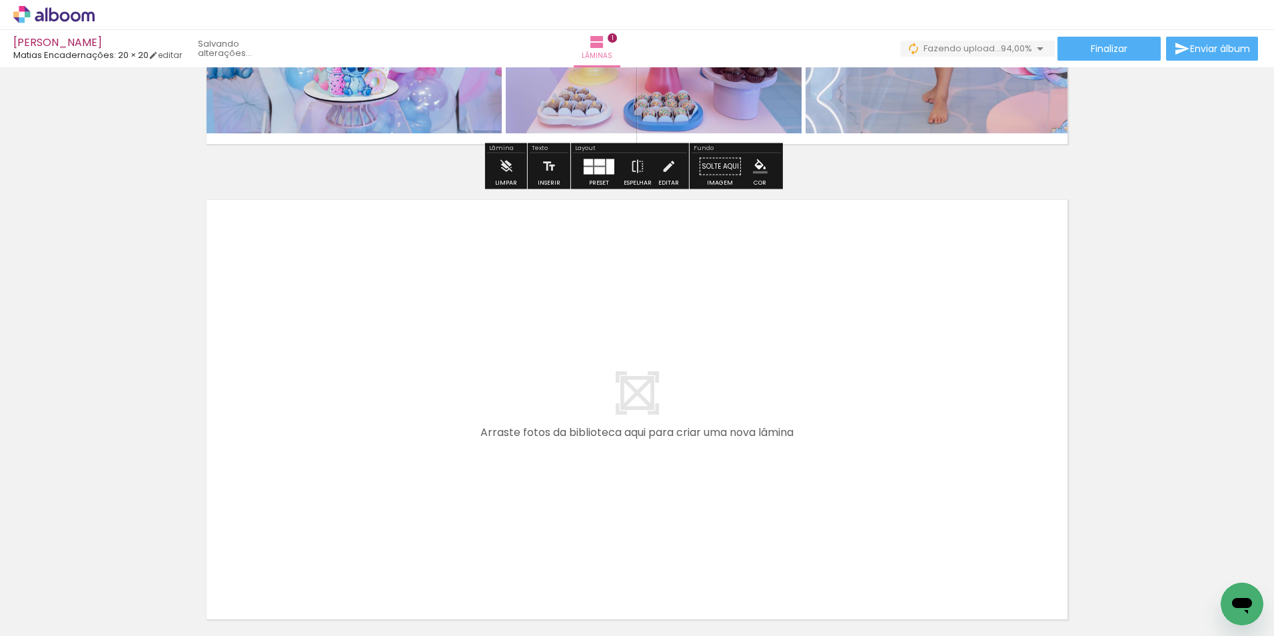
scroll to position [400, 0]
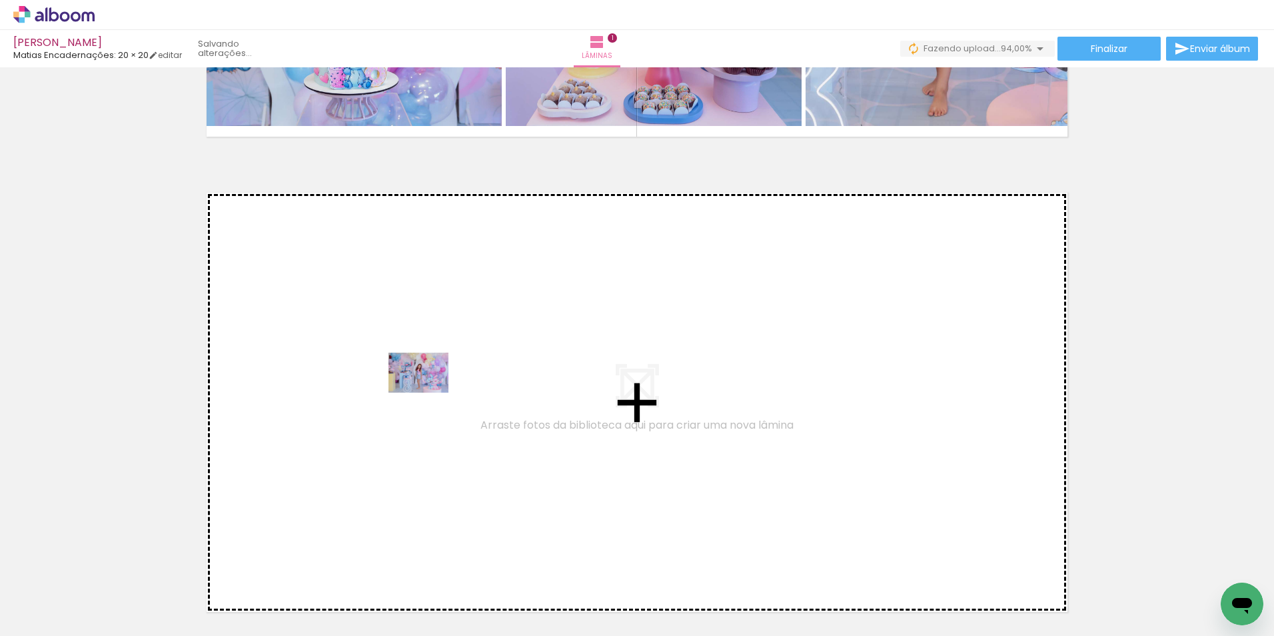
drag, startPoint x: 440, startPoint y: 572, endPoint x: 427, endPoint y: 387, distance: 185.1
click at [427, 387] on quentale-workspace at bounding box center [637, 318] width 1274 height 636
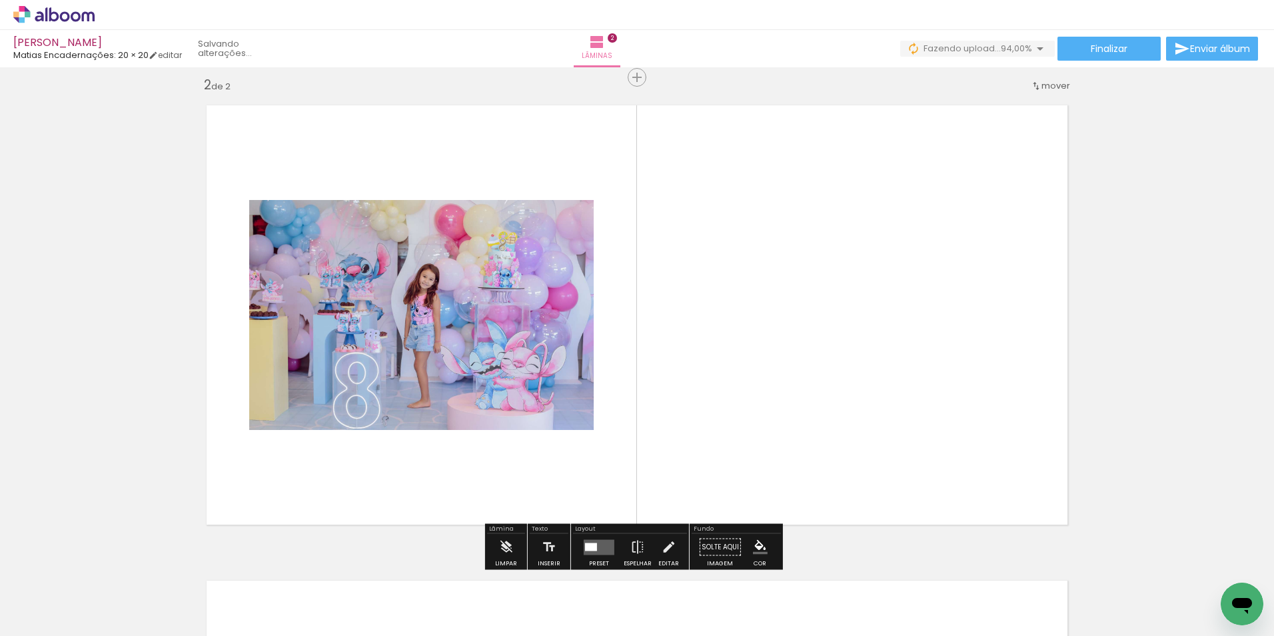
scroll to position [493, 0]
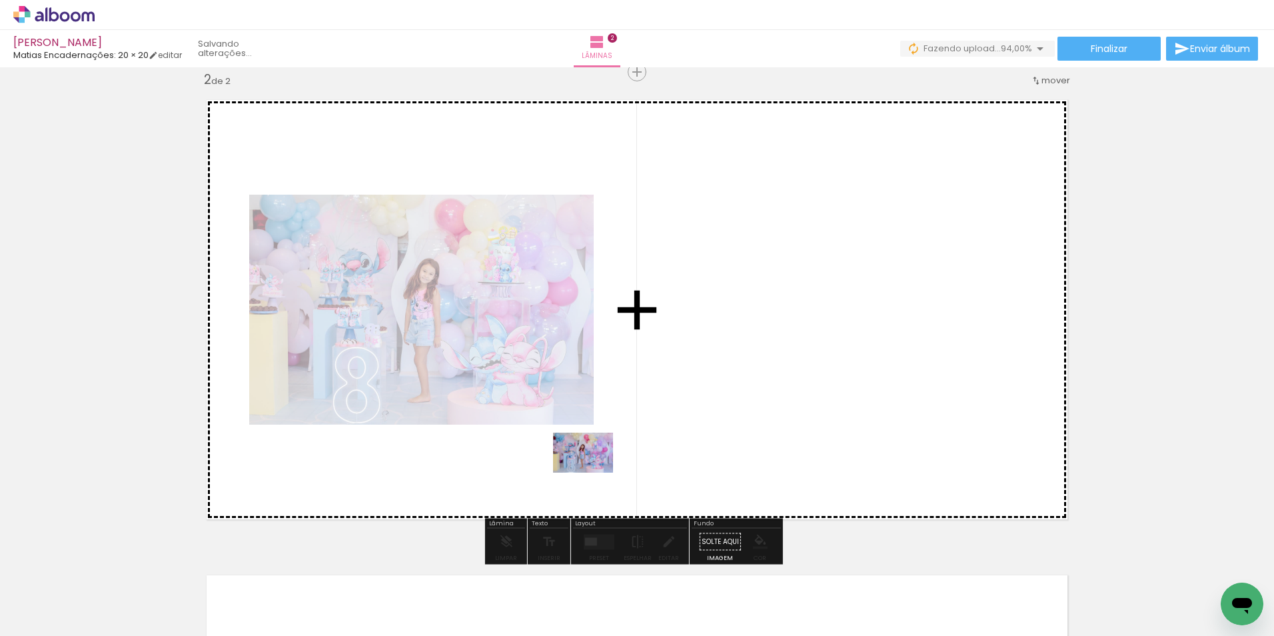
drag, startPoint x: 511, startPoint y: 597, endPoint x: 593, endPoint y: 473, distance: 148.6
click at [593, 473] on quentale-workspace at bounding box center [637, 318] width 1274 height 636
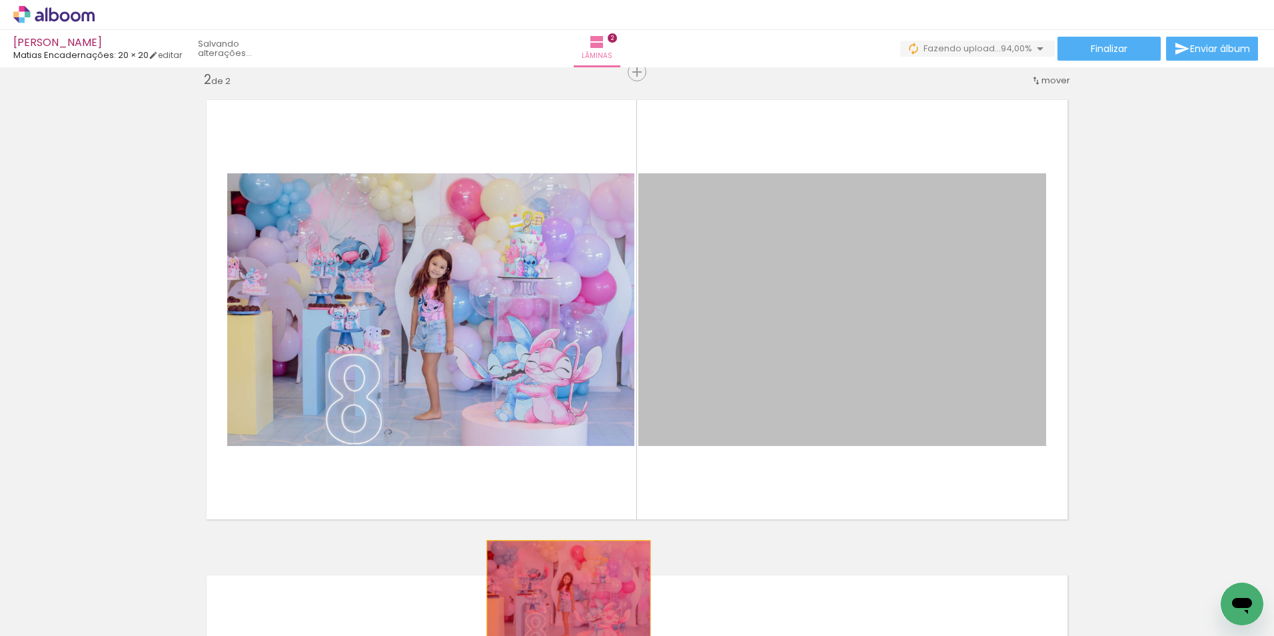
drag, startPoint x: 816, startPoint y: 408, endPoint x: 576, endPoint y: 603, distance: 309.9
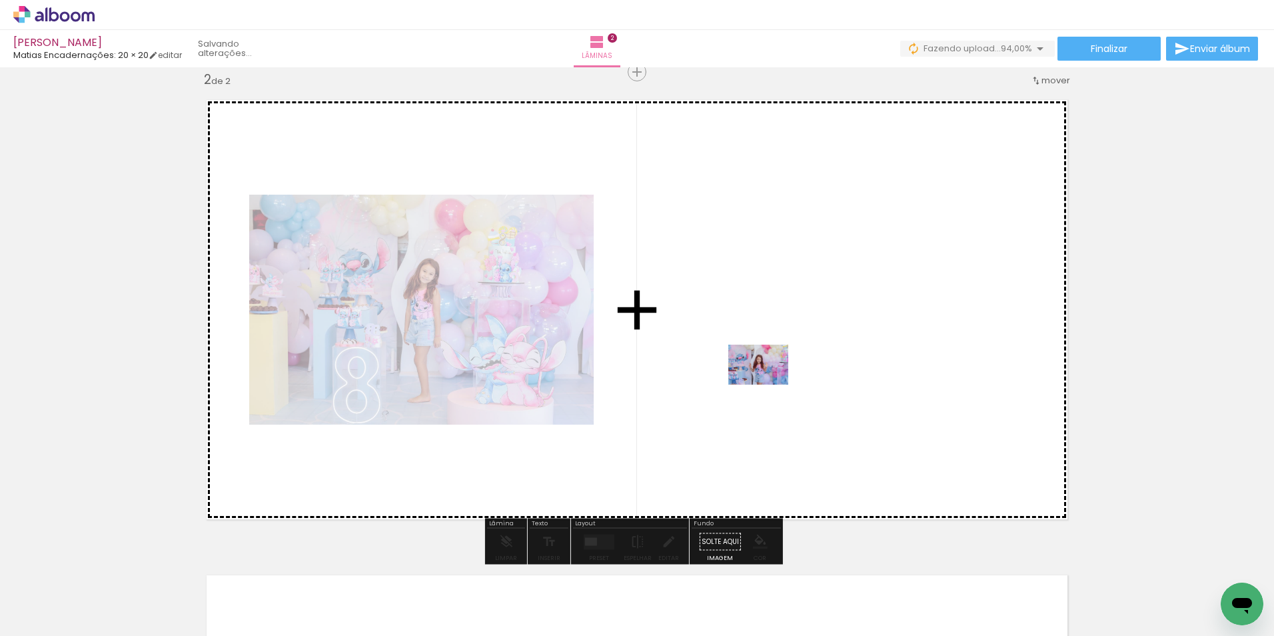
drag, startPoint x: 747, startPoint y: 557, endPoint x: 772, endPoint y: 367, distance: 191.7
click at [772, 367] on quentale-workspace at bounding box center [637, 318] width 1274 height 636
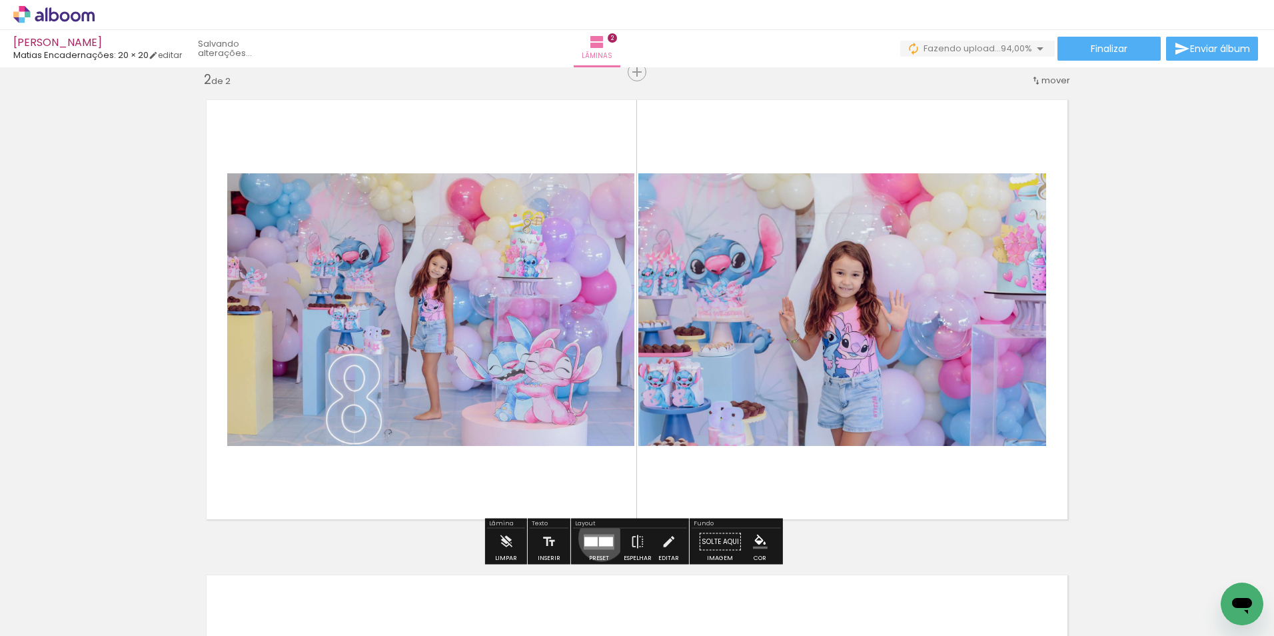
click at [599, 538] on div at bounding box center [606, 541] width 14 height 9
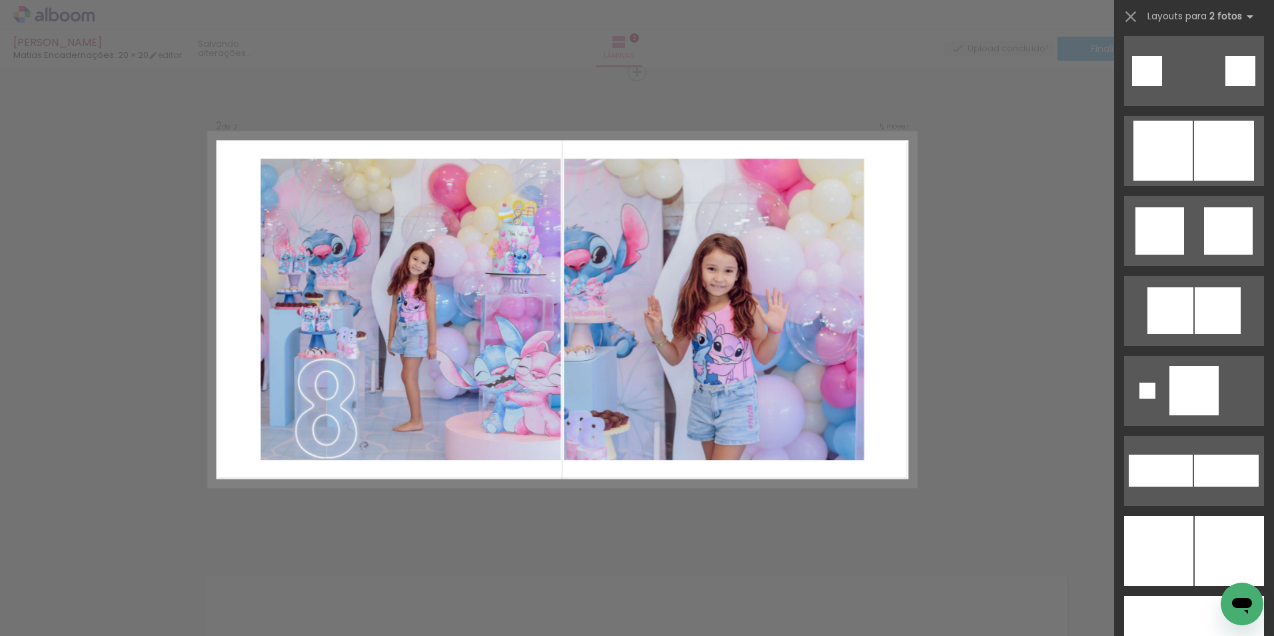
scroll to position [3533, 0]
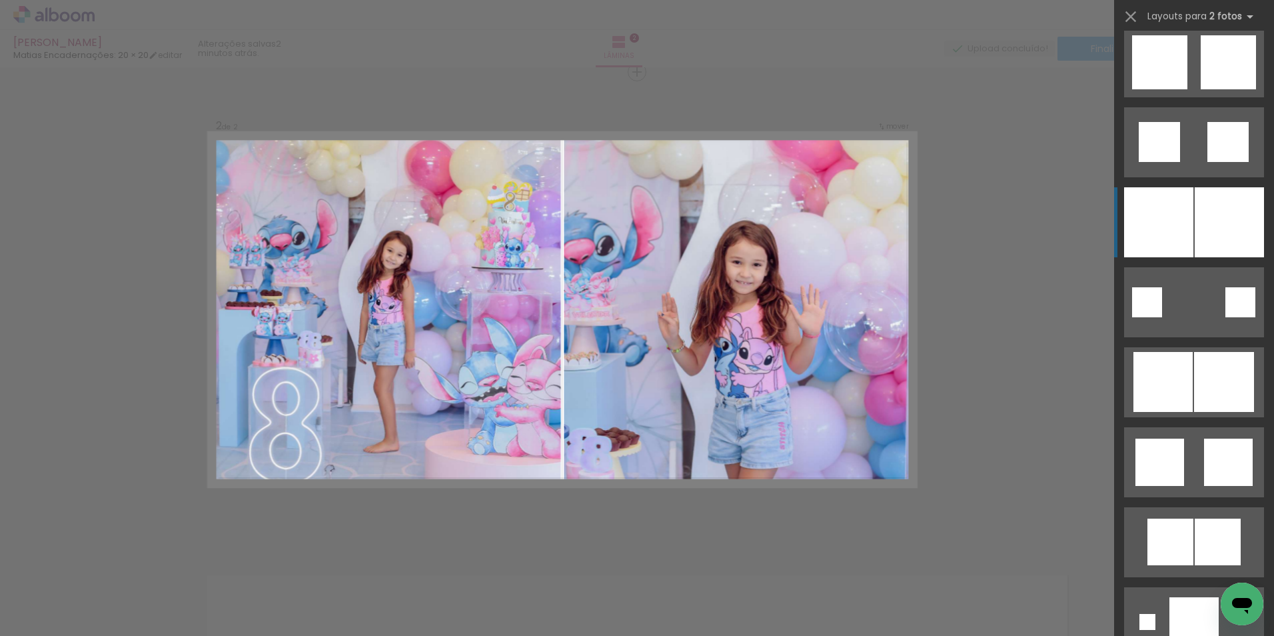
click at [1170, 220] on div at bounding box center [1158, 222] width 69 height 70
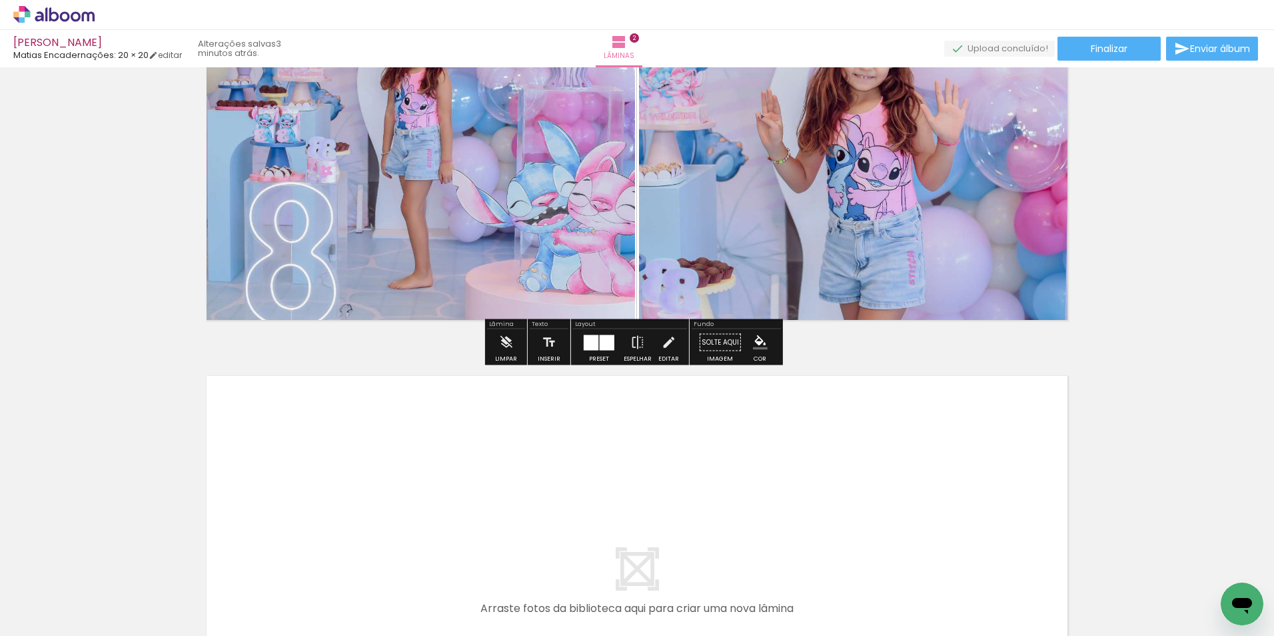
scroll to position [693, 0]
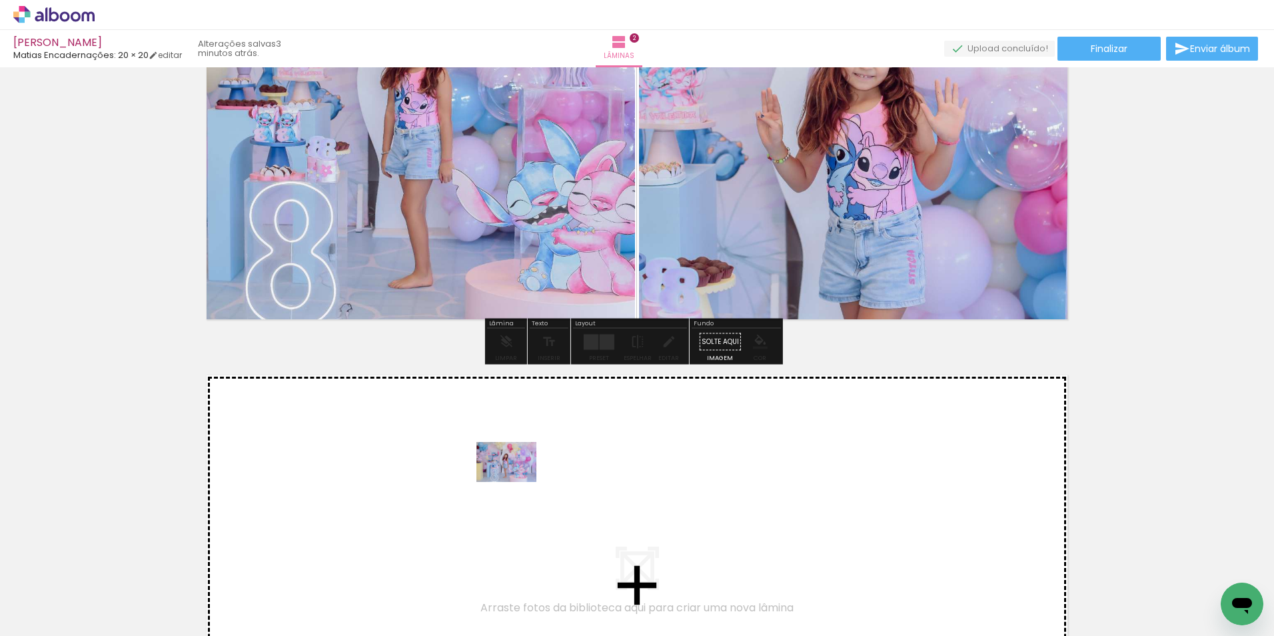
drag, startPoint x: 518, startPoint y: 587, endPoint x: 517, endPoint y: 481, distance: 105.3
click at [517, 481] on quentale-workspace at bounding box center [637, 318] width 1274 height 636
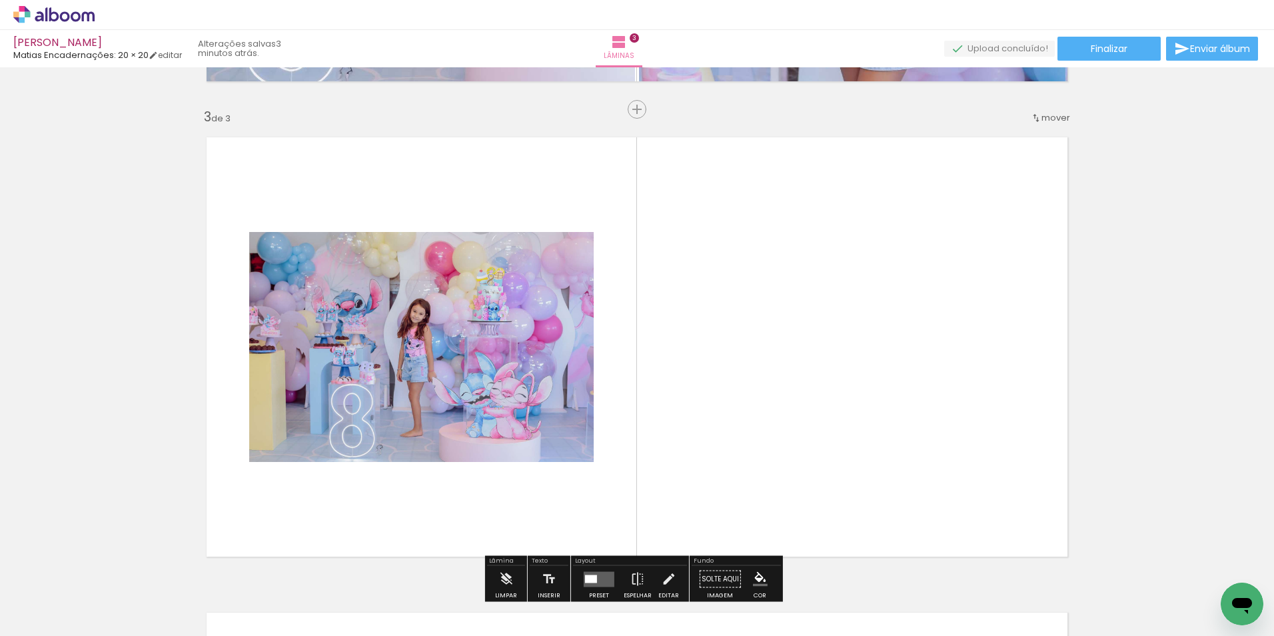
scroll to position [968, 0]
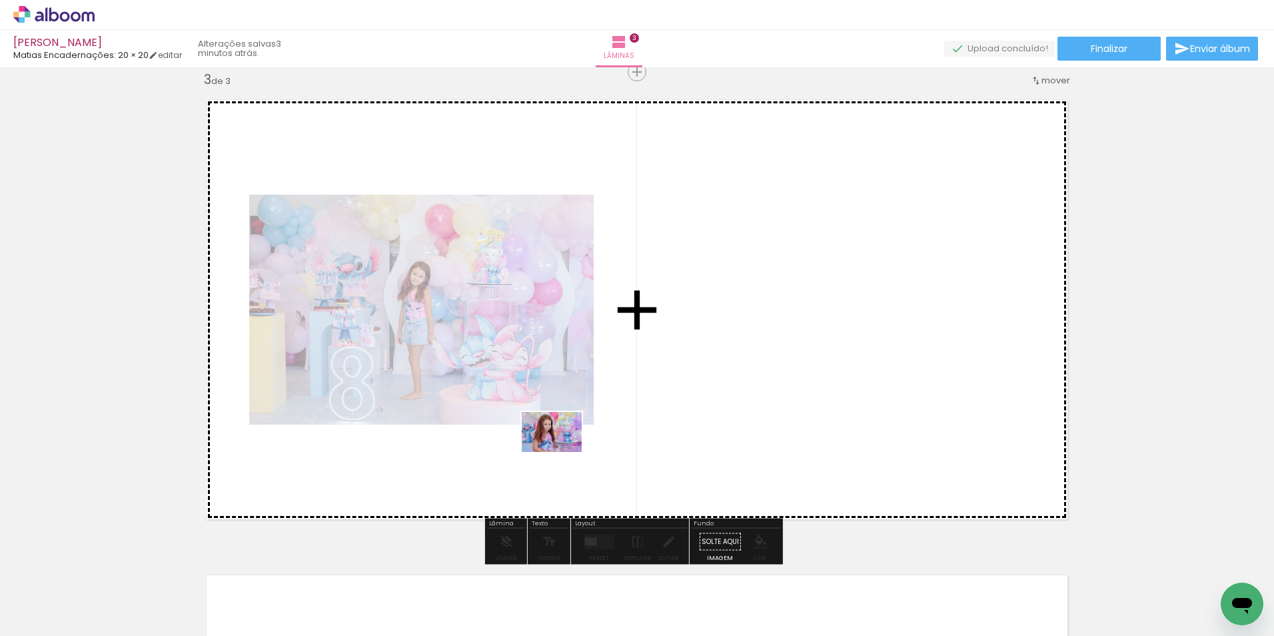
drag, startPoint x: 823, startPoint y: 597, endPoint x: 562, endPoint y: 452, distance: 298.6
click at [562, 452] on quentale-workspace at bounding box center [637, 318] width 1274 height 636
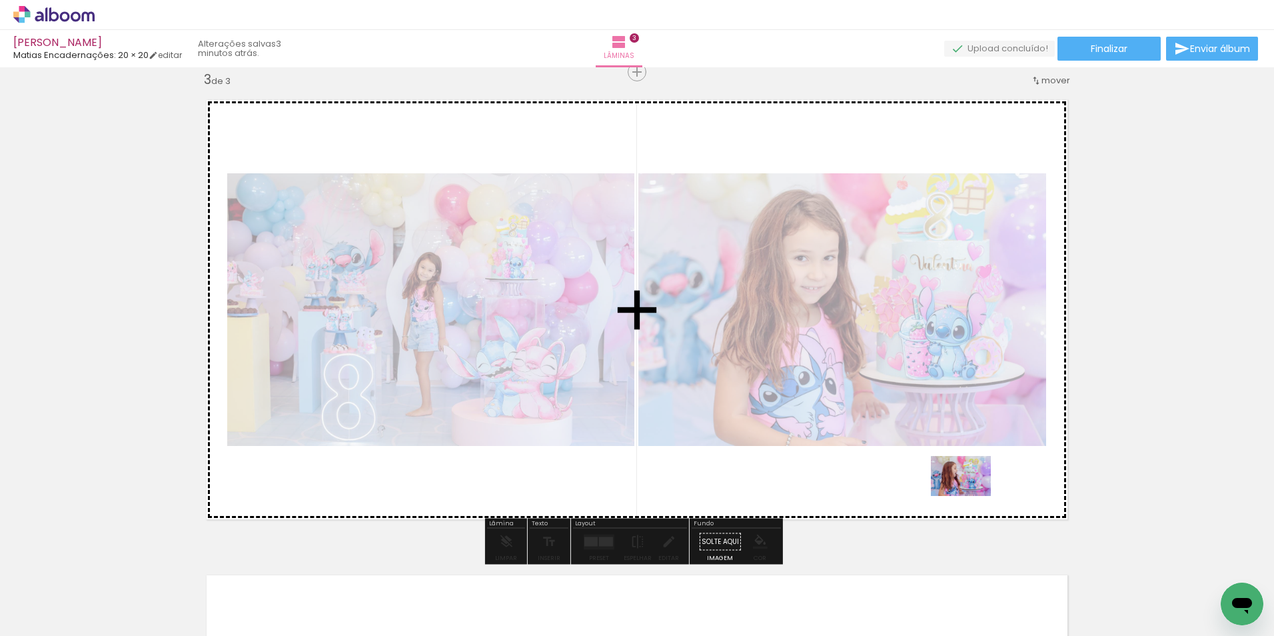
drag, startPoint x: 978, startPoint y: 582, endPoint x: 971, endPoint y: 496, distance: 86.3
click at [971, 496] on quentale-workspace at bounding box center [637, 318] width 1274 height 636
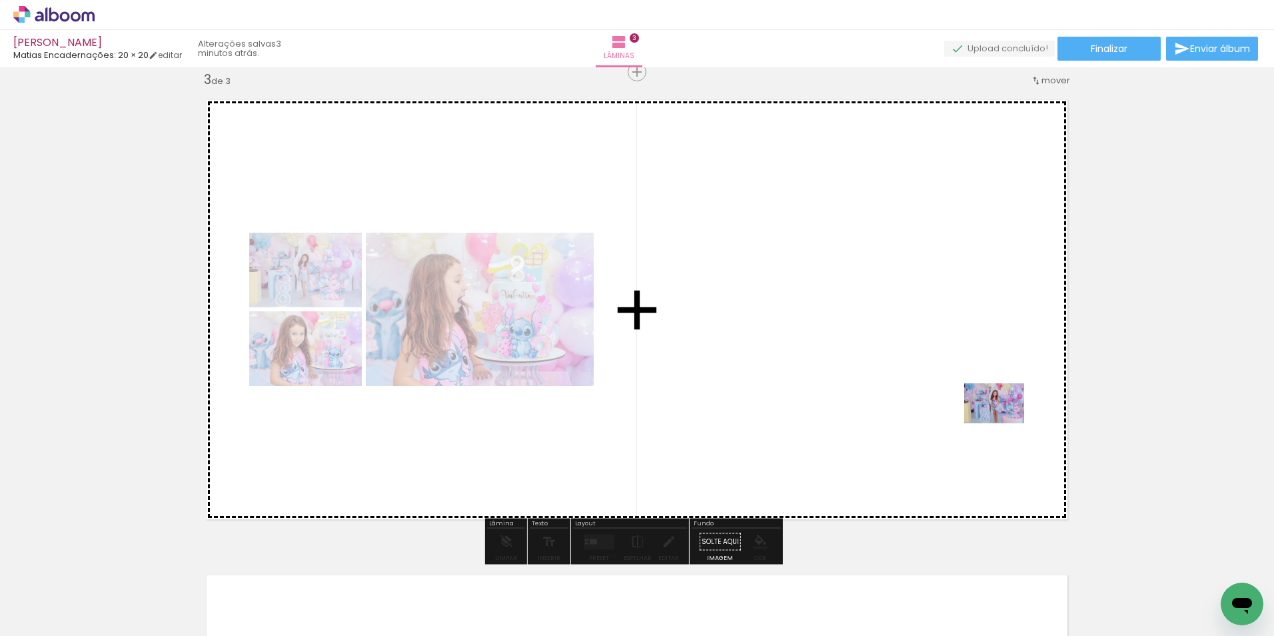
drag, startPoint x: 1026, startPoint y: 521, endPoint x: 1004, endPoint y: 423, distance: 100.4
click at [1004, 423] on quentale-workspace at bounding box center [637, 318] width 1274 height 636
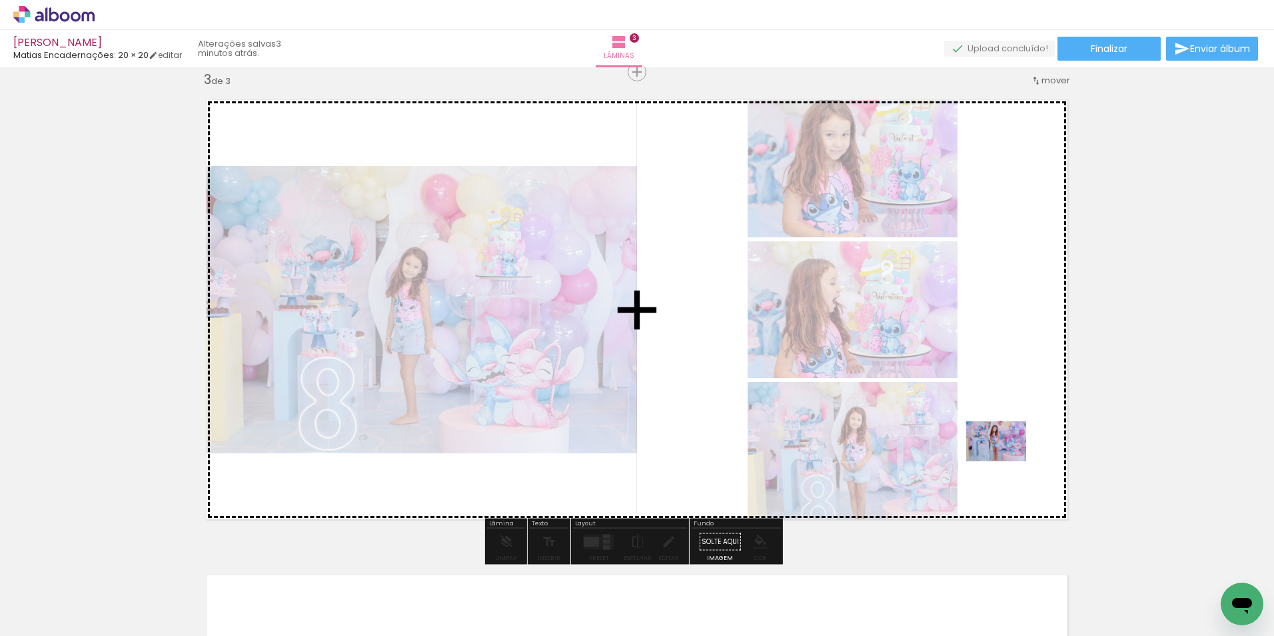
drag, startPoint x: 1090, startPoint y: 607, endPoint x: 1002, endPoint y: 457, distance: 174.4
click at [1002, 457] on quentale-workspace at bounding box center [637, 318] width 1274 height 636
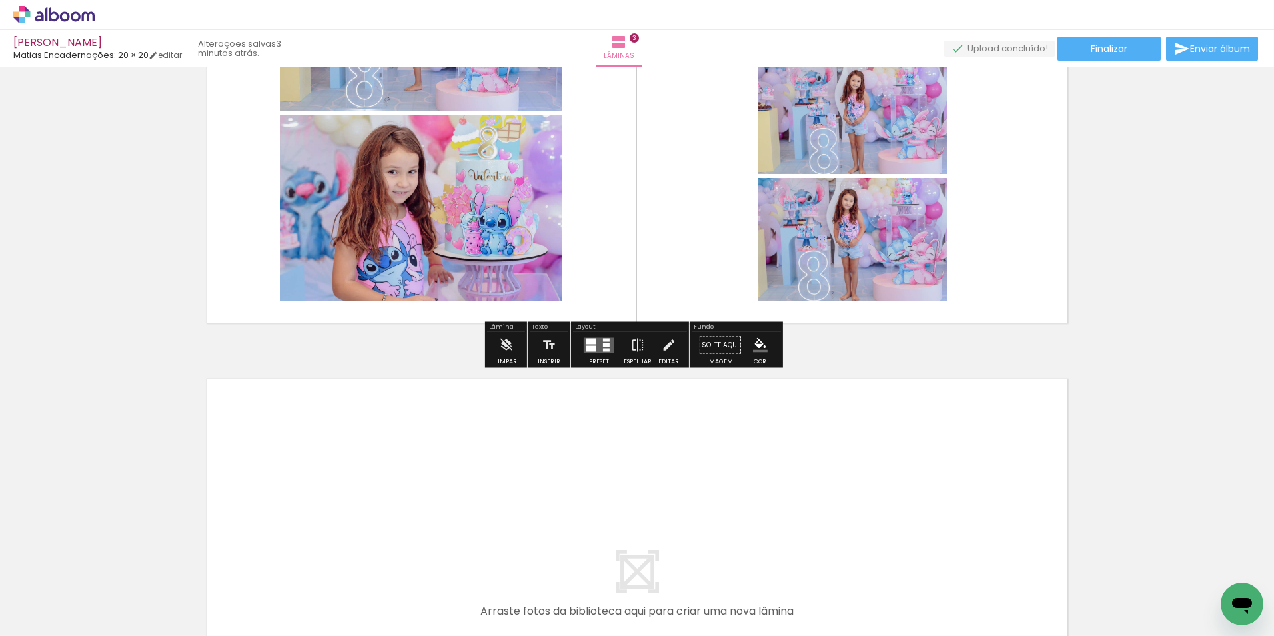
scroll to position [1168, 0]
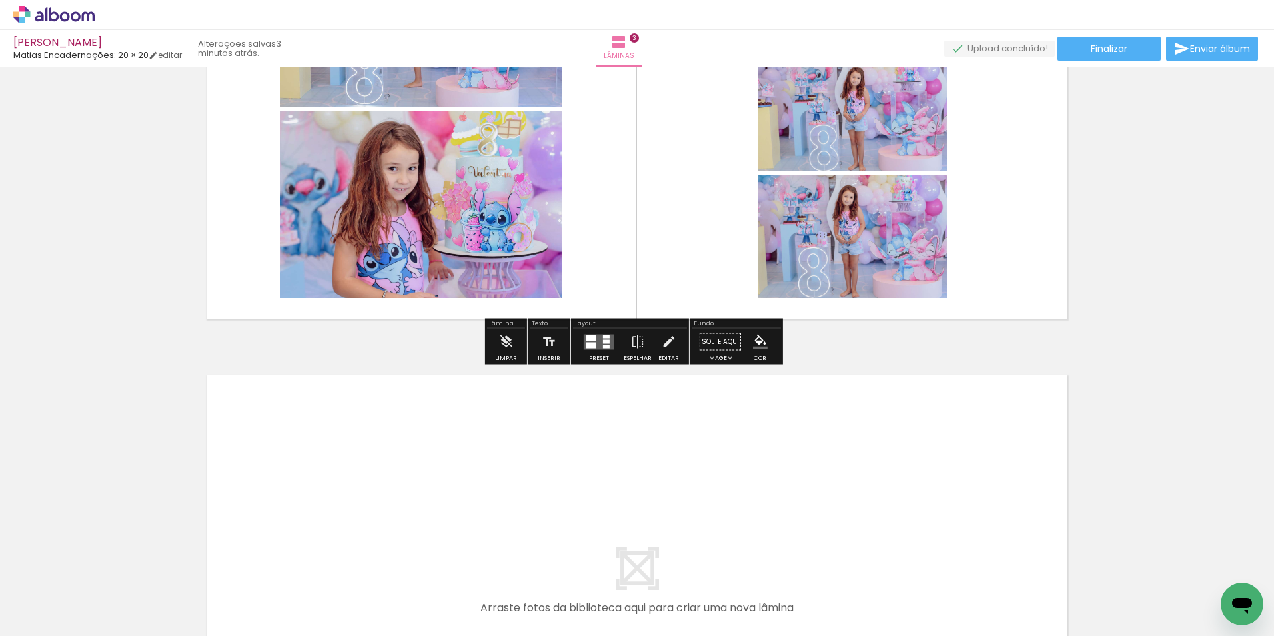
click at [598, 342] on quentale-layouter at bounding box center [599, 341] width 31 height 15
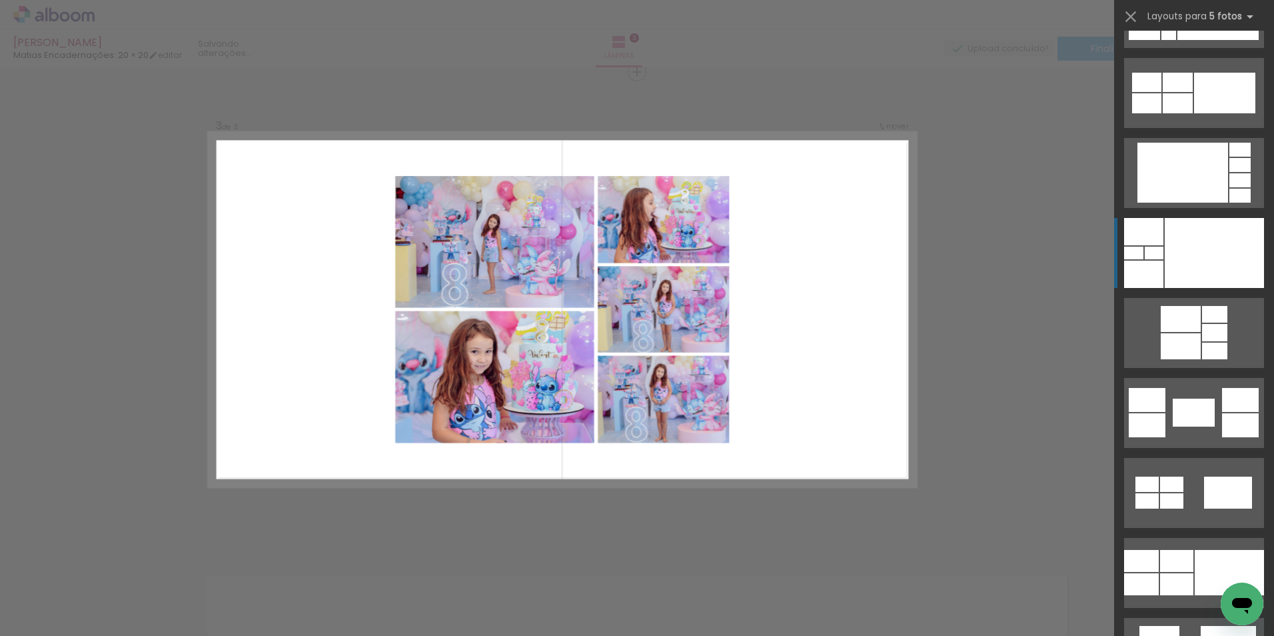
scroll to position [1866, 0]
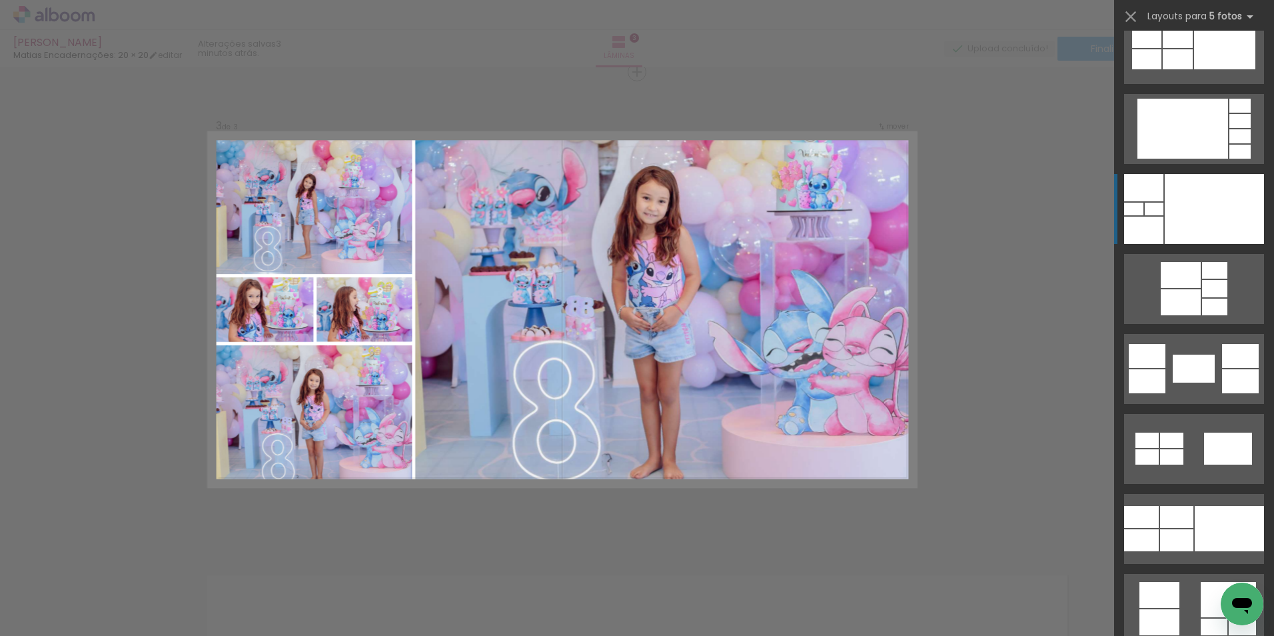
click at [1194, 209] on div at bounding box center [1214, 209] width 99 height 70
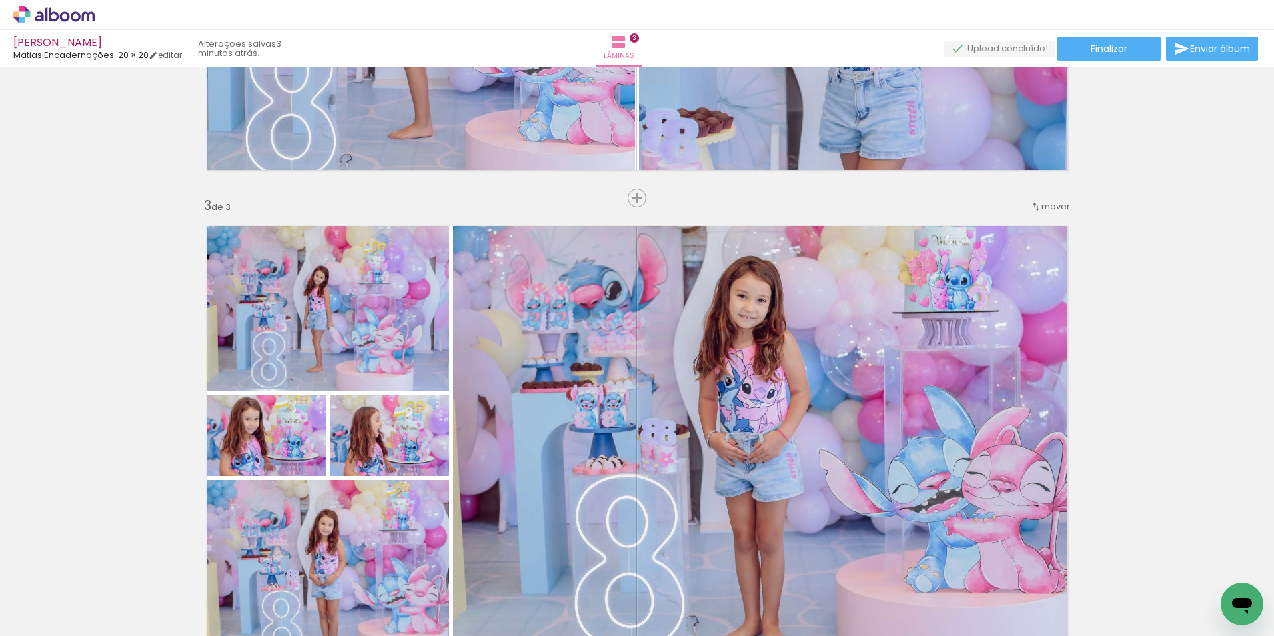
scroll to position [834, 0]
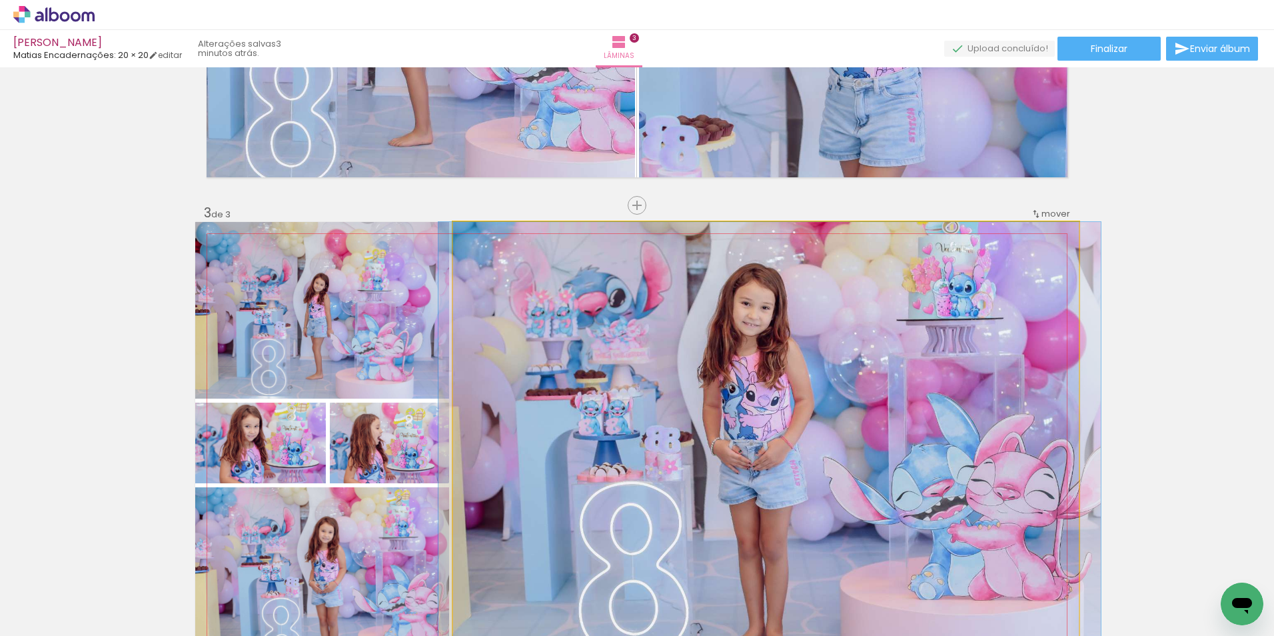
drag, startPoint x: 920, startPoint y: 393, endPoint x: 924, endPoint y: 369, distance: 24.3
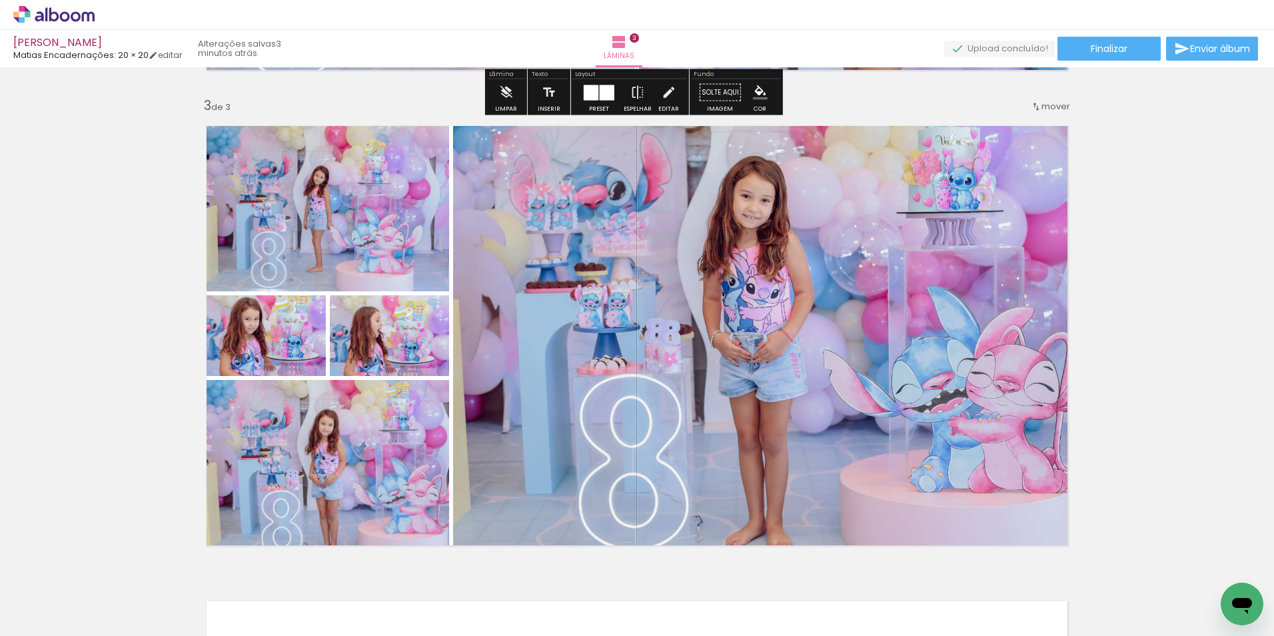
scroll to position [968, 0]
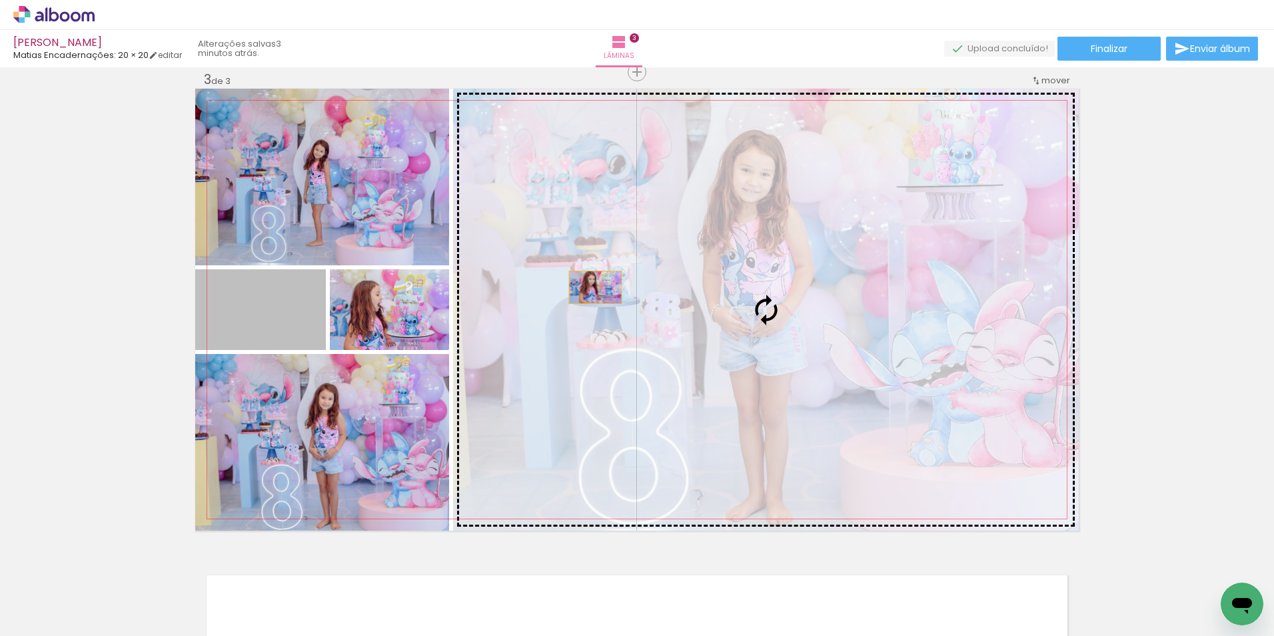
drag, startPoint x: 285, startPoint y: 333, endPoint x: 607, endPoint y: 287, distance: 324.5
click at [0, 0] on slot at bounding box center [0, 0] width 0 height 0
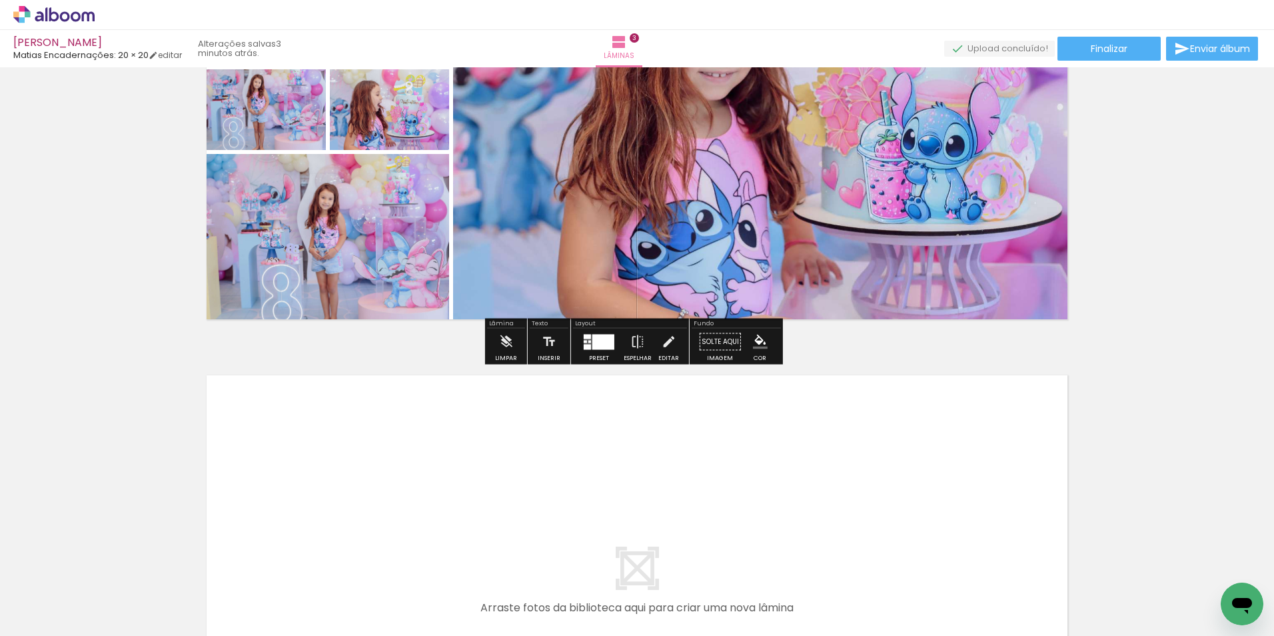
scroll to position [1434, 0]
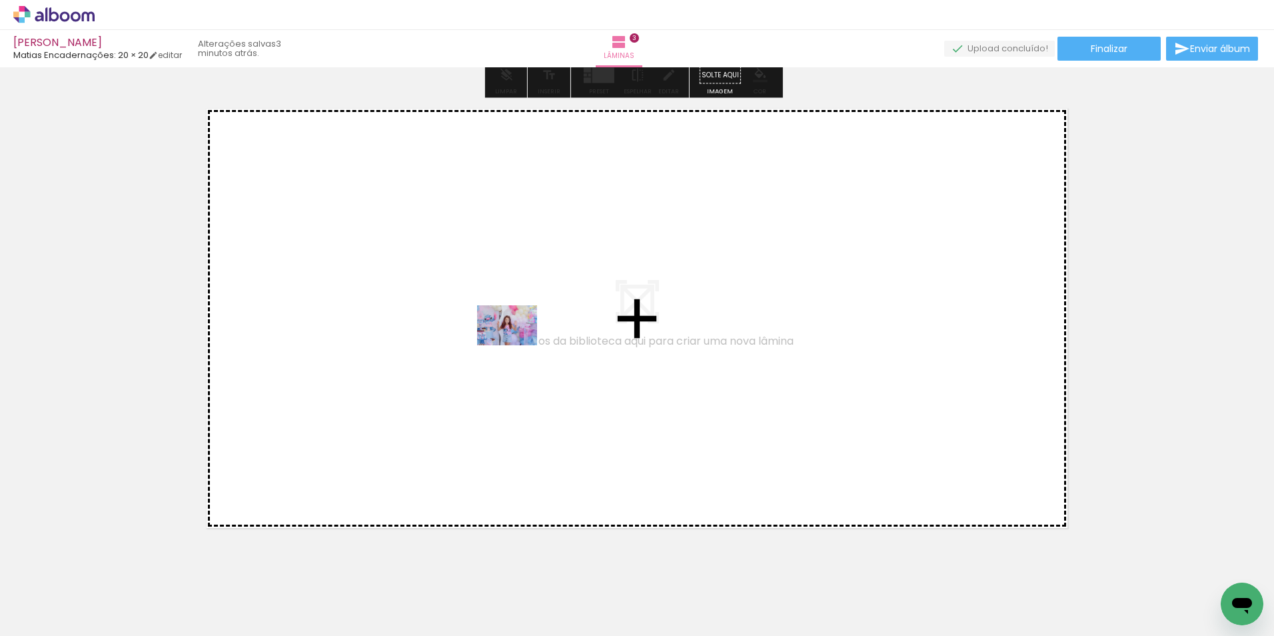
drag, startPoint x: 666, startPoint y: 591, endPoint x: 517, endPoint y: 345, distance: 287.4
click at [517, 345] on quentale-workspace at bounding box center [637, 318] width 1274 height 636
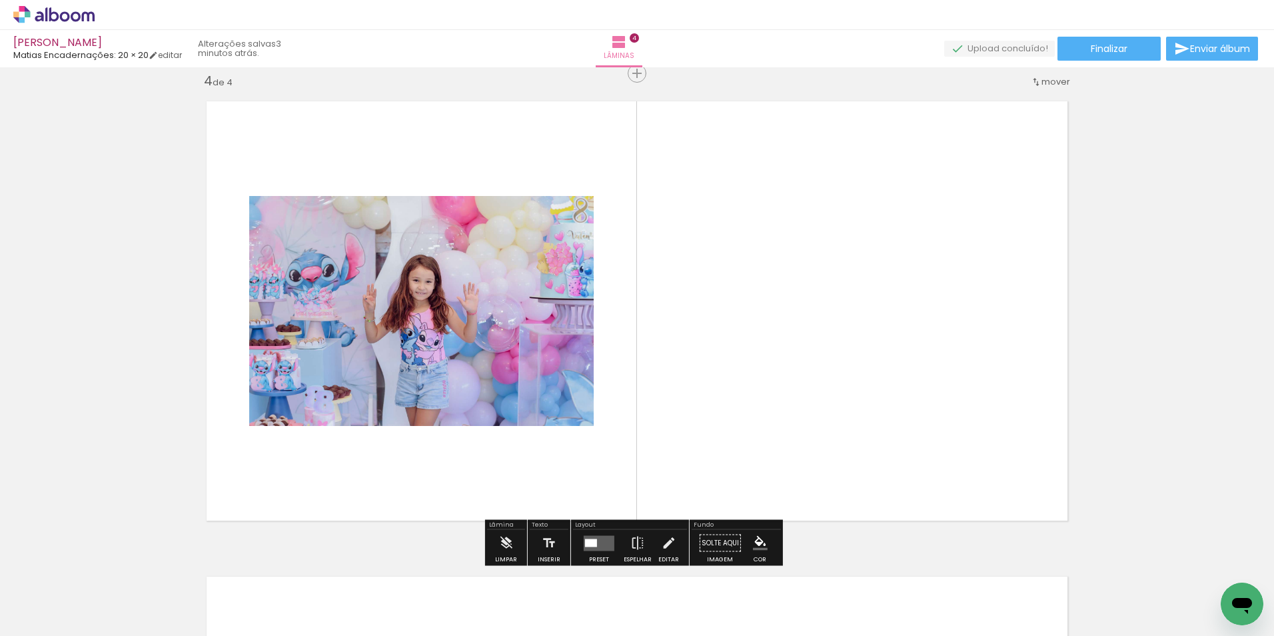
scroll to position [1443, 0]
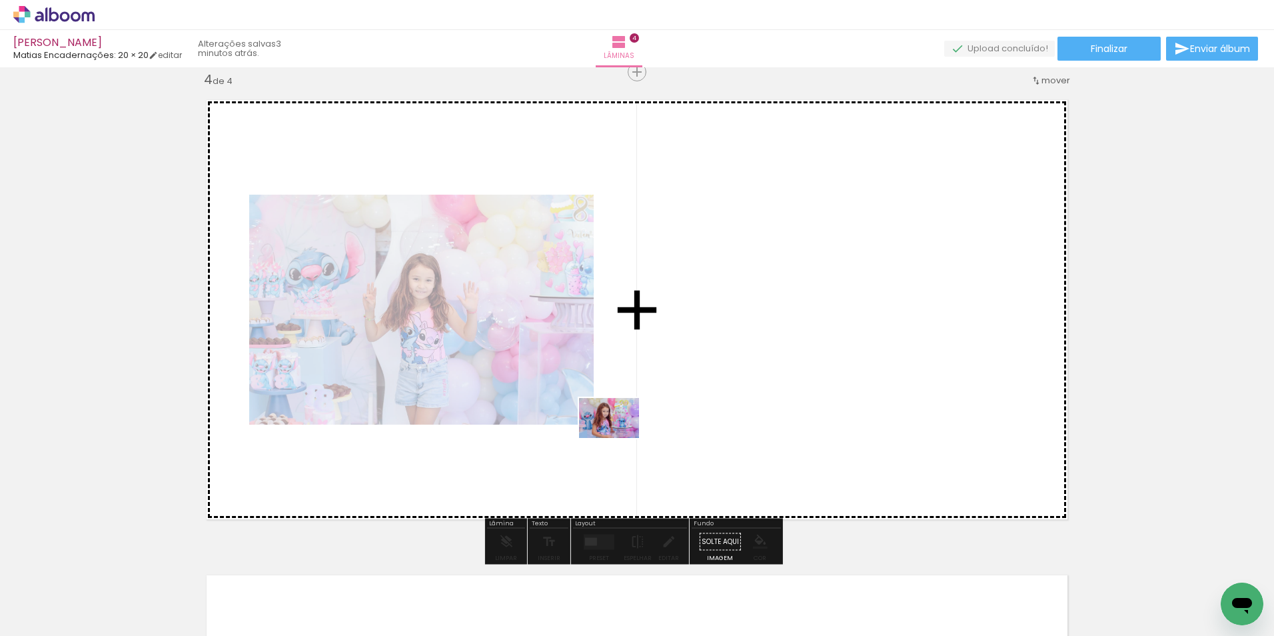
drag, startPoint x: 900, startPoint y: 600, endPoint x: 619, endPoint y: 438, distance: 324.6
click at [619, 438] on quentale-workspace at bounding box center [637, 318] width 1274 height 636
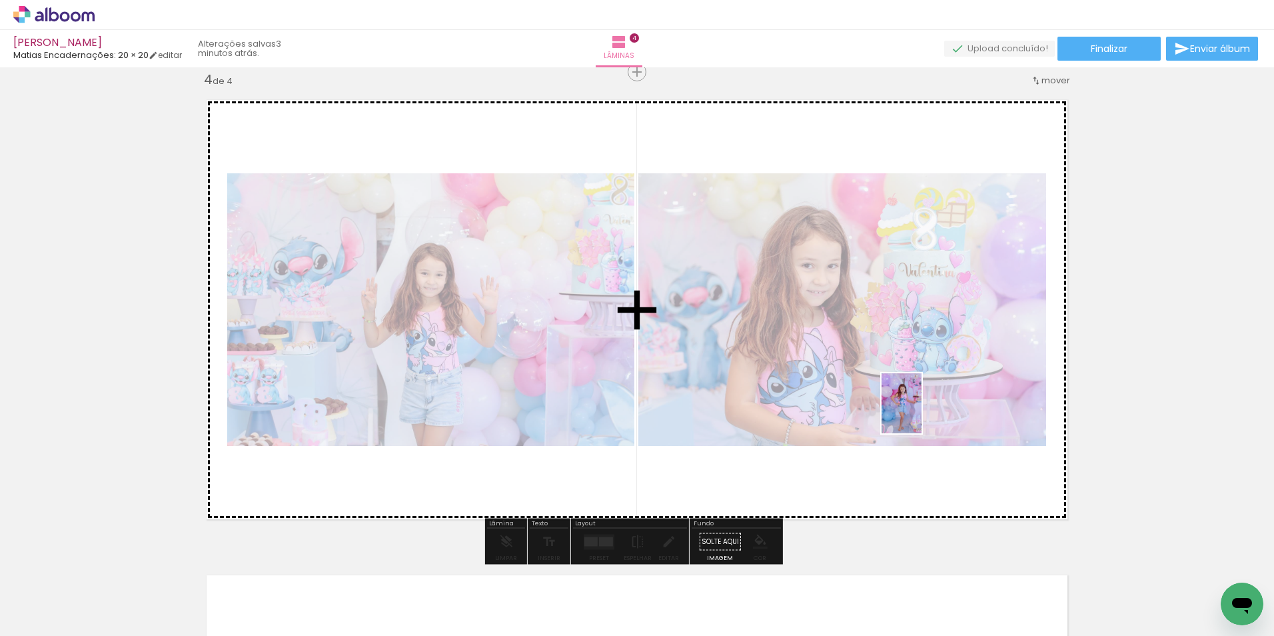
drag, startPoint x: 1187, startPoint y: 603, endPoint x: 922, endPoint y: 413, distance: 325.9
click at [922, 413] on quentale-workspace at bounding box center [637, 318] width 1274 height 636
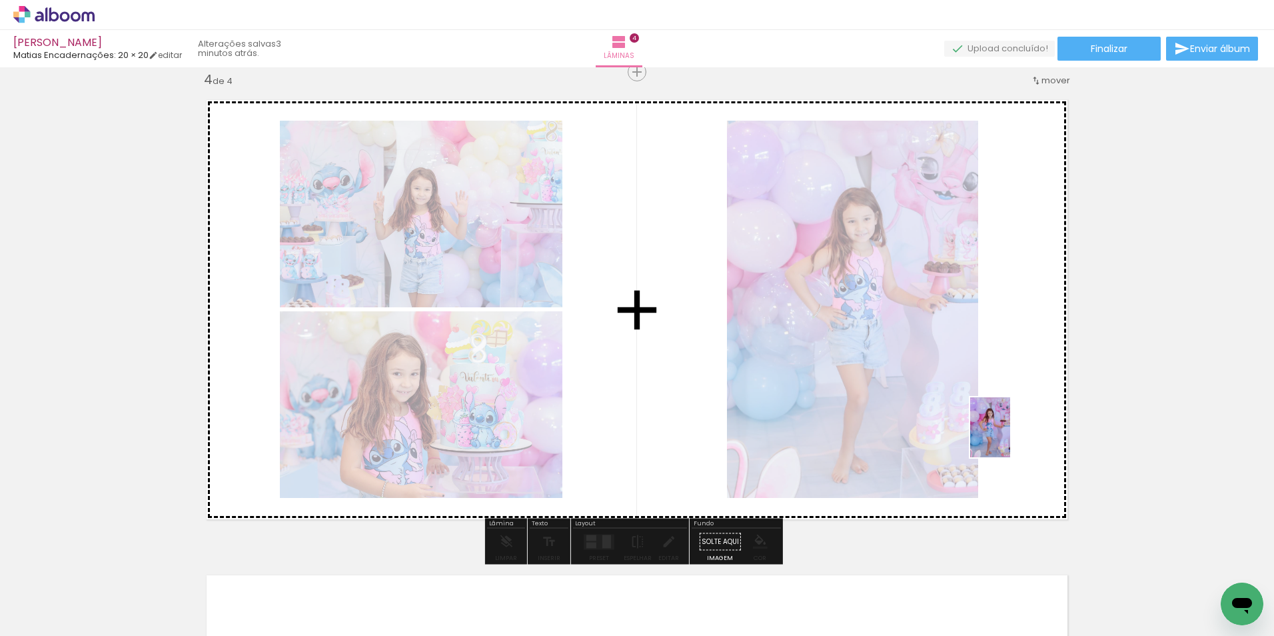
drag, startPoint x: 1252, startPoint y: 571, endPoint x: 1010, endPoint y: 437, distance: 276.8
click at [1010, 437] on quentale-workspace at bounding box center [637, 318] width 1274 height 636
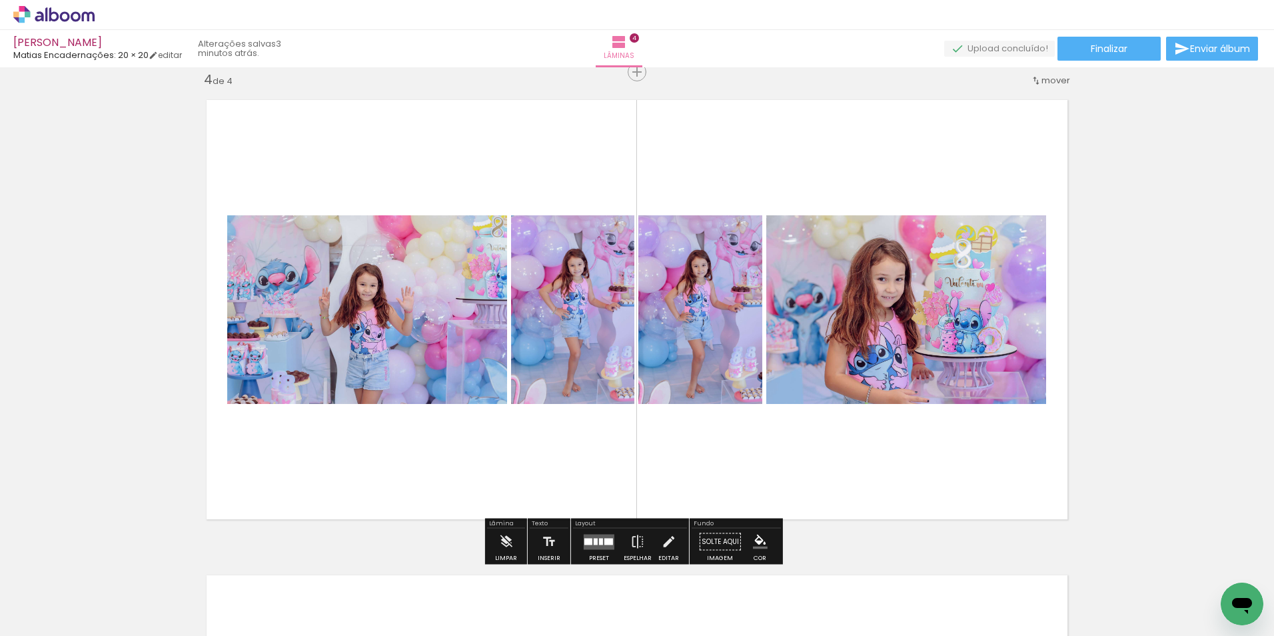
click at [585, 538] on div at bounding box center [589, 541] width 8 height 7
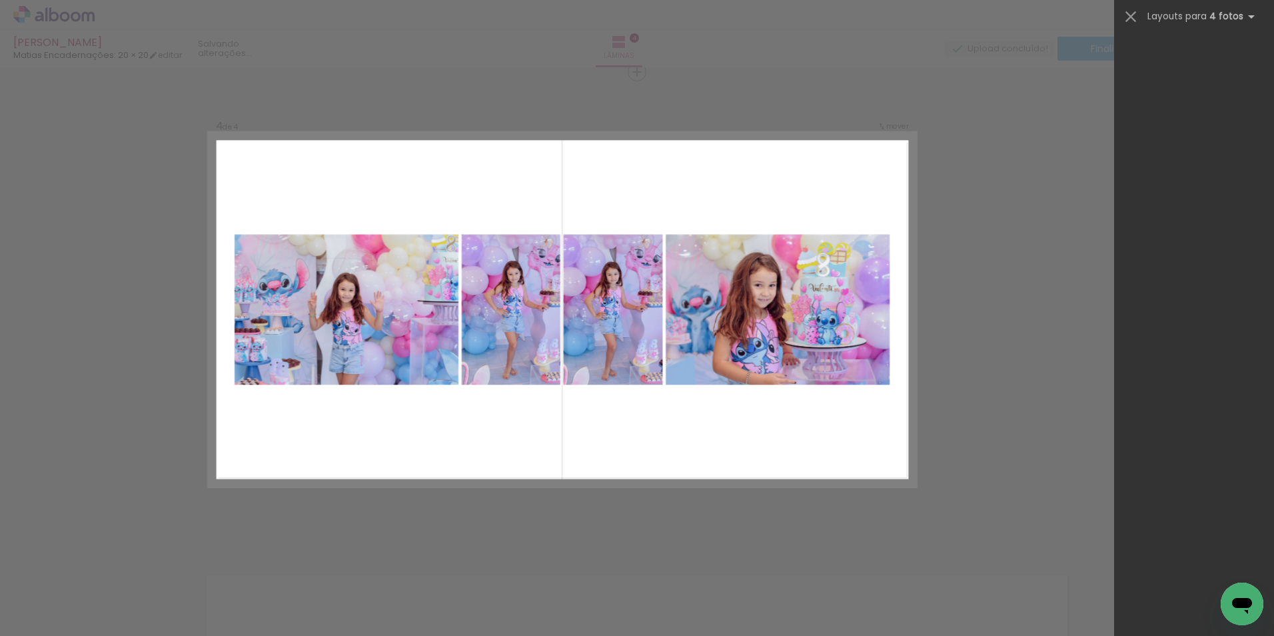
scroll to position [0, 0]
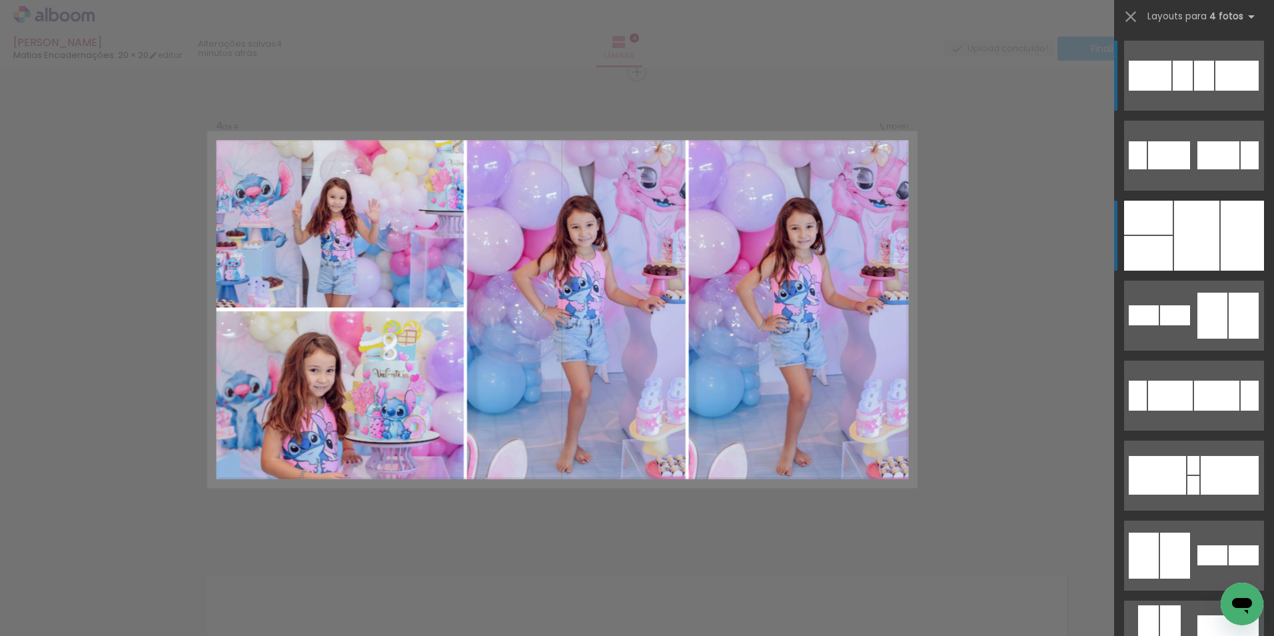
click at [1193, 245] on div at bounding box center [1196, 236] width 45 height 70
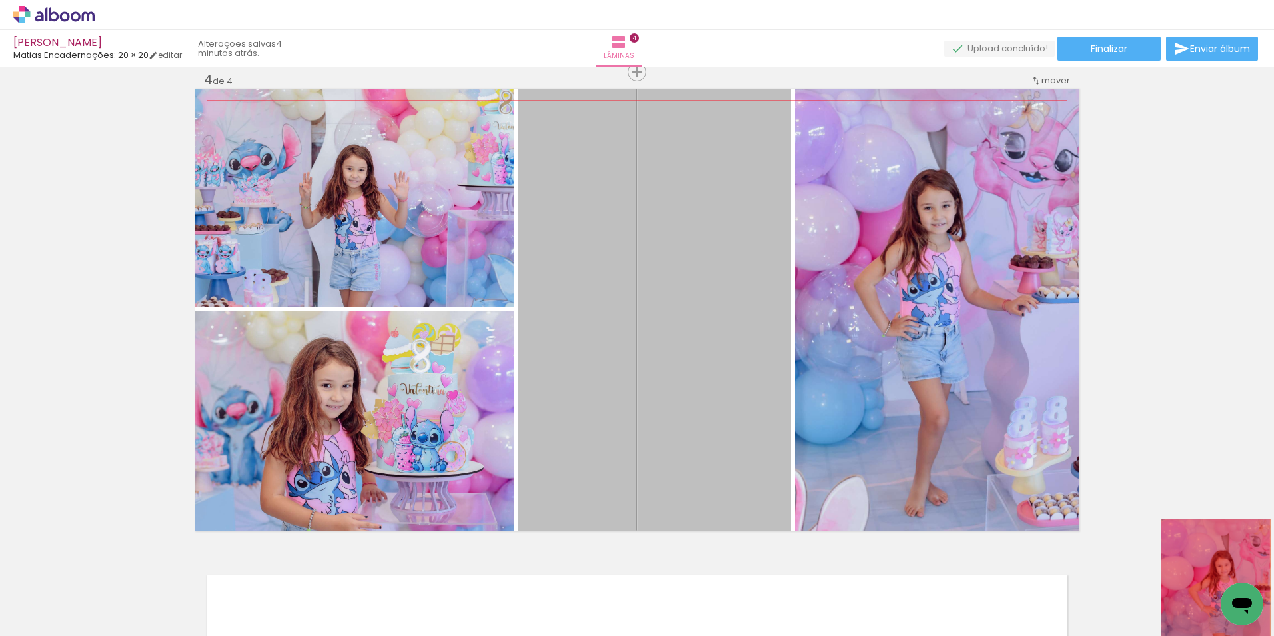
drag, startPoint x: 739, startPoint y: 333, endPoint x: 1211, endPoint y: 607, distance: 545.6
click at [1211, 607] on quentale-workspace at bounding box center [637, 318] width 1274 height 636
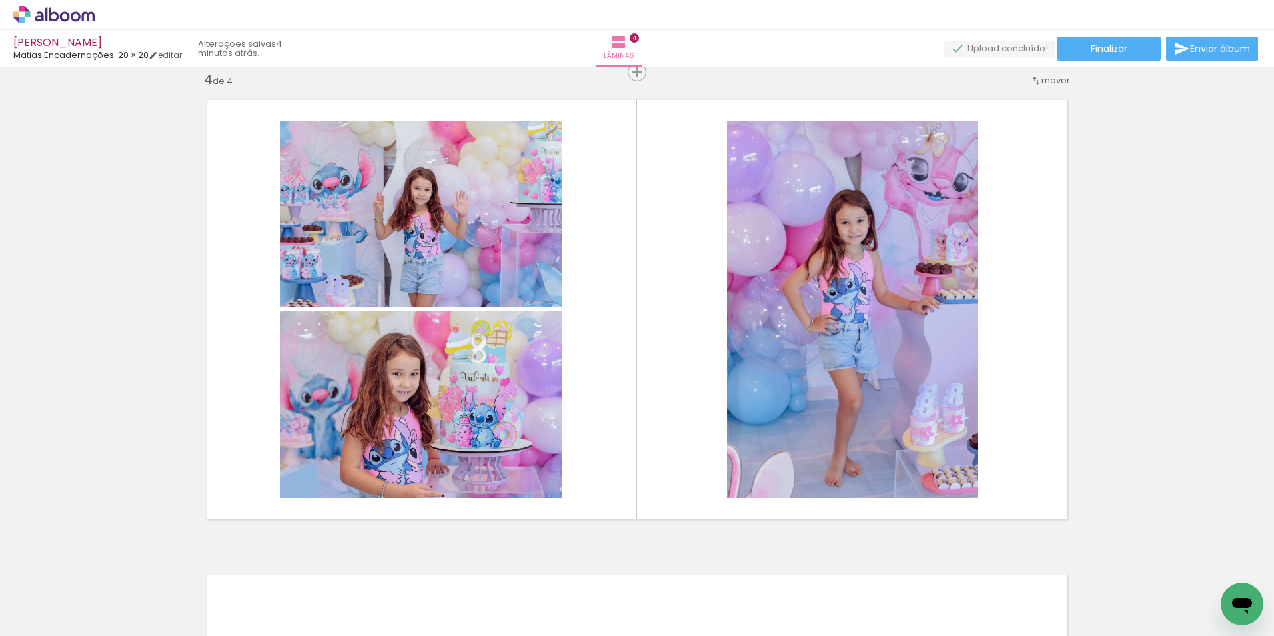
scroll to position [0, 611]
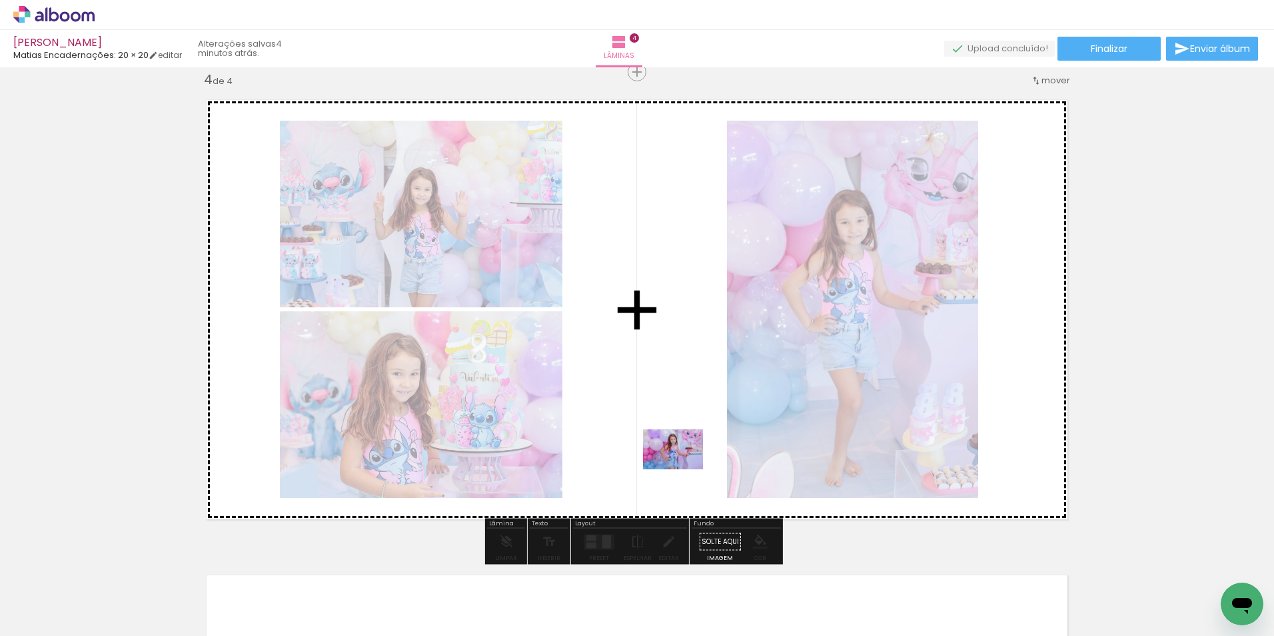
drag, startPoint x: 715, startPoint y: 600, endPoint x: 683, endPoint y: 469, distance: 135.1
click at [683, 469] on quentale-workspace at bounding box center [637, 318] width 1274 height 636
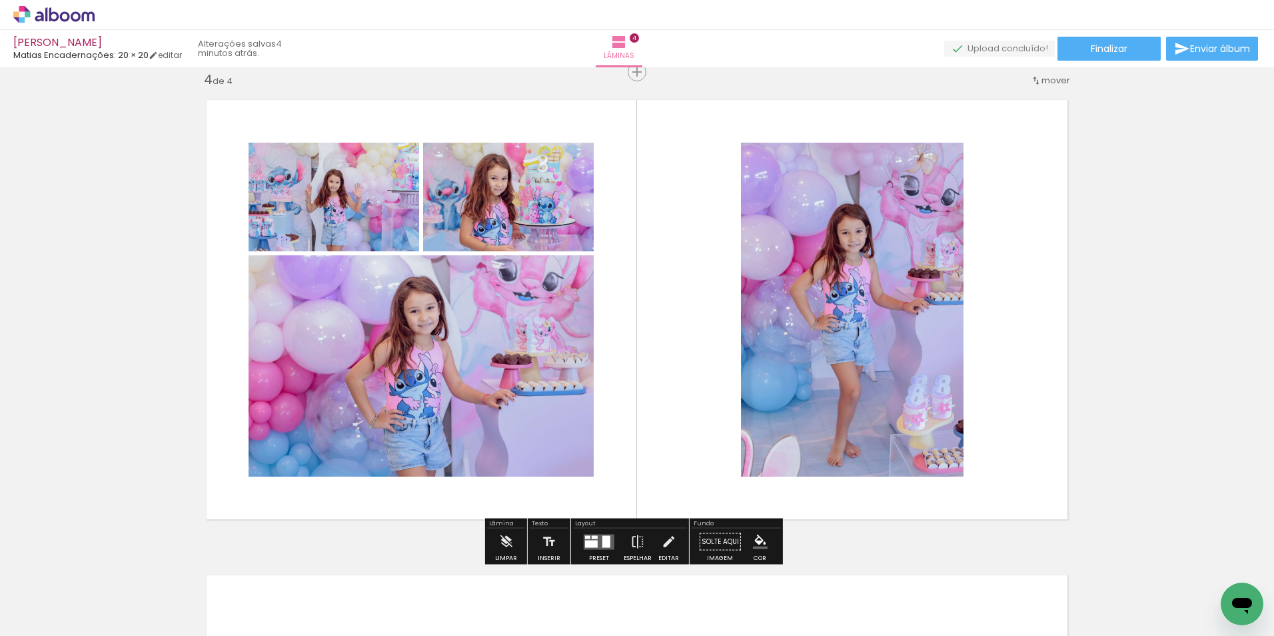
click at [590, 542] on div at bounding box center [591, 543] width 13 height 7
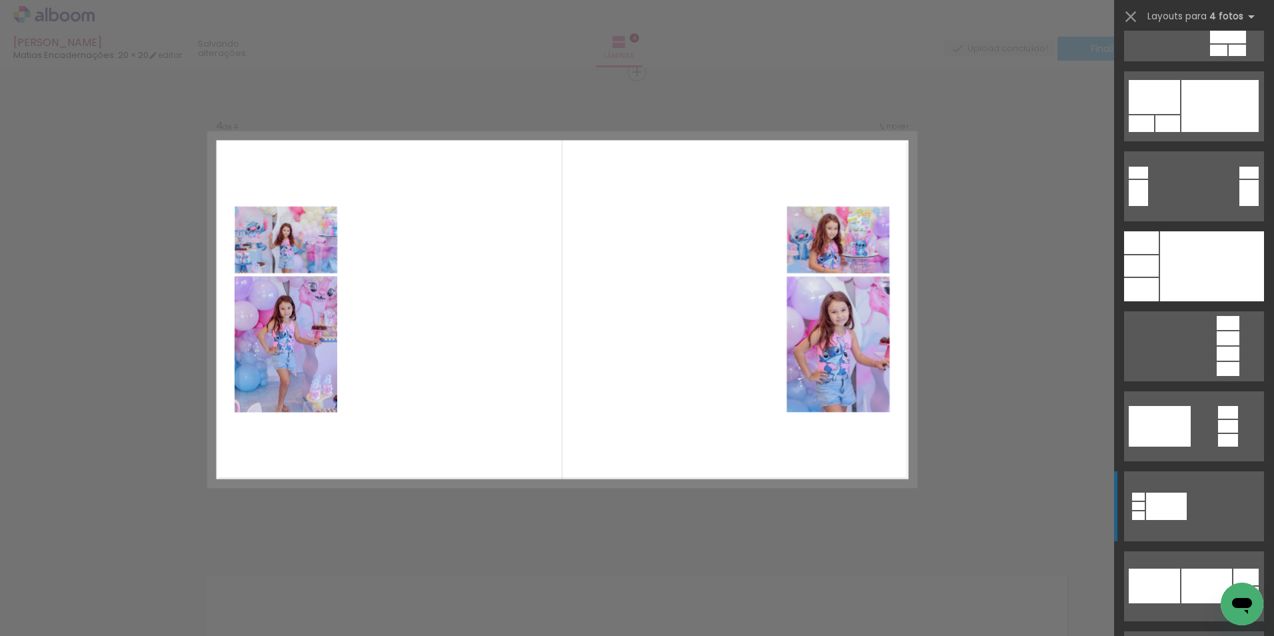
scroll to position [9598, 0]
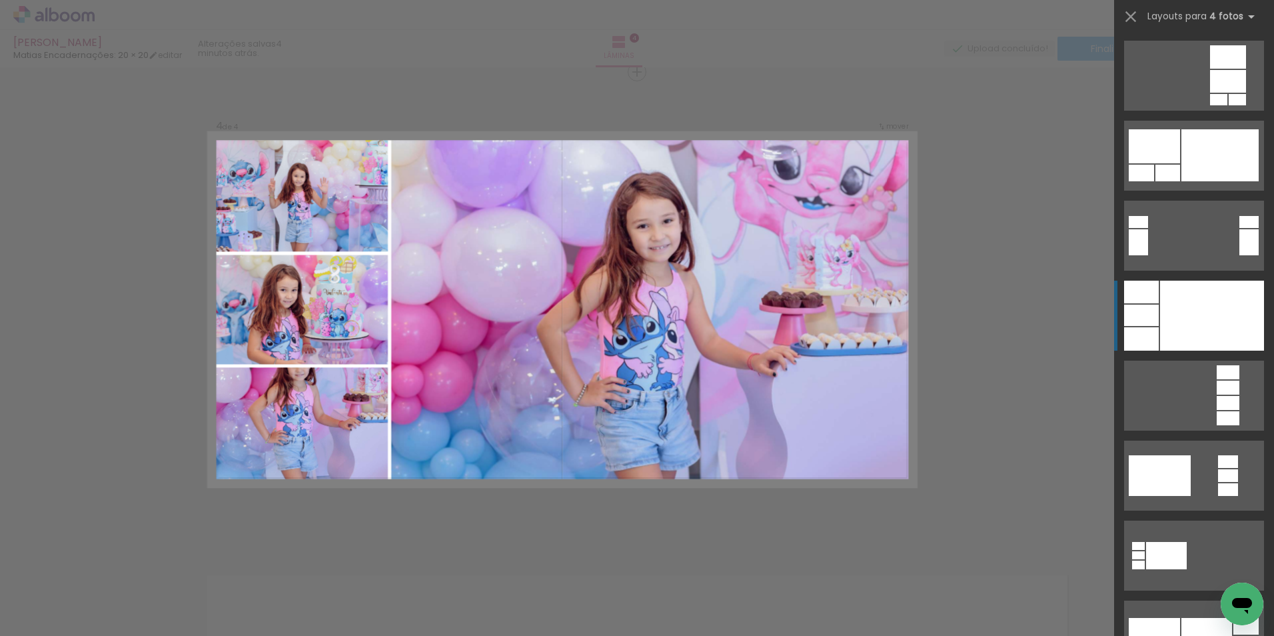
click at [1150, 306] on div at bounding box center [1141, 315] width 35 height 21
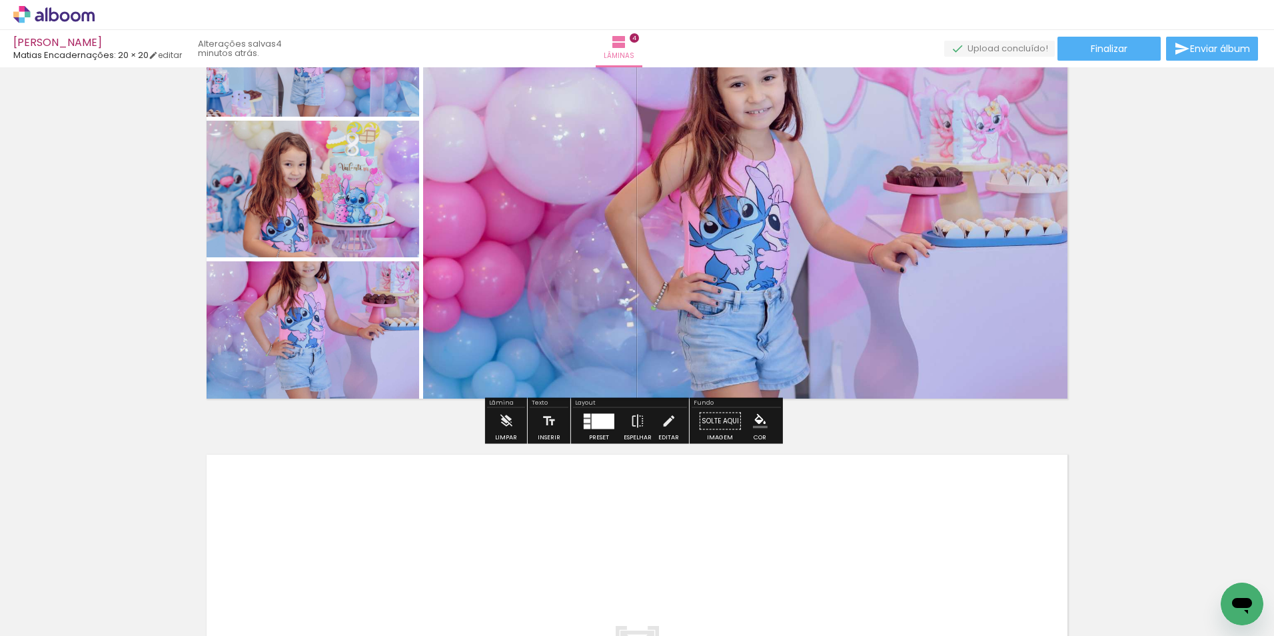
scroll to position [1576, 0]
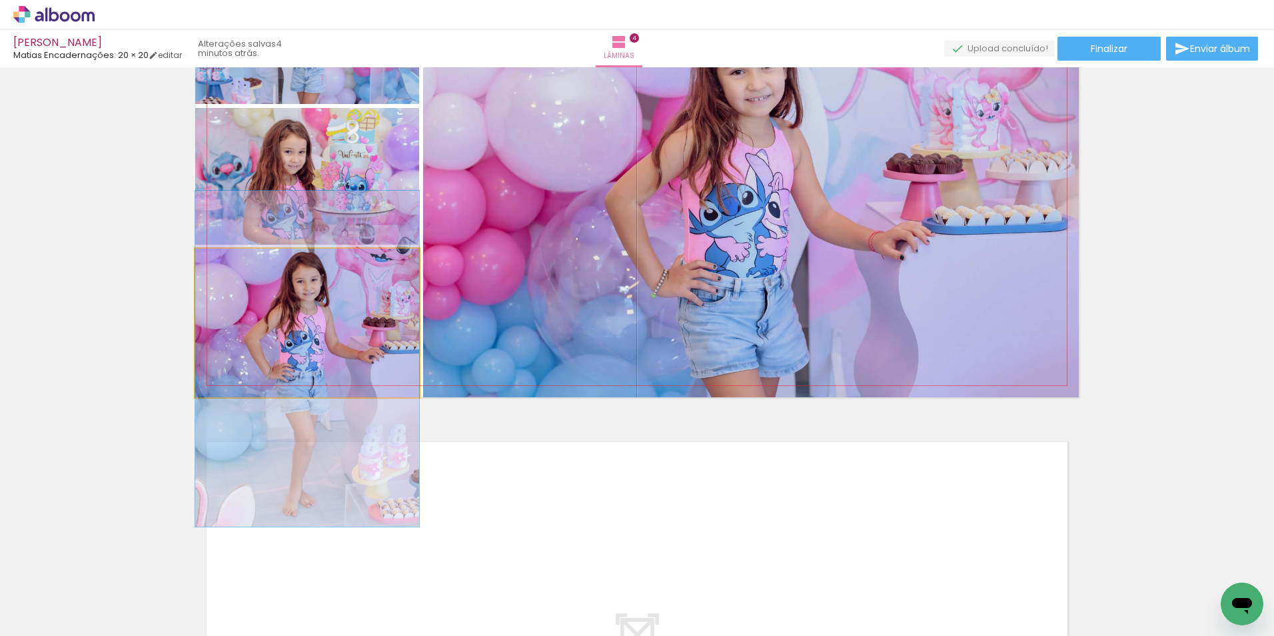
drag, startPoint x: 347, startPoint y: 317, endPoint x: 343, endPoint y: 353, distance: 36.3
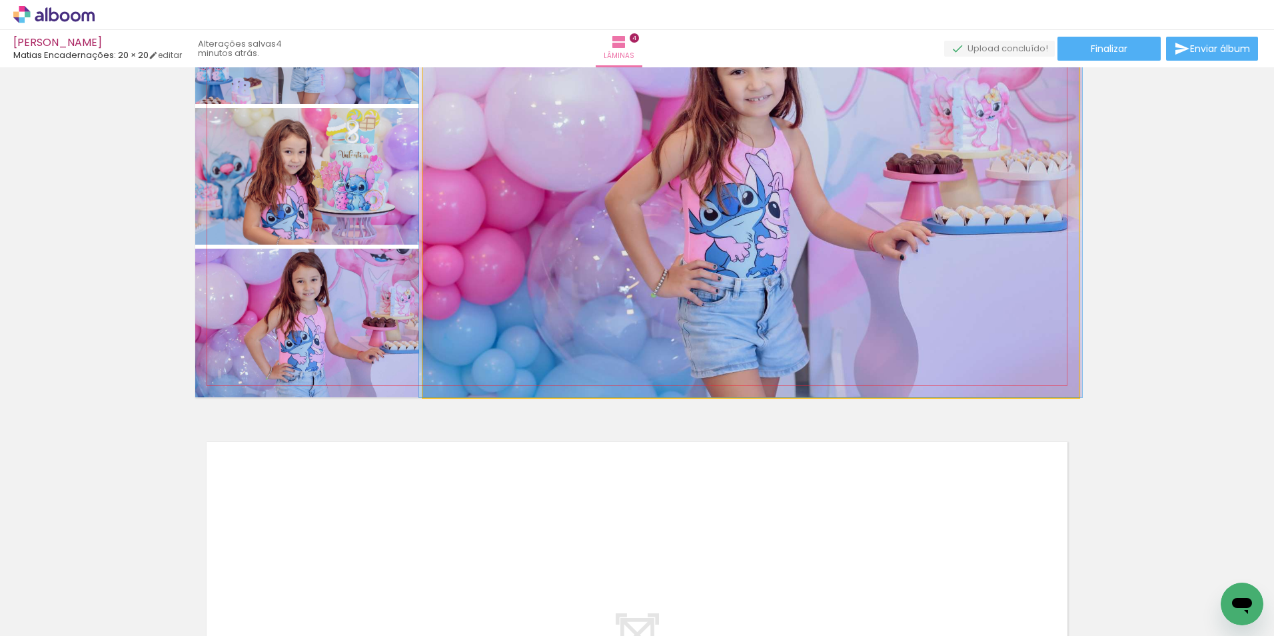
click at [817, 270] on quentale-photo at bounding box center [751, 176] width 656 height 442
drag, startPoint x: 817, startPoint y: 270, endPoint x: 815, endPoint y: 282, distance: 12.2
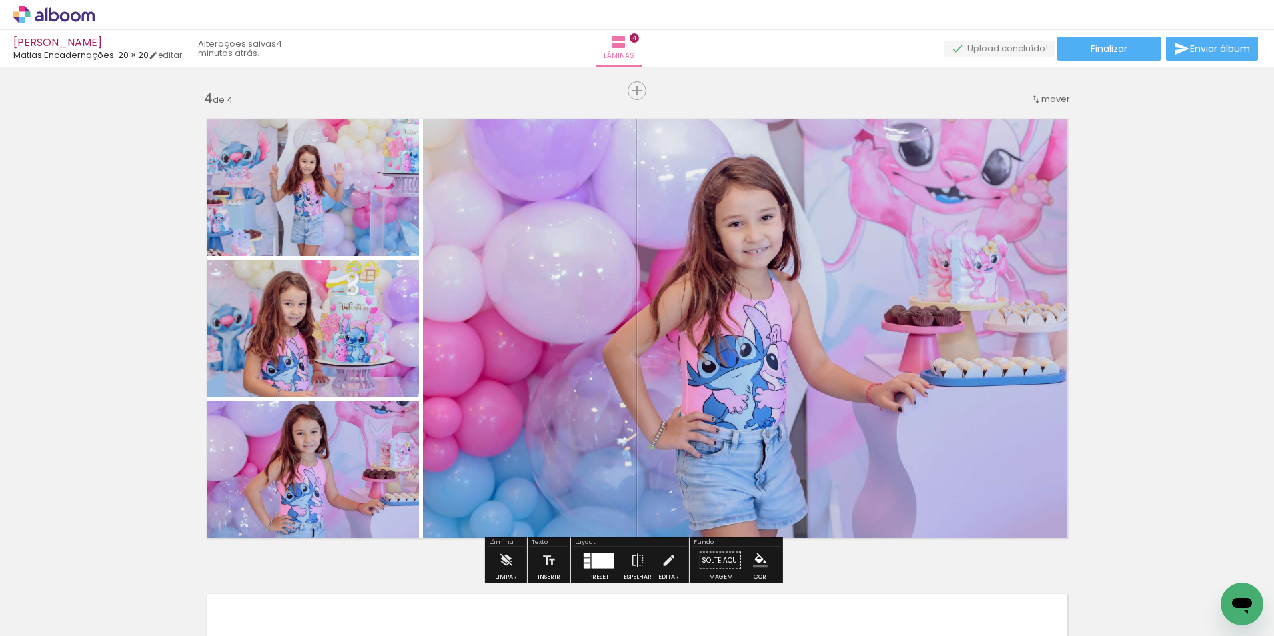
scroll to position [1510, 0]
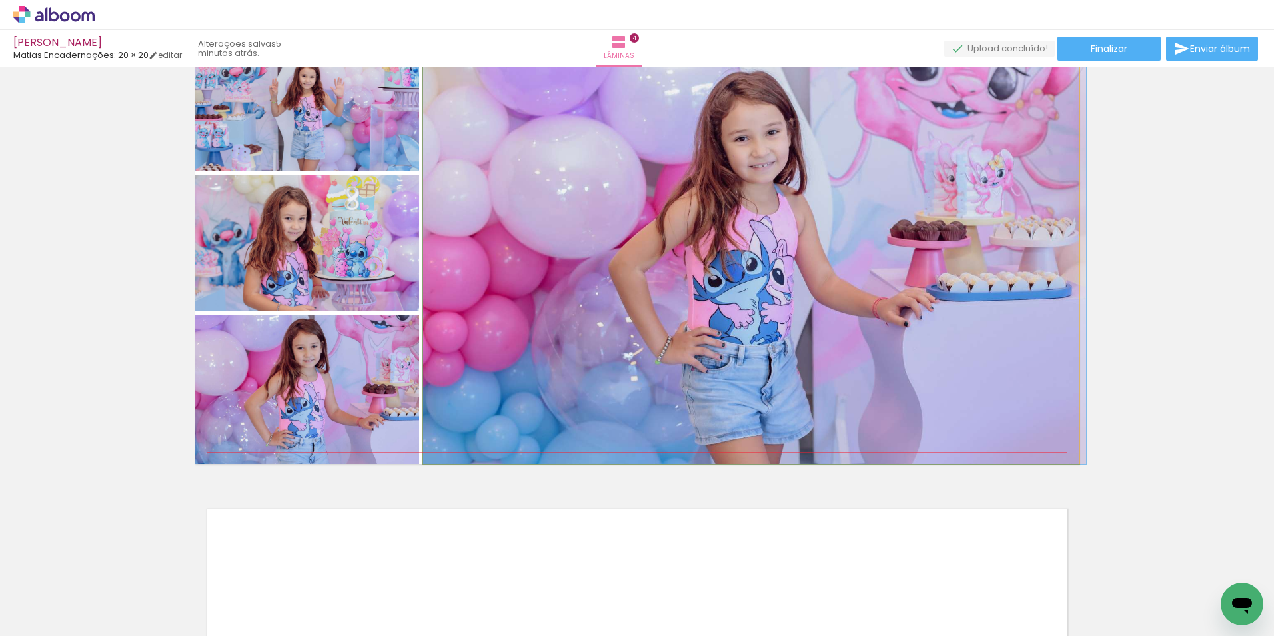
drag, startPoint x: 936, startPoint y: 309, endPoint x: 969, endPoint y: 307, distance: 32.8
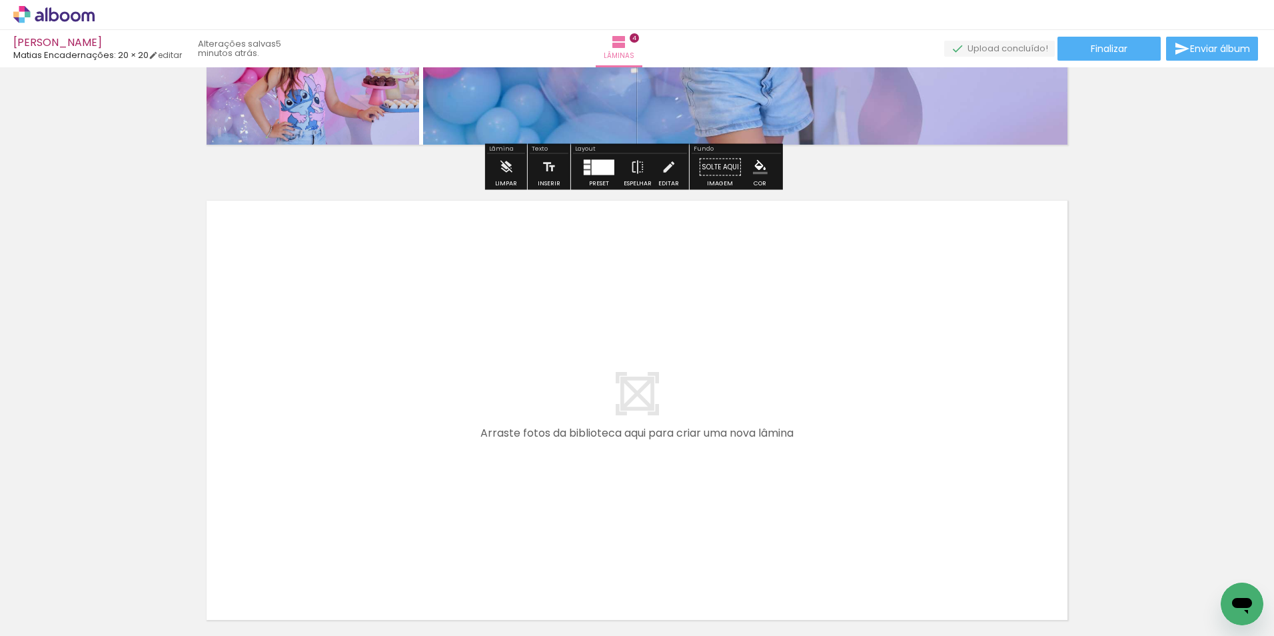
scroll to position [1843, 0]
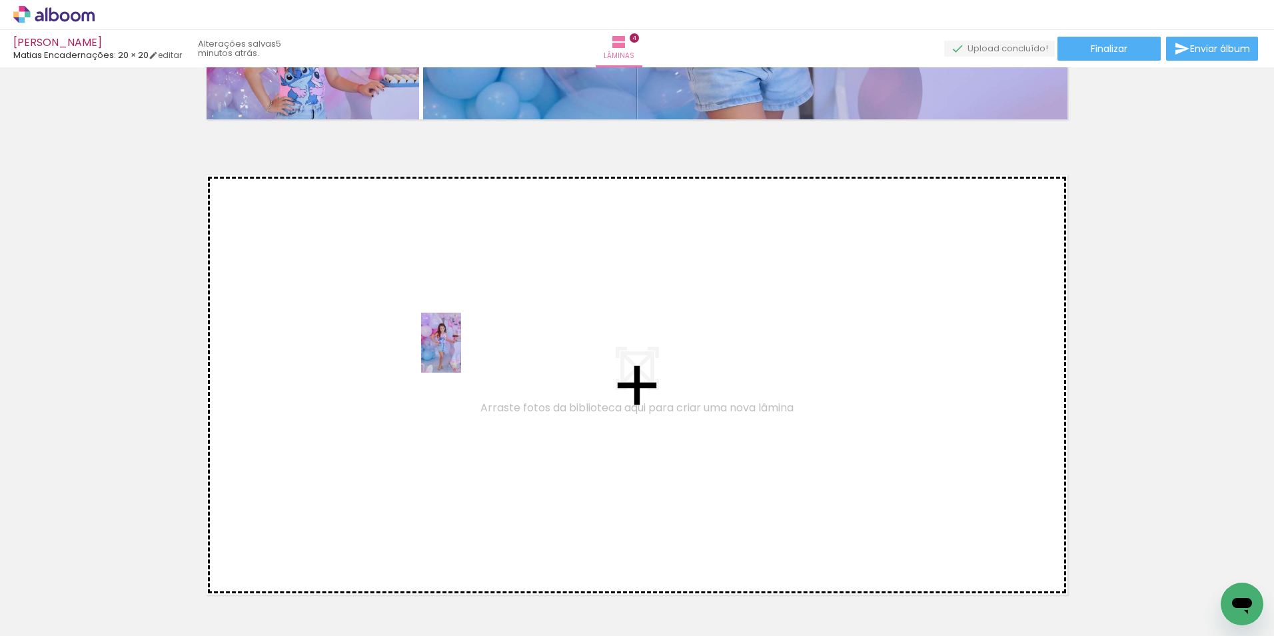
drag, startPoint x: 572, startPoint y: 593, endPoint x: 461, endPoint y: 353, distance: 264.2
click at [461, 353] on quentale-workspace at bounding box center [637, 318] width 1274 height 636
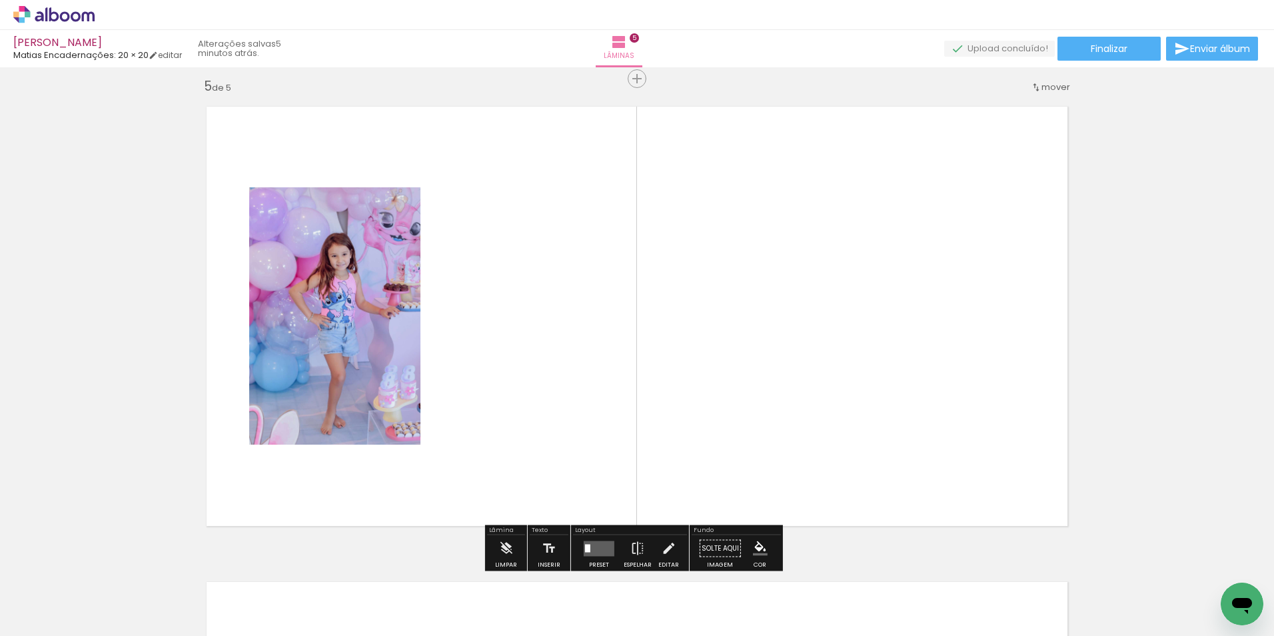
scroll to position [1918, 0]
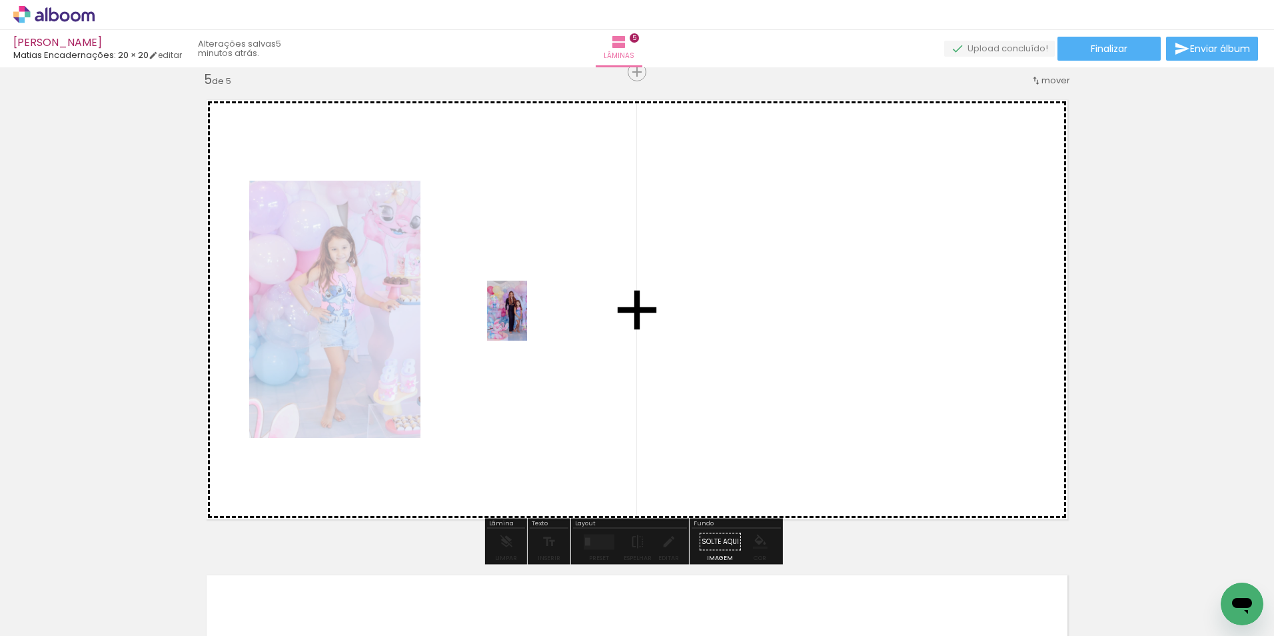
drag, startPoint x: 784, startPoint y: 583, endPoint x: 527, endPoint y: 321, distance: 367.2
click at [527, 321] on quentale-workspace at bounding box center [637, 318] width 1274 height 636
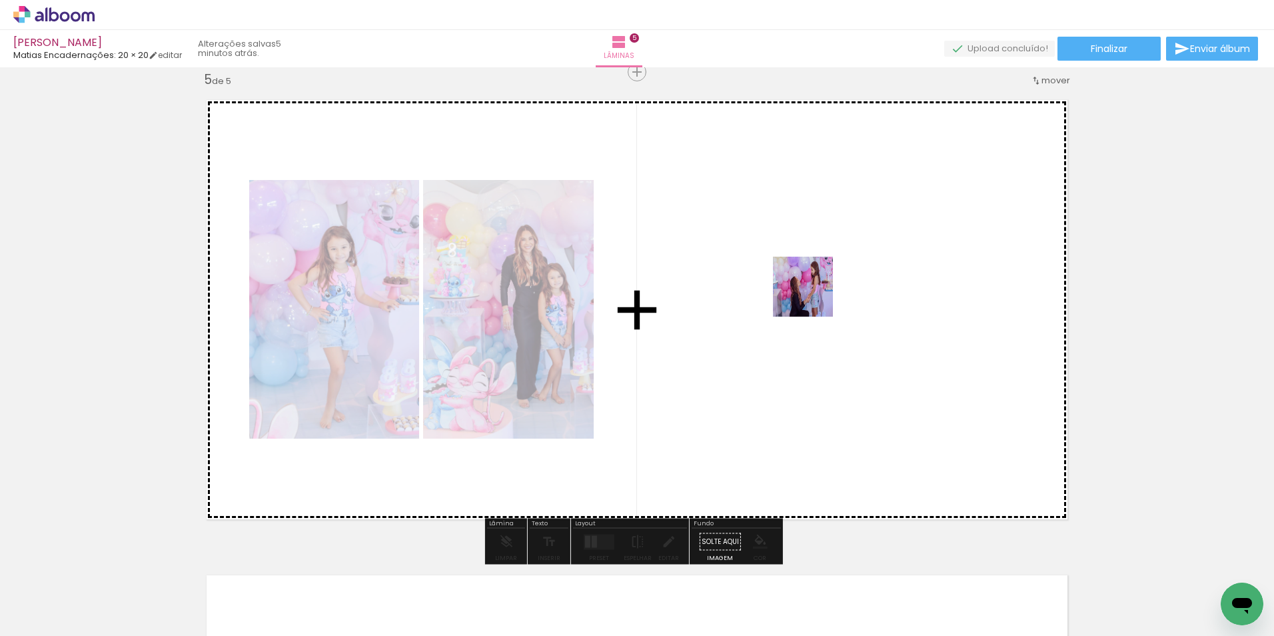
drag, startPoint x: 869, startPoint y: 606, endPoint x: 813, endPoint y: 297, distance: 314.3
click at [813, 297] on quentale-workspace at bounding box center [637, 318] width 1274 height 636
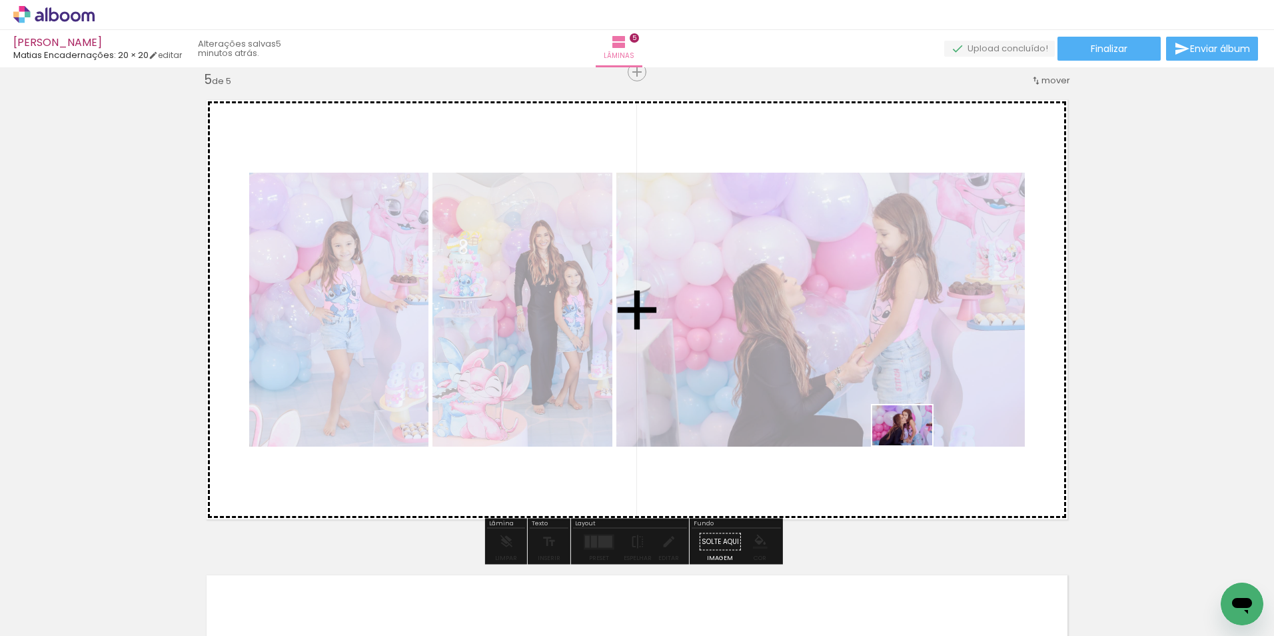
drag, startPoint x: 948, startPoint y: 591, endPoint x: 912, endPoint y: 439, distance: 155.5
click at [912, 439] on quentale-workspace at bounding box center [637, 318] width 1274 height 636
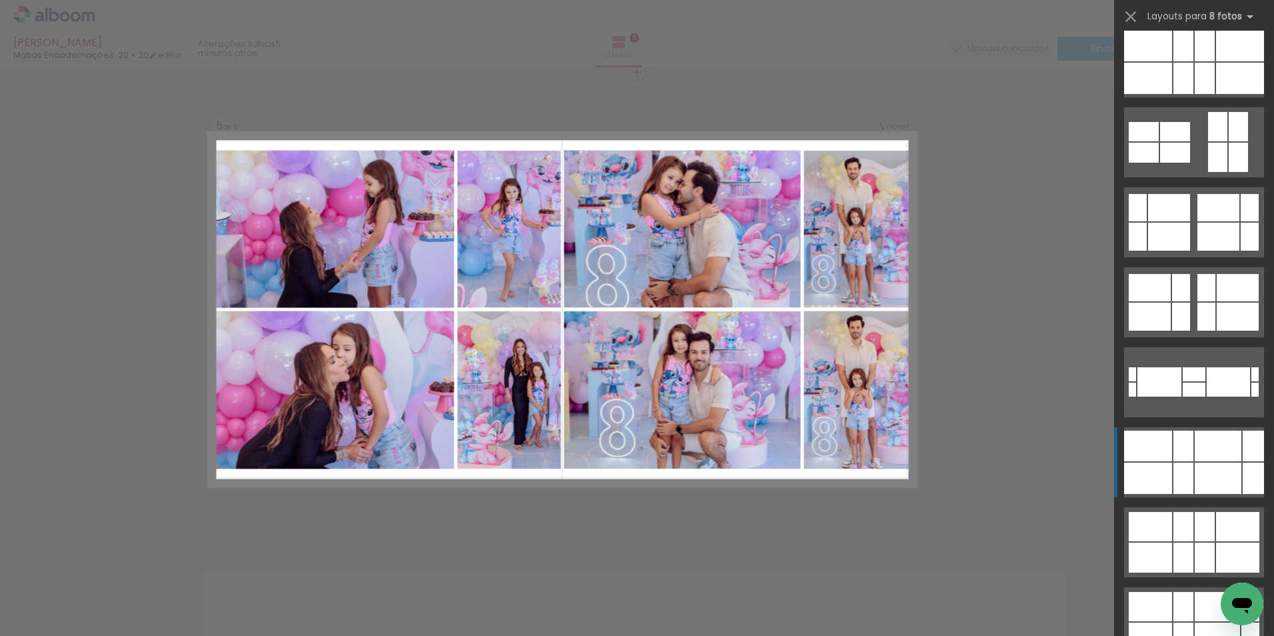
scroll to position [400, 0]
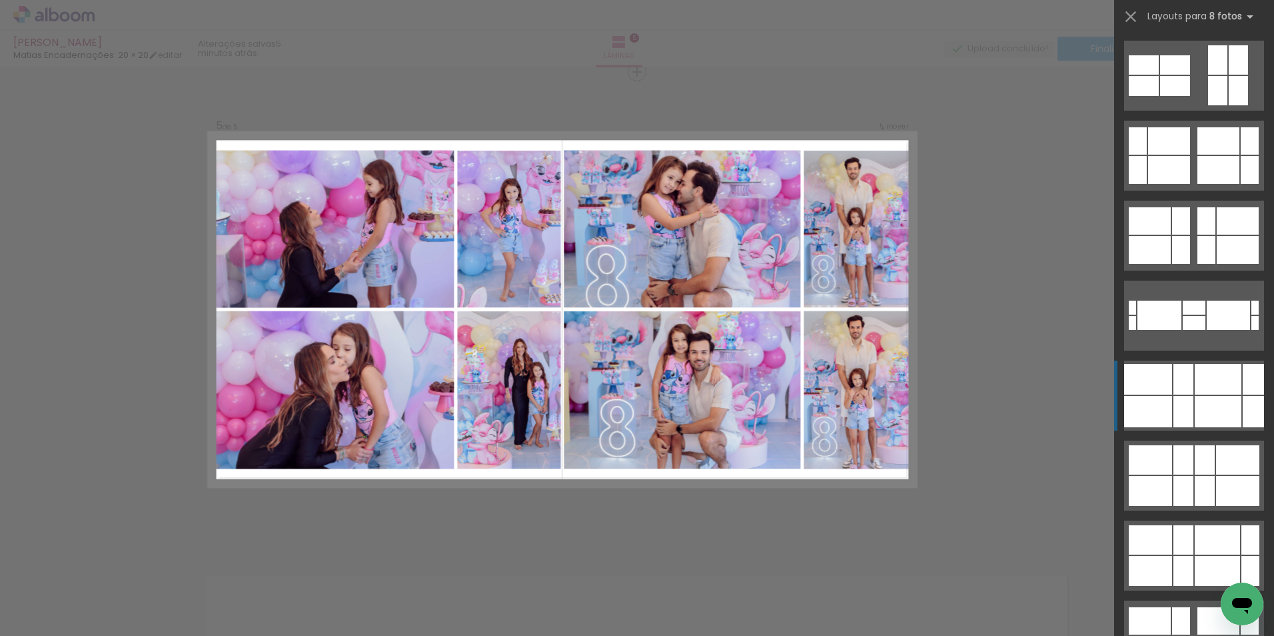
click at [1174, 405] on div at bounding box center [1184, 411] width 20 height 31
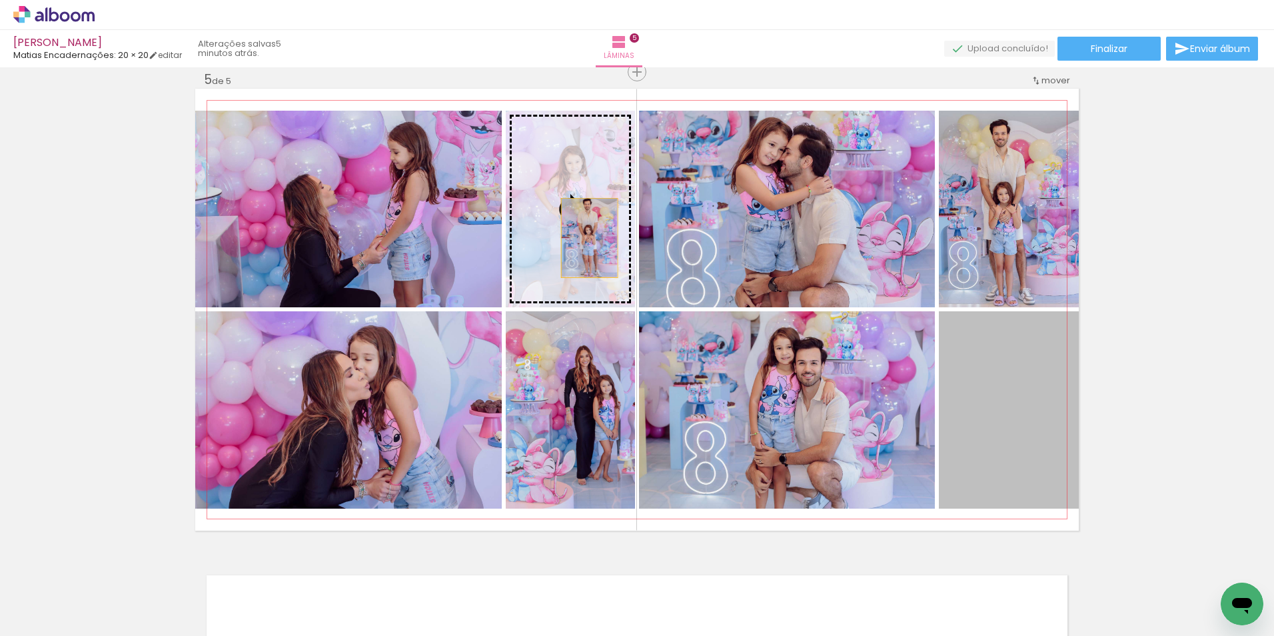
drag, startPoint x: 1001, startPoint y: 417, endPoint x: 585, endPoint y: 238, distance: 453.3
click at [0, 0] on slot at bounding box center [0, 0] width 0 height 0
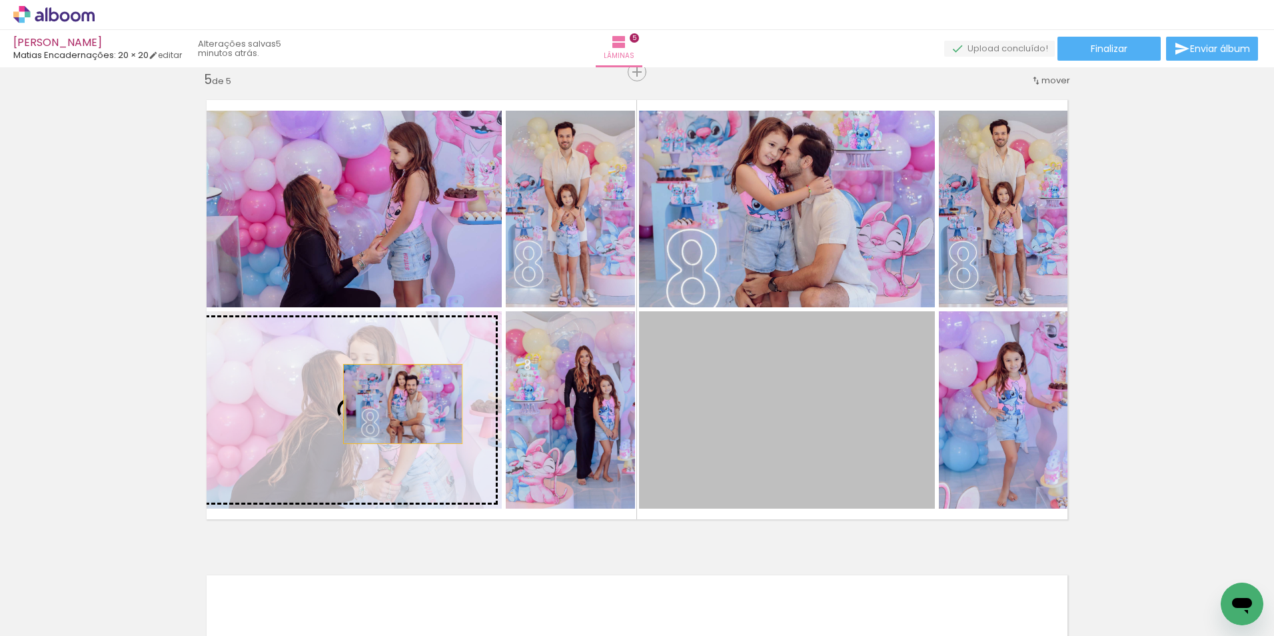
drag, startPoint x: 819, startPoint y: 401, endPoint x: 398, endPoint y: 404, distance: 421.2
click at [0, 0] on slot at bounding box center [0, 0] width 0 height 0
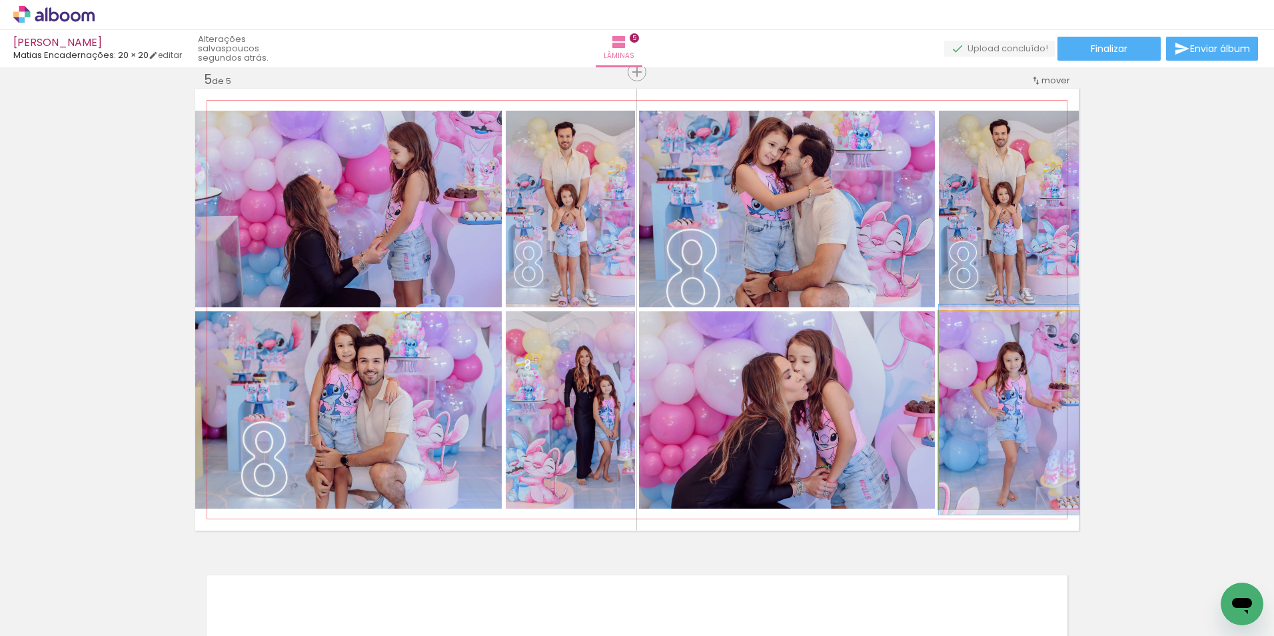
click at [982, 414] on quentale-photo at bounding box center [1009, 409] width 140 height 197
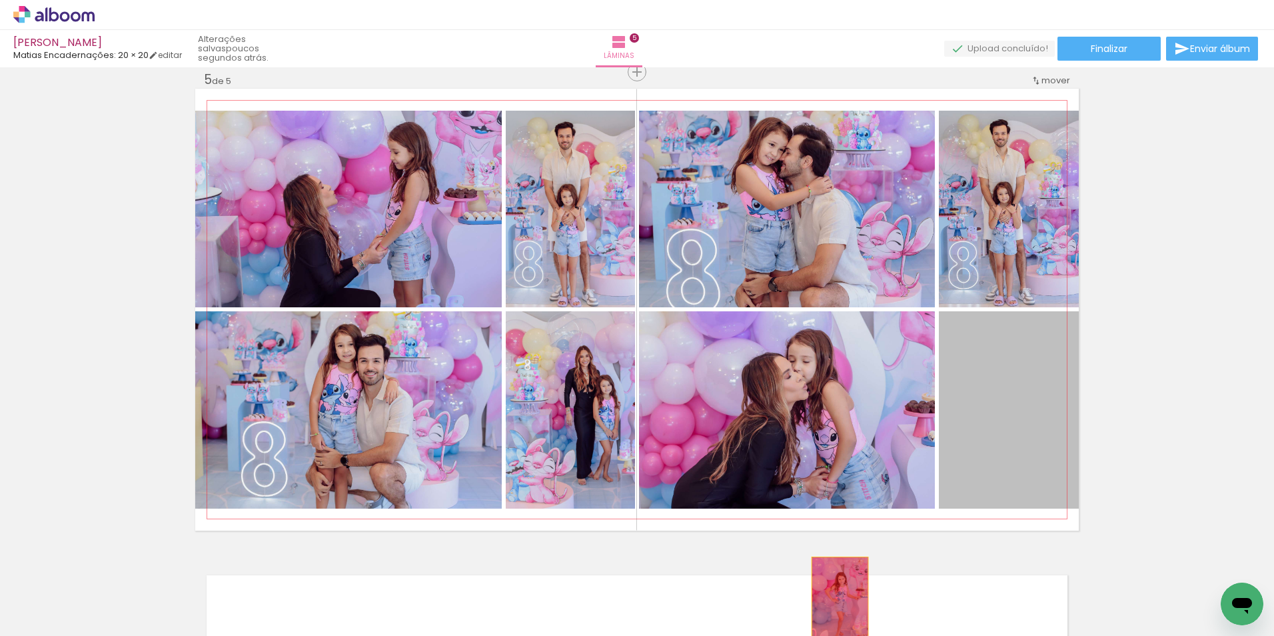
drag, startPoint x: 999, startPoint y: 425, endPoint x: 544, endPoint y: 580, distance: 480.8
click at [836, 597] on quentale-workspace at bounding box center [637, 318] width 1274 height 636
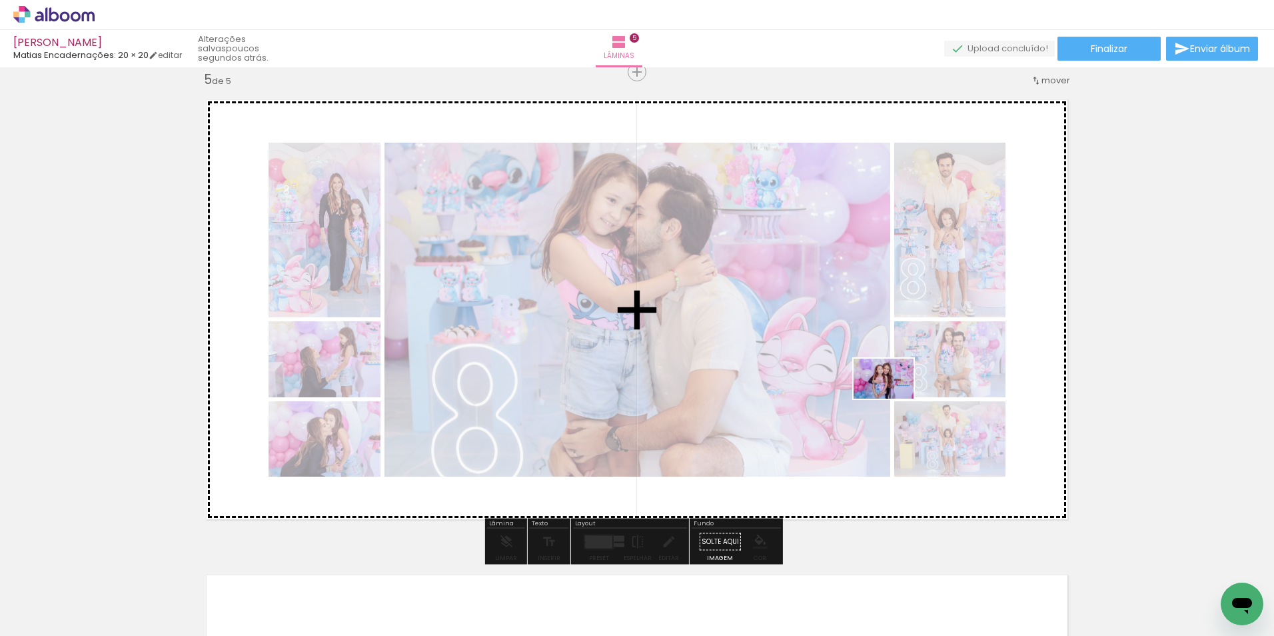
drag, startPoint x: 445, startPoint y: 596, endPoint x: 894, endPoint y: 399, distance: 490.0
click at [894, 399] on quentale-workspace at bounding box center [637, 318] width 1274 height 636
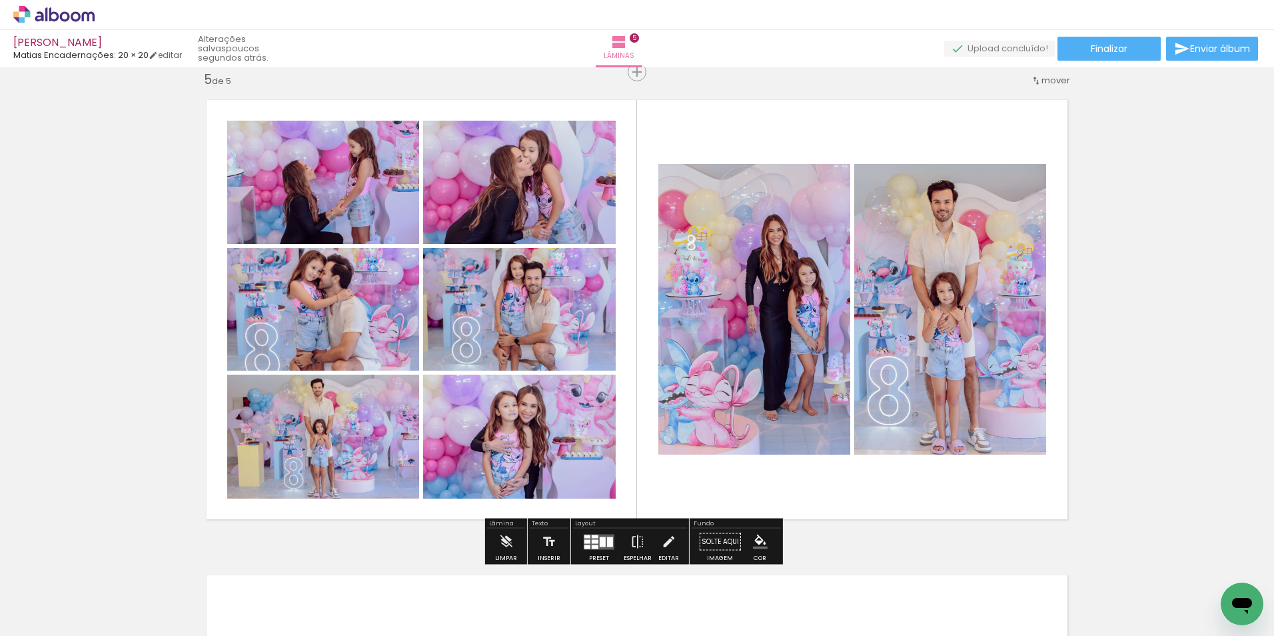
click at [597, 553] on quentale-thumb at bounding box center [588, 591] width 75 height 77
click at [600, 541] on div at bounding box center [603, 542] width 6 height 10
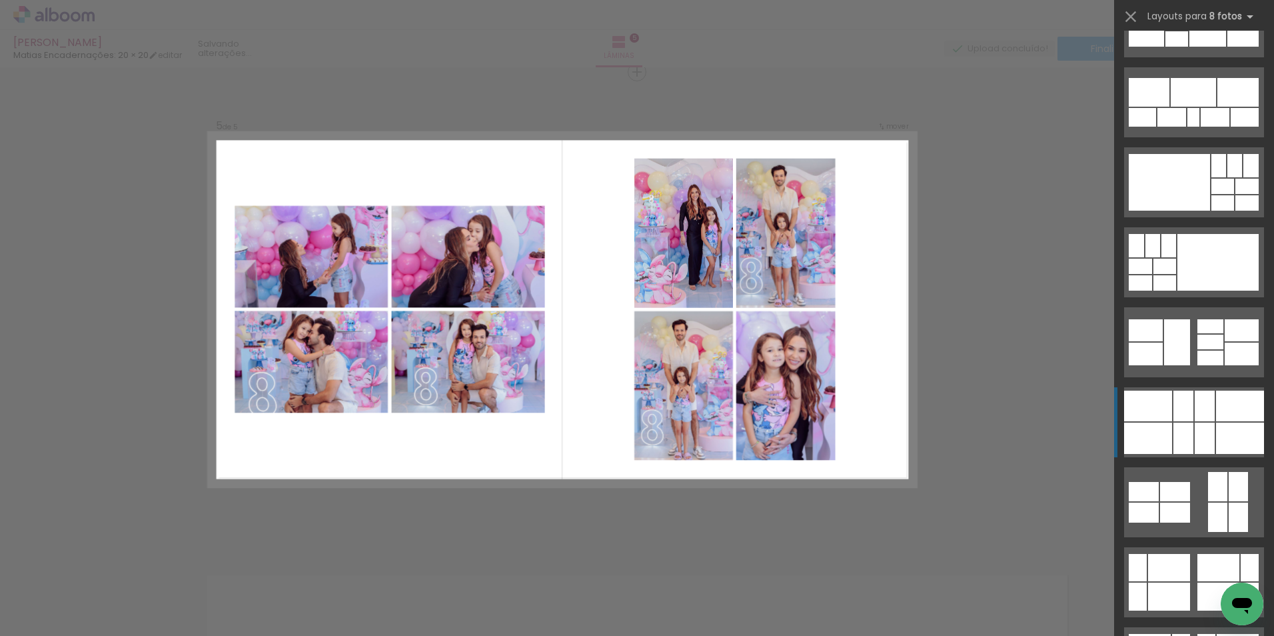
scroll to position [733, 0]
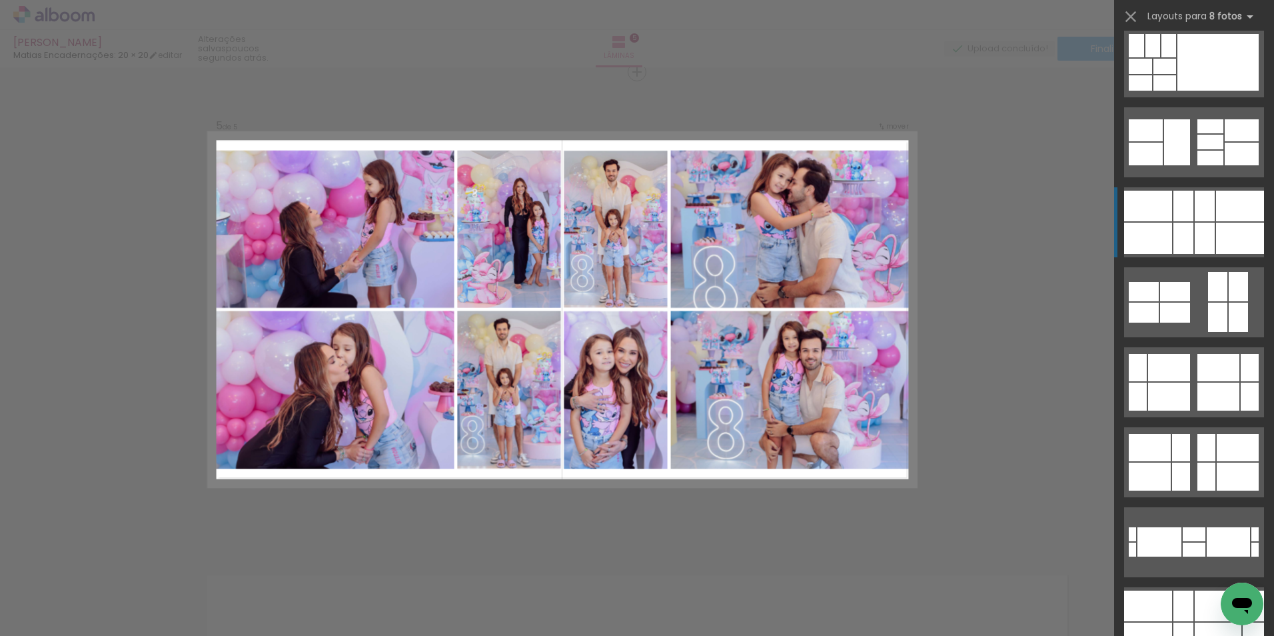
click at [1185, 209] on div at bounding box center [1184, 206] width 20 height 31
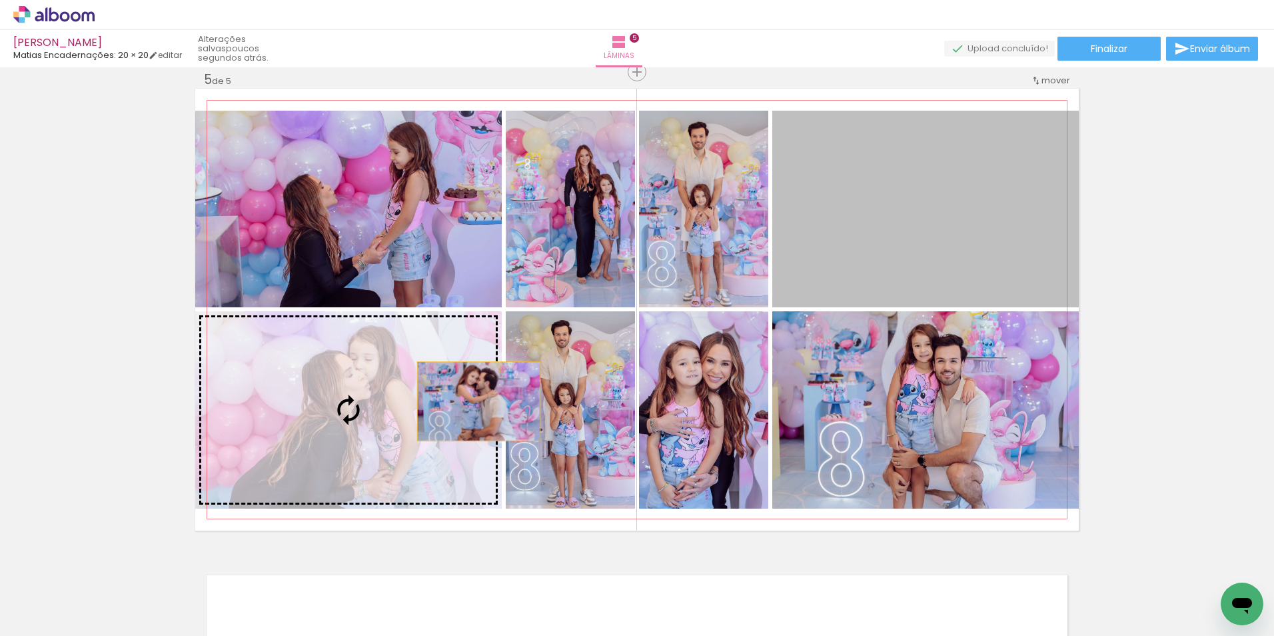
drag, startPoint x: 927, startPoint y: 276, endPoint x: 428, endPoint y: 407, distance: 516.2
click at [0, 0] on slot at bounding box center [0, 0] width 0 height 0
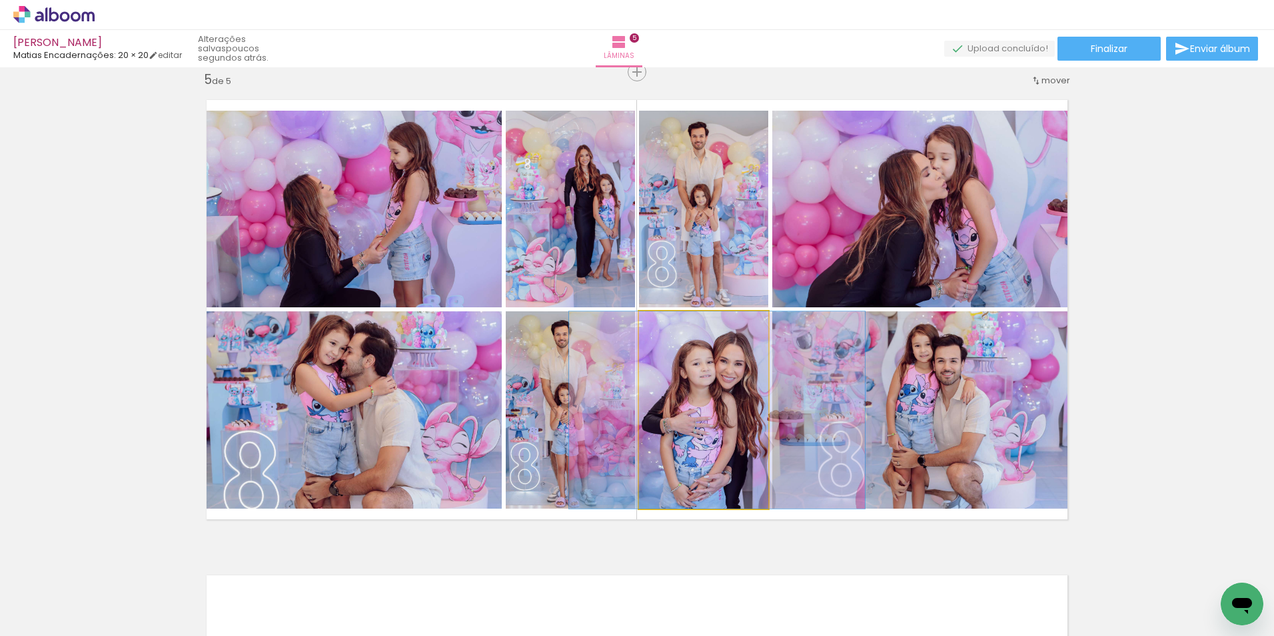
drag, startPoint x: 721, startPoint y: 432, endPoint x: 735, endPoint y: 369, distance: 64.1
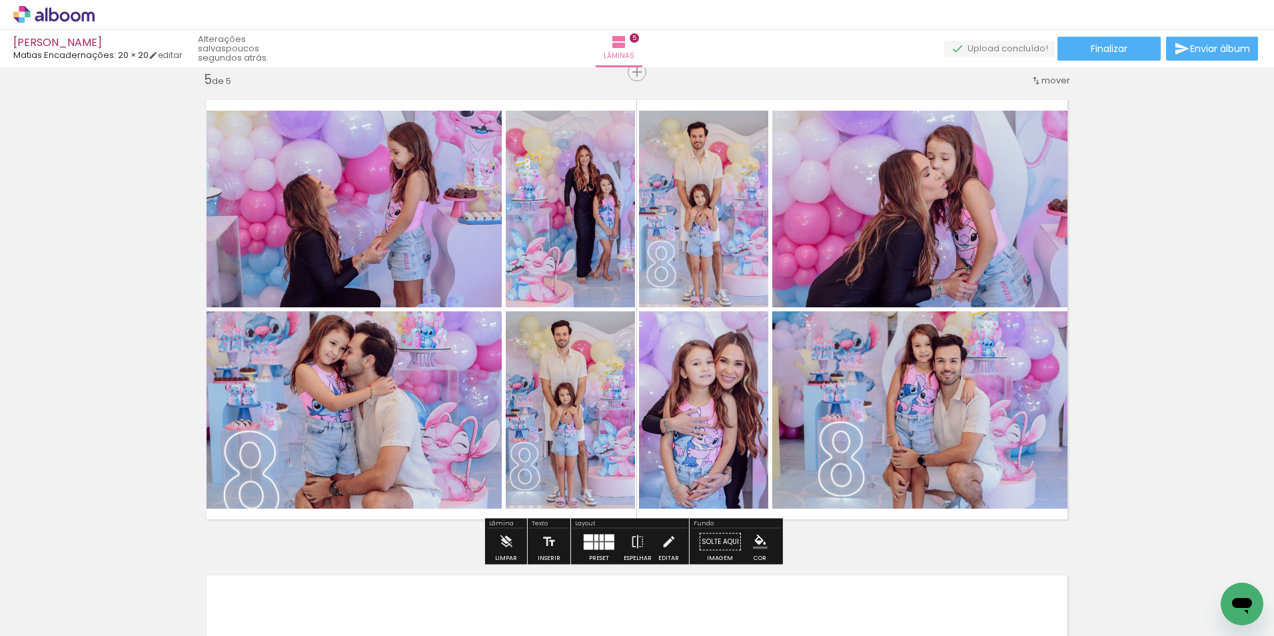
click at [714, 229] on quentale-photo at bounding box center [703, 209] width 129 height 197
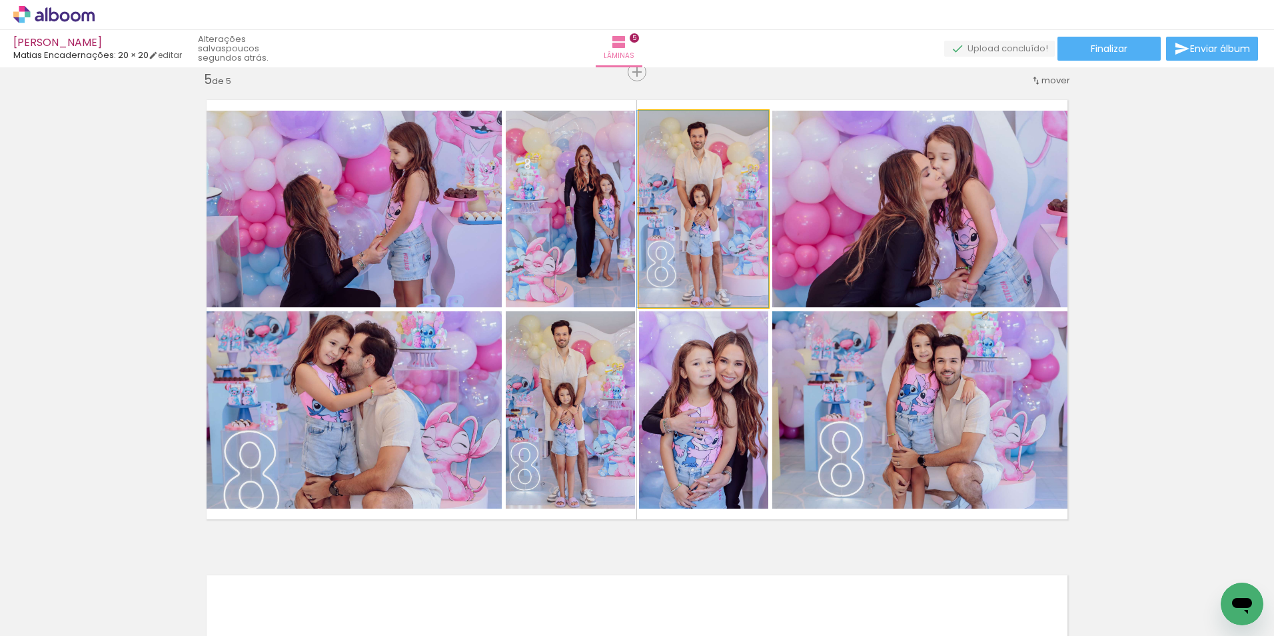
click at [714, 229] on quentale-photo at bounding box center [703, 209] width 129 height 197
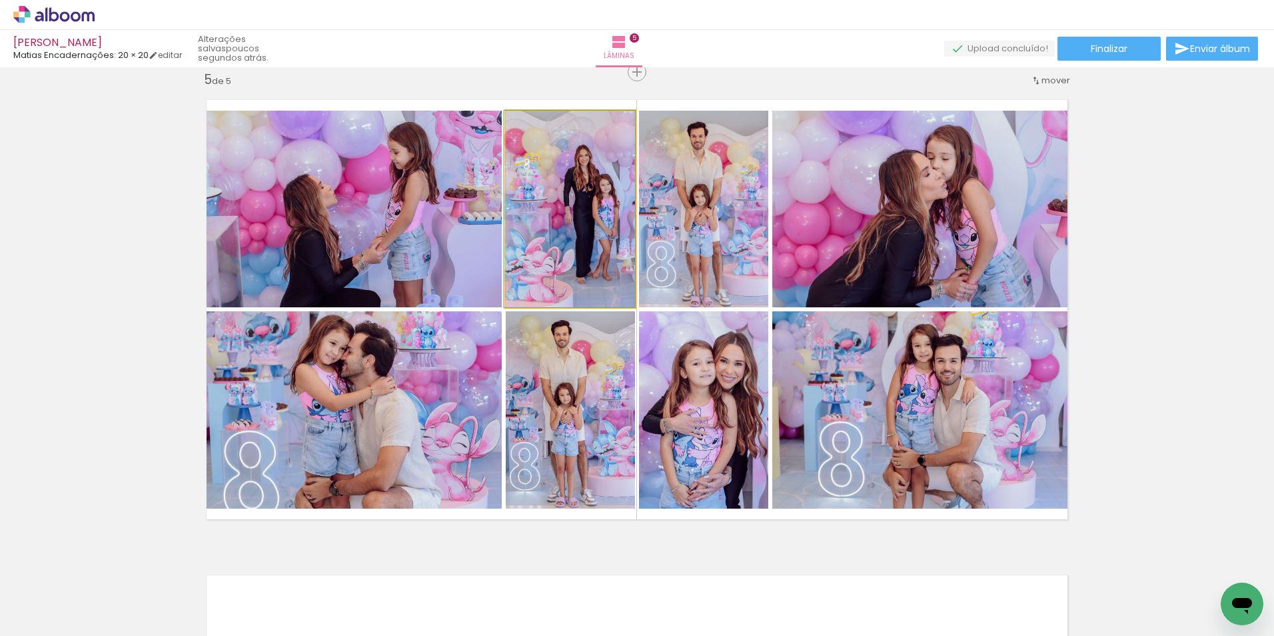
drag, startPoint x: 600, startPoint y: 219, endPoint x: 565, endPoint y: 223, distance: 35.0
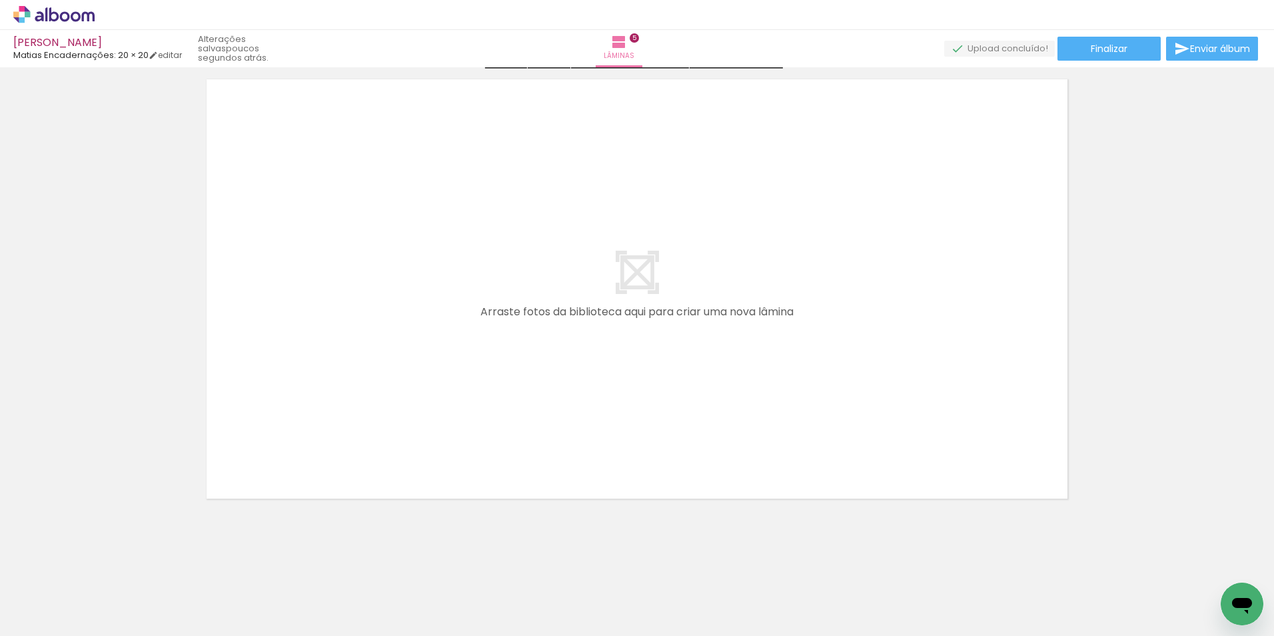
scroll to position [2418, 0]
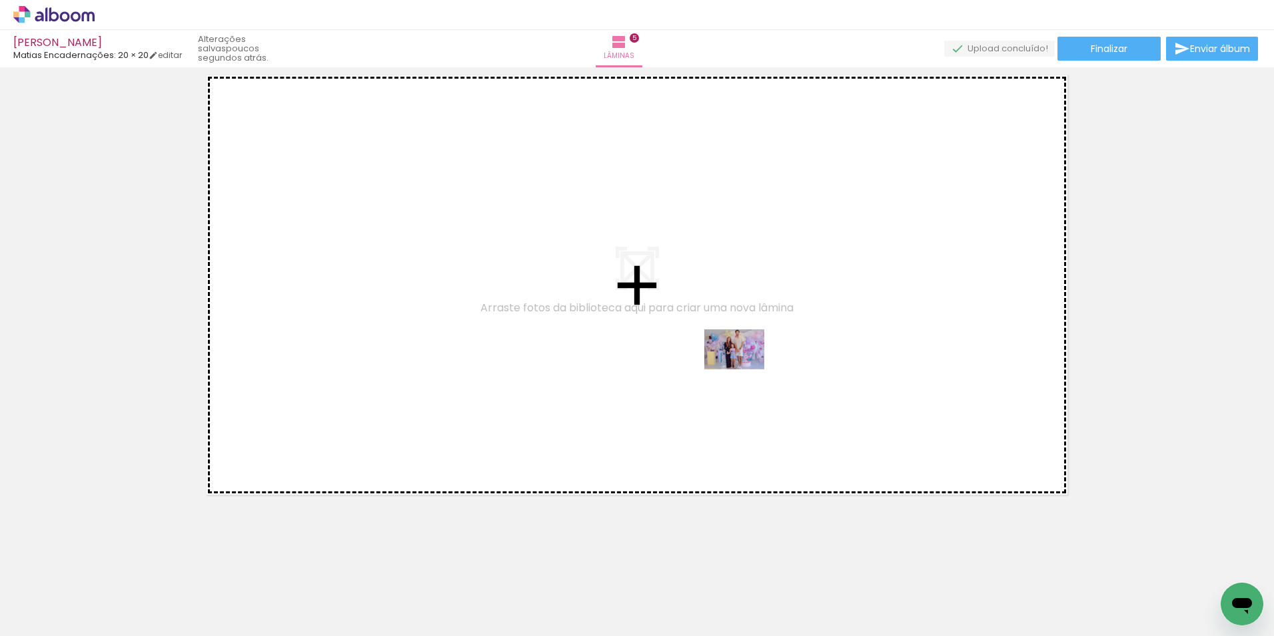
drag, startPoint x: 886, startPoint y: 594, endPoint x: 745, endPoint y: 369, distance: 265.7
click at [745, 369] on quentale-workspace at bounding box center [637, 318] width 1274 height 636
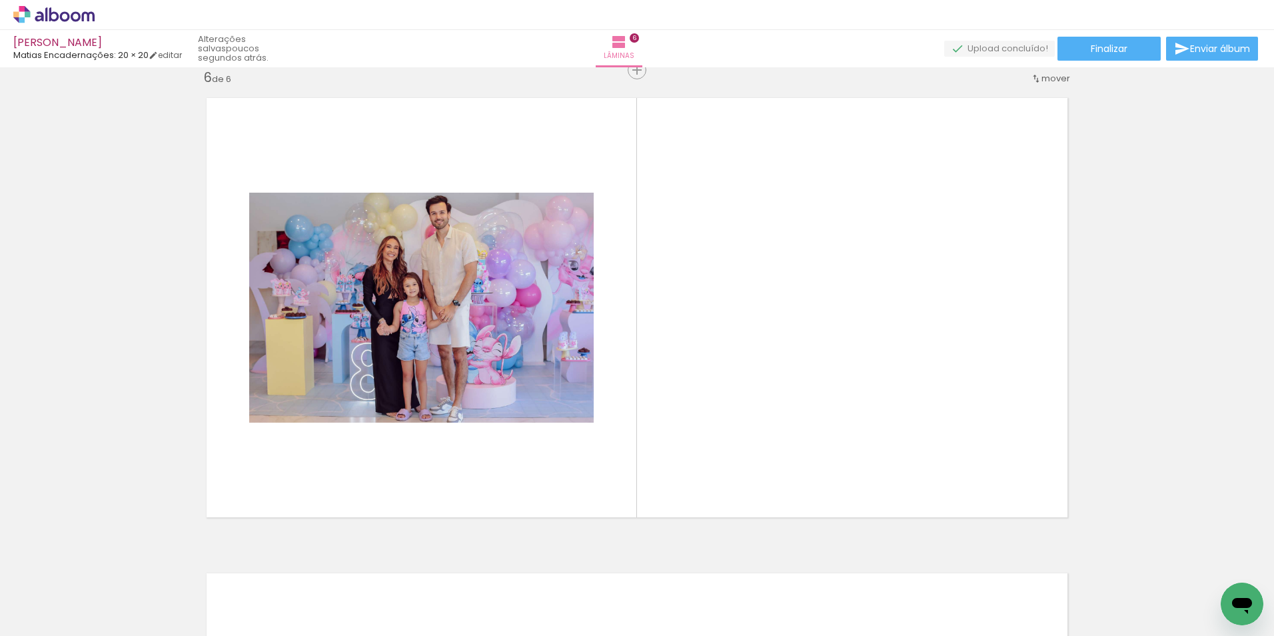
scroll to position [2393, 0]
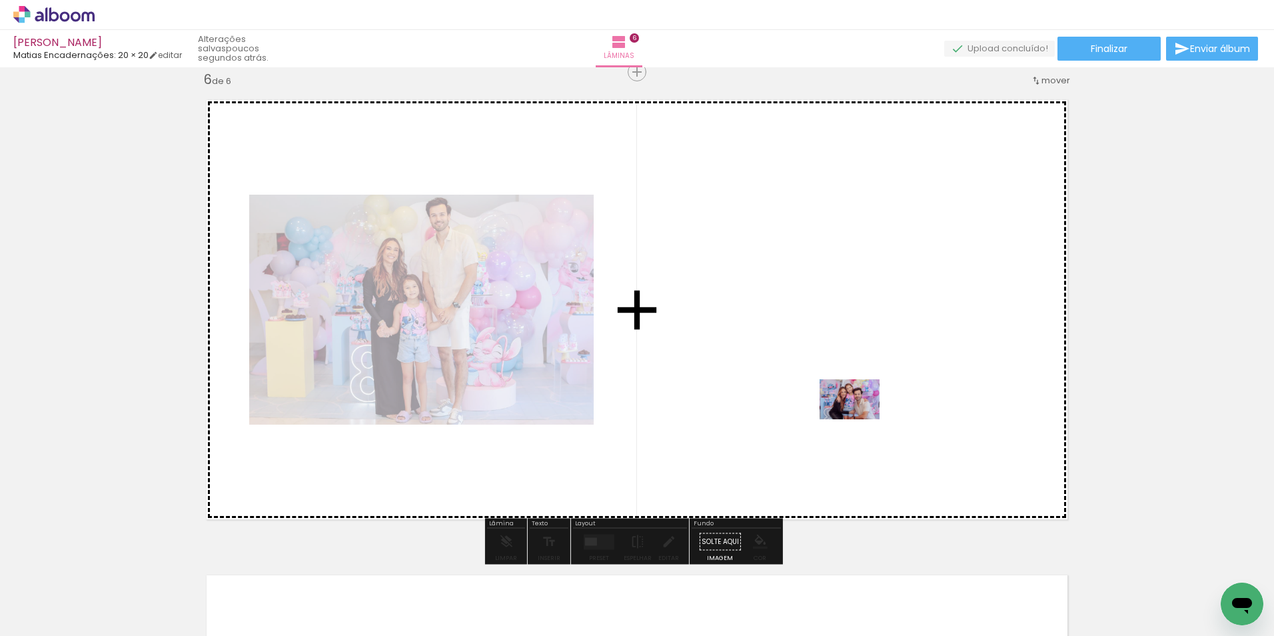
drag, startPoint x: 966, startPoint y: 595, endPoint x: 860, endPoint y: 419, distance: 205.8
click at [860, 419] on quentale-workspace at bounding box center [637, 318] width 1274 height 636
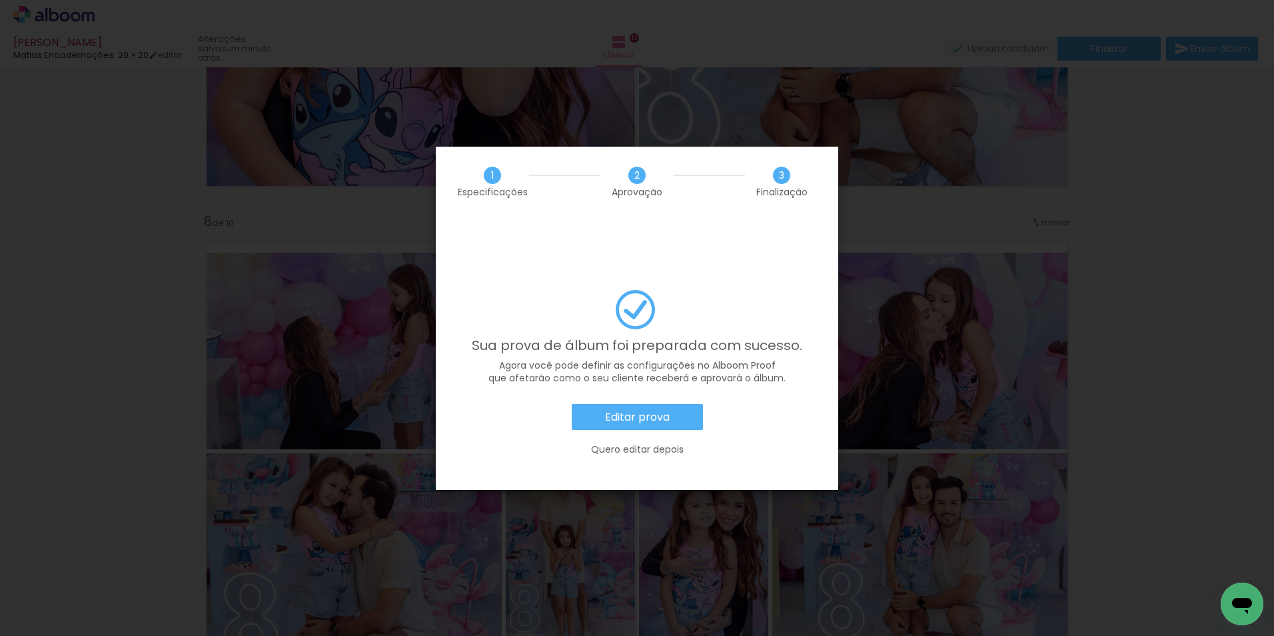
scroll to position [0, 1397]
click at [0, 0] on slot "Editar prova" at bounding box center [0, 0] width 0 height 0
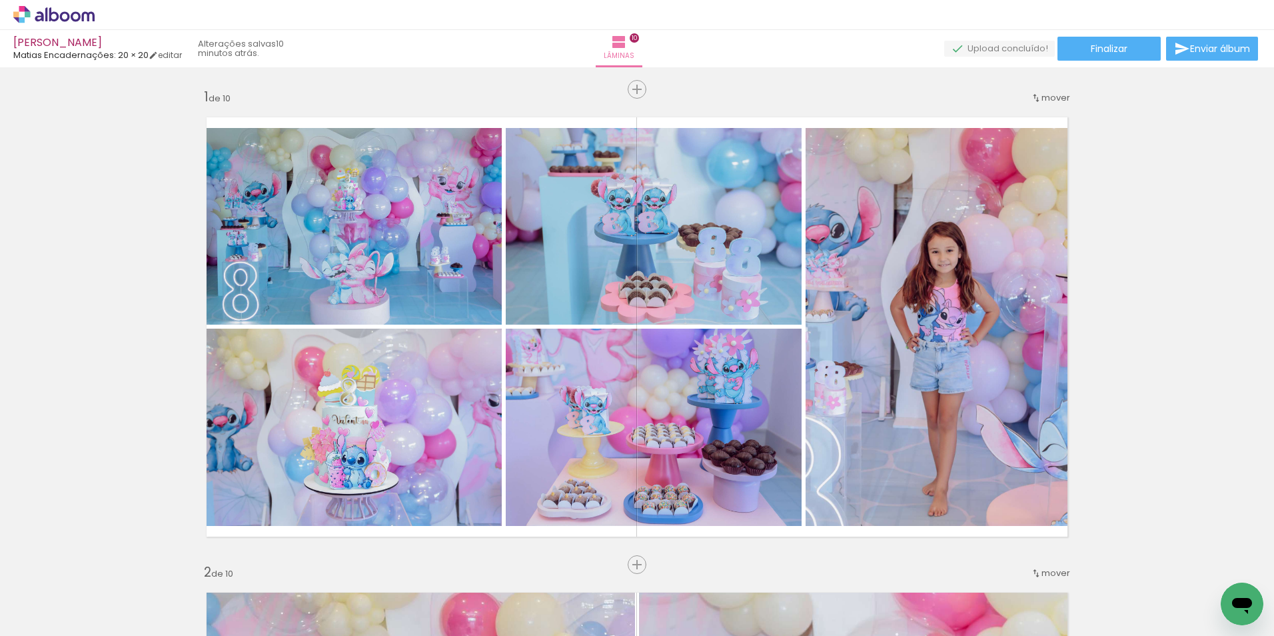
scroll to position [0, 1397]
